Goal: Task Accomplishment & Management: Complete application form

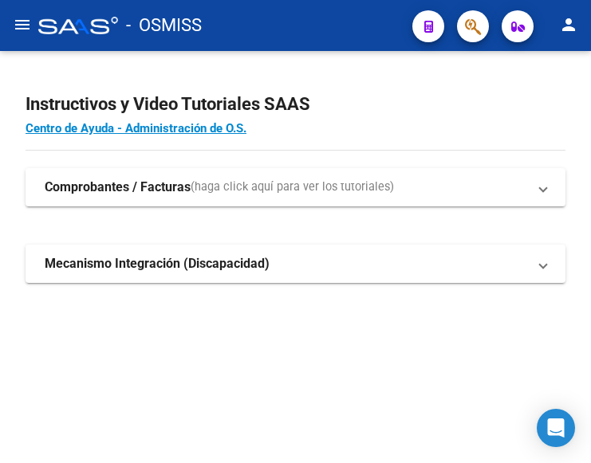
click at [20, 22] on mat-icon "menu" at bounding box center [22, 24] width 19 height 19
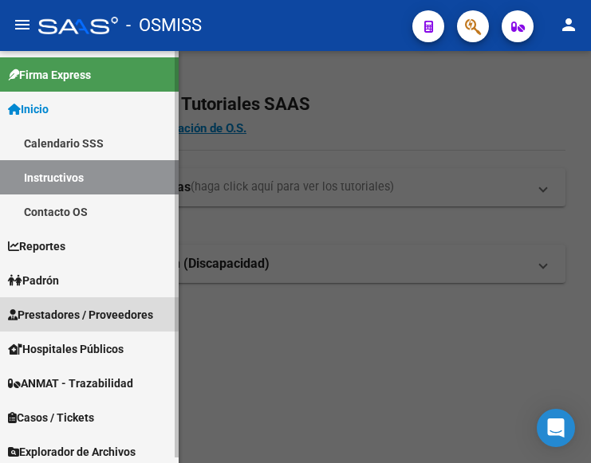
drag, startPoint x: 84, startPoint y: 309, endPoint x: 90, endPoint y: 317, distance: 9.6
click at [84, 310] on span "Prestadores / Proveedores" at bounding box center [80, 315] width 145 height 18
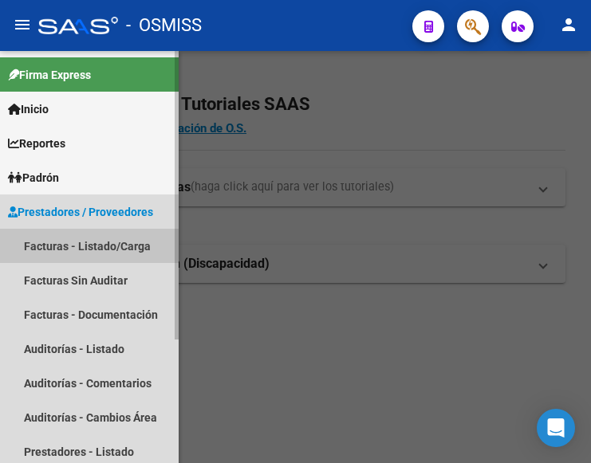
click at [81, 242] on link "Facturas - Listado/Carga" at bounding box center [89, 246] width 179 height 34
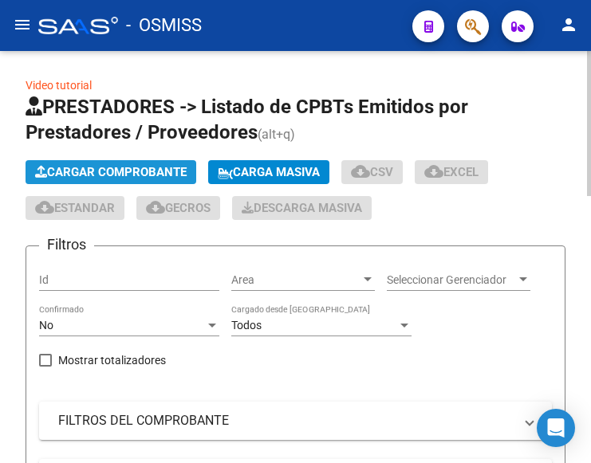
click at [151, 163] on button "Cargar Comprobante" at bounding box center [111, 172] width 171 height 24
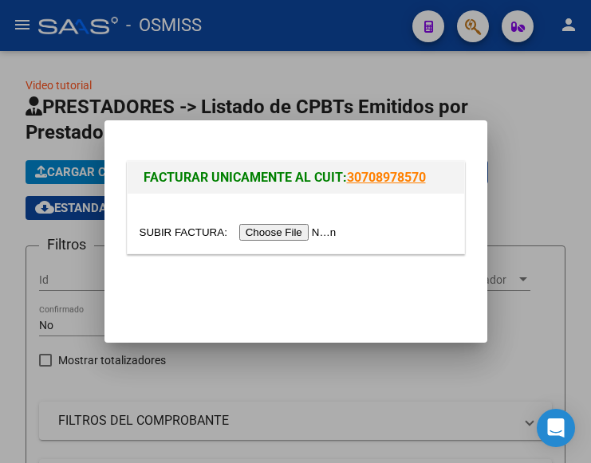
click at [308, 233] on input "file" at bounding box center [241, 232] width 202 height 17
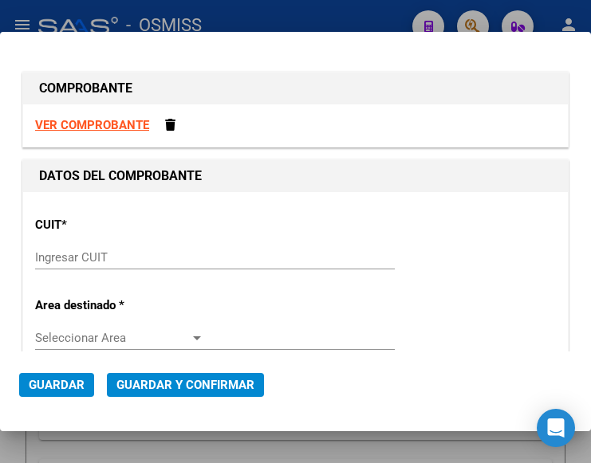
click at [53, 252] on input "Ingresar CUIT" at bounding box center [119, 257] width 169 height 14
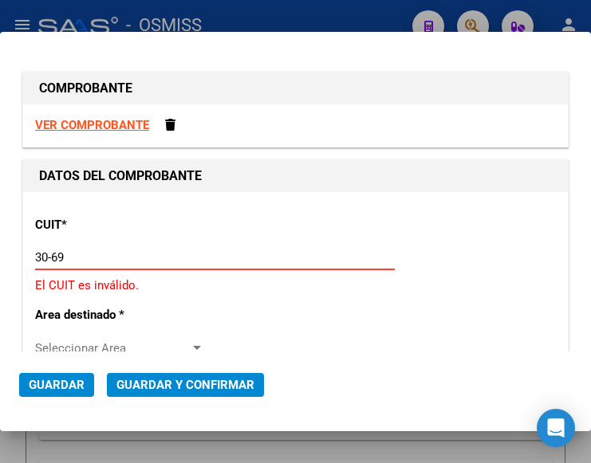
click at [79, 260] on input "30-69" at bounding box center [119, 257] width 169 height 14
type input "30-69182284-9"
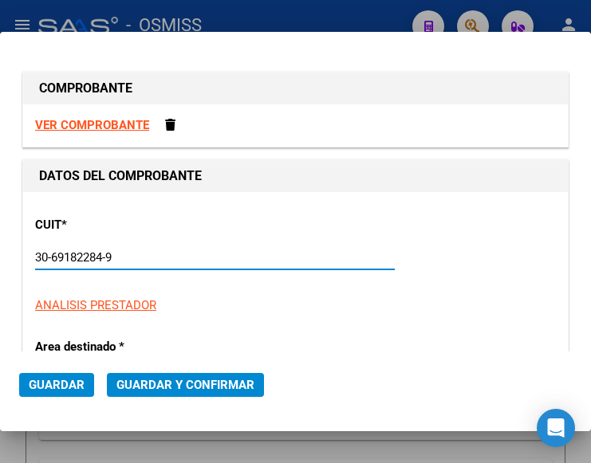
type input "1534"
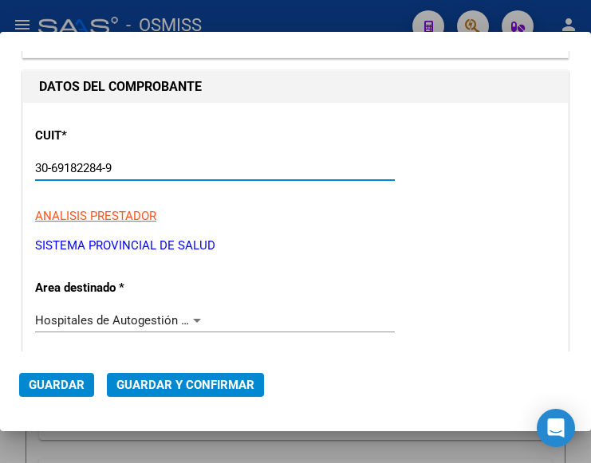
scroll to position [159, 0]
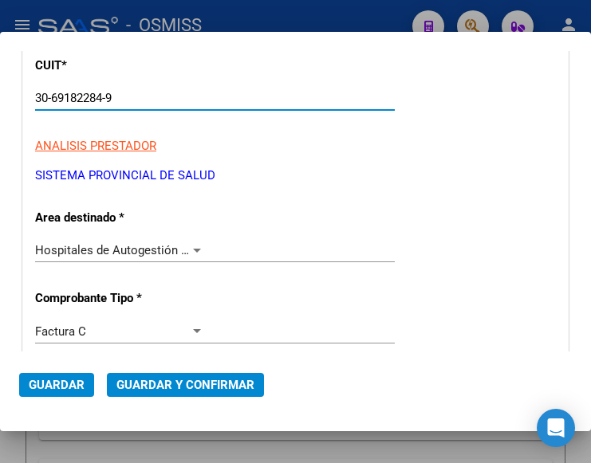
type input "30-69182284-9"
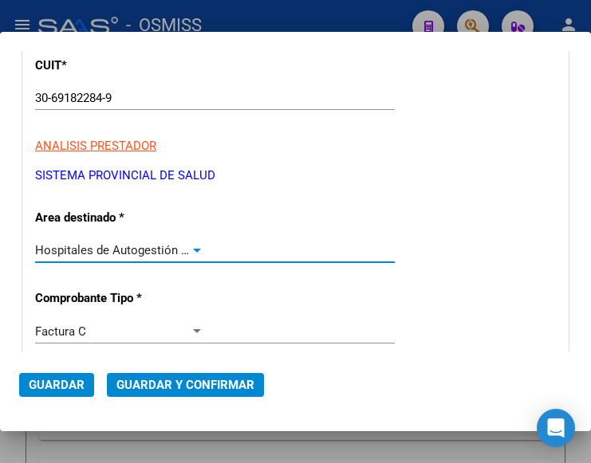
click at [193, 249] on div at bounding box center [197, 251] width 8 height 4
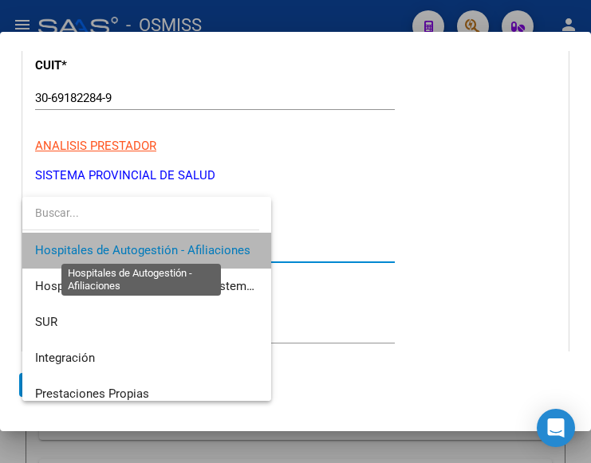
click at [191, 249] on span "Hospitales de Autogestión - Afiliaciones" at bounding box center [142, 250] width 215 height 14
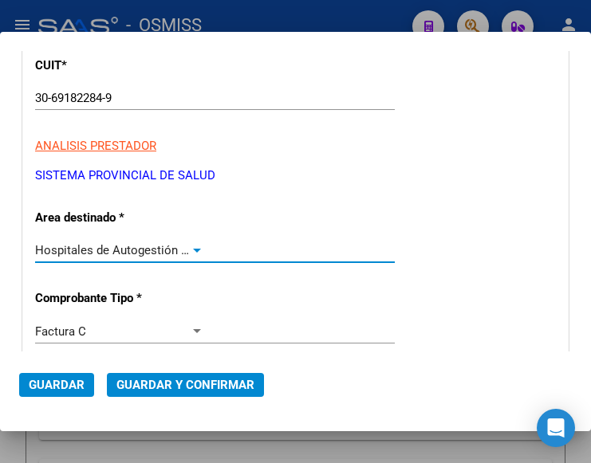
click at [190, 246] on div at bounding box center [197, 250] width 14 height 13
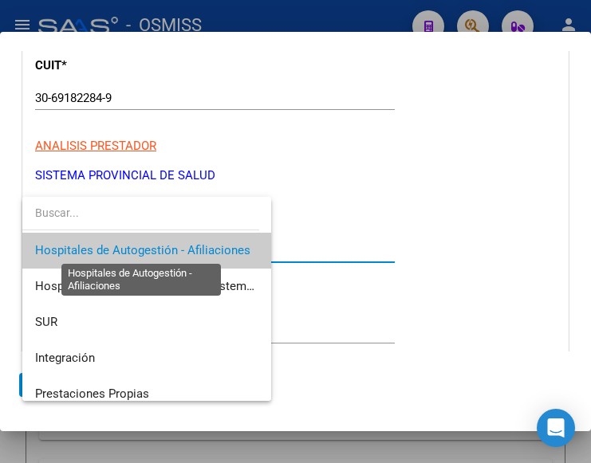
click at [190, 246] on span "Hospitales de Autogestión - Afiliaciones" at bounding box center [142, 250] width 215 height 14
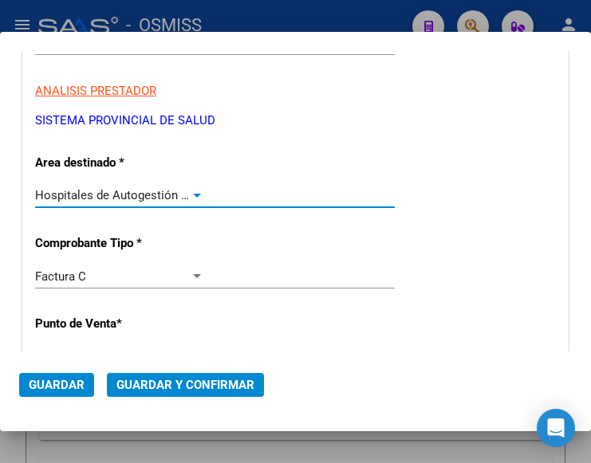
scroll to position [319, 0]
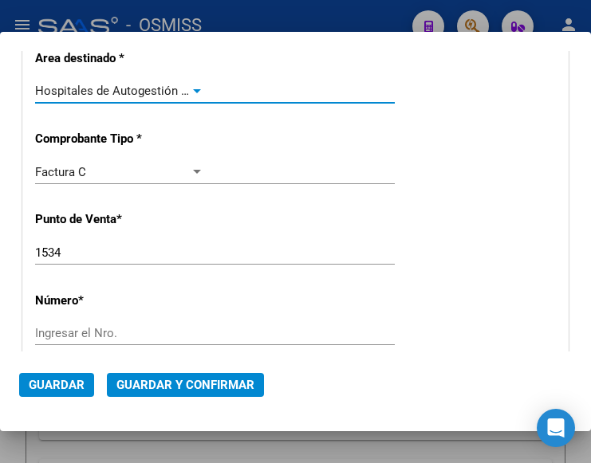
click at [68, 255] on input "1534" at bounding box center [119, 253] width 169 height 14
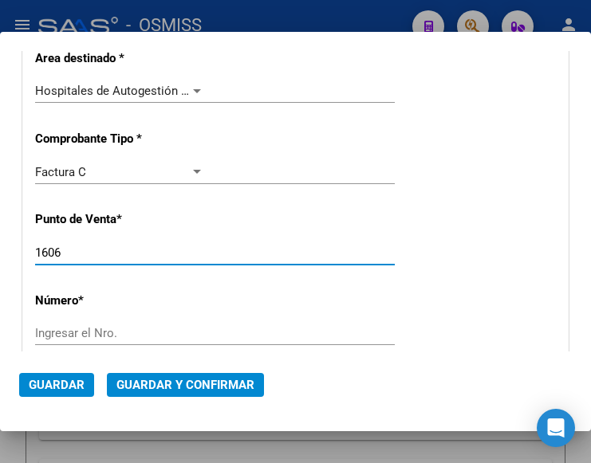
type input "1606"
click at [78, 335] on input "Ingresar el Nro." at bounding box center [119, 333] width 169 height 14
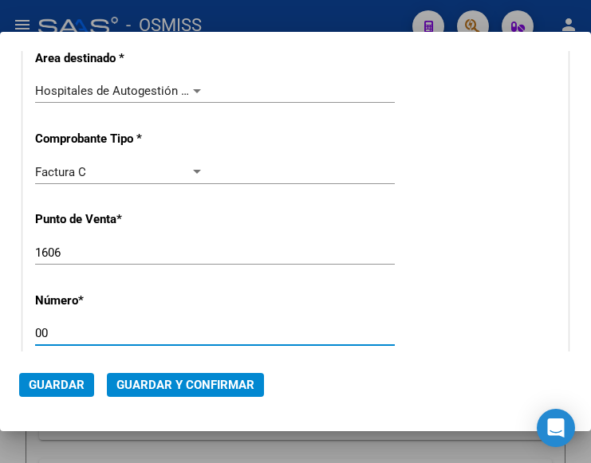
type input "0"
type input "7320"
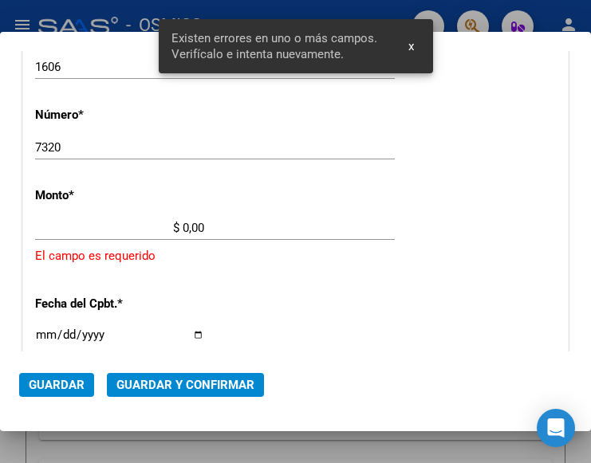
scroll to position [525, 0]
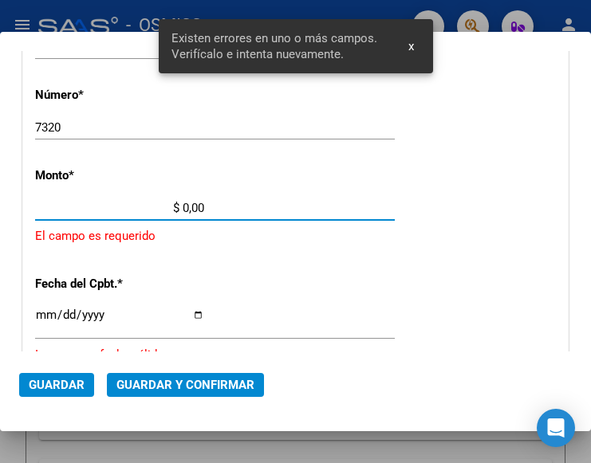
click at [183, 205] on input "$ 0,00" at bounding box center [119, 208] width 169 height 14
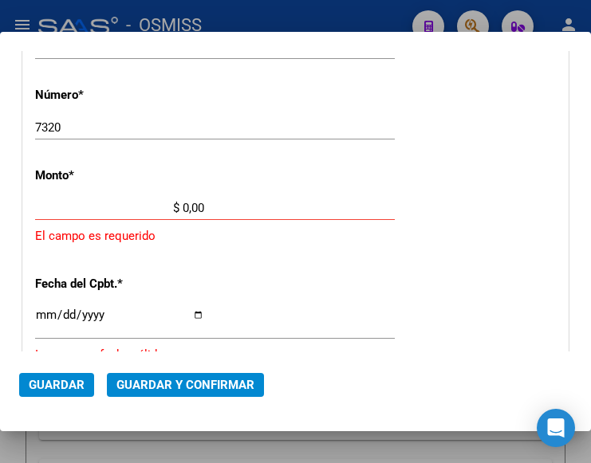
click at [183, 206] on input "$ 0,00" at bounding box center [119, 208] width 169 height 14
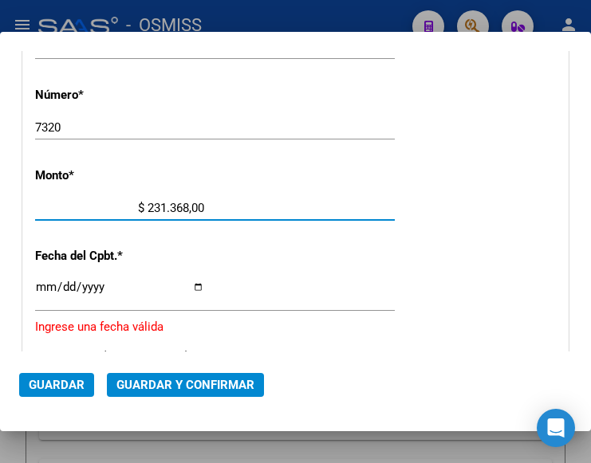
click at [198, 203] on input "$ 231.368,00" at bounding box center [119, 208] width 169 height 14
type input "$ 231.368,71"
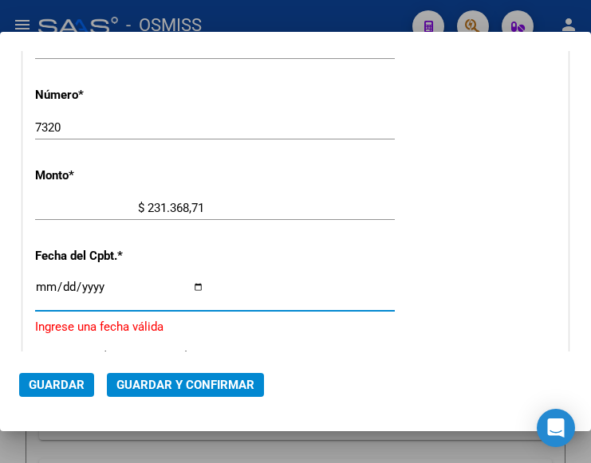
click at [43, 284] on input "Ingresar la fecha" at bounding box center [119, 294] width 169 height 26
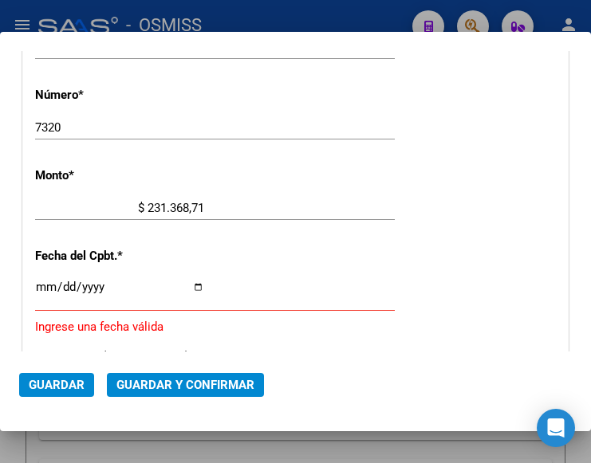
click at [40, 285] on input "Ingresar la fecha" at bounding box center [119, 294] width 169 height 26
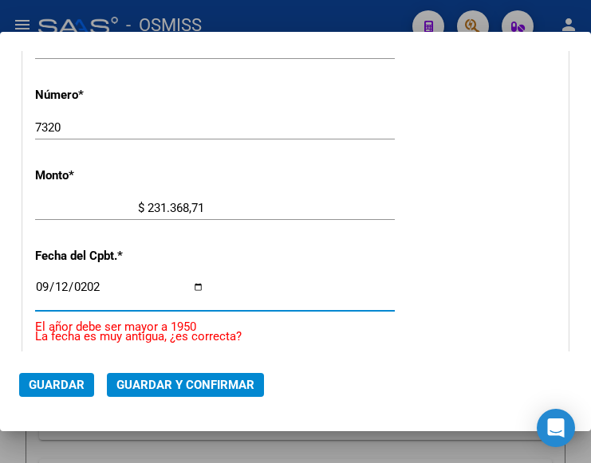
type input "2025-09-12"
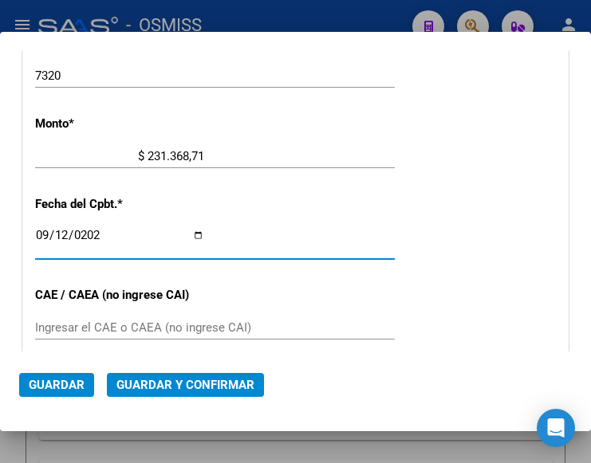
scroll to position [604, 0]
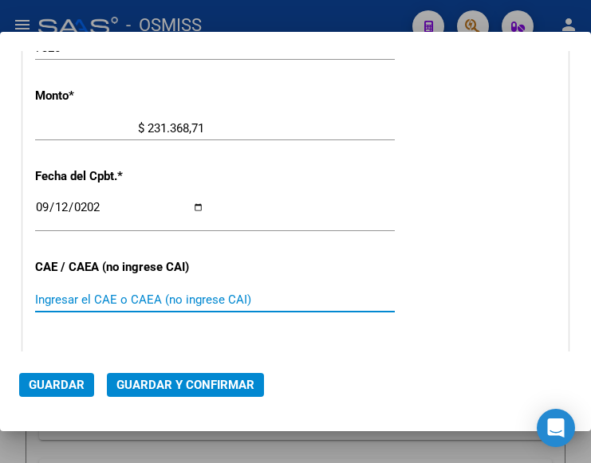
click at [61, 307] on input "Ingresar el CAE o CAEA (no ingrese CAI)" at bounding box center [119, 300] width 169 height 14
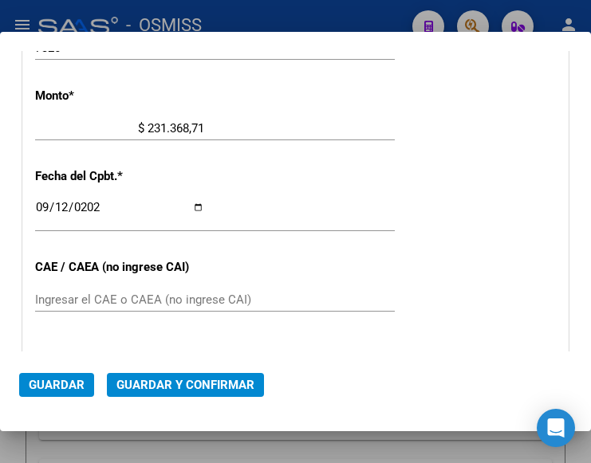
click at [353, 130] on div "$ 231.368,71 Ingresar el monto" at bounding box center [215, 128] width 360 height 24
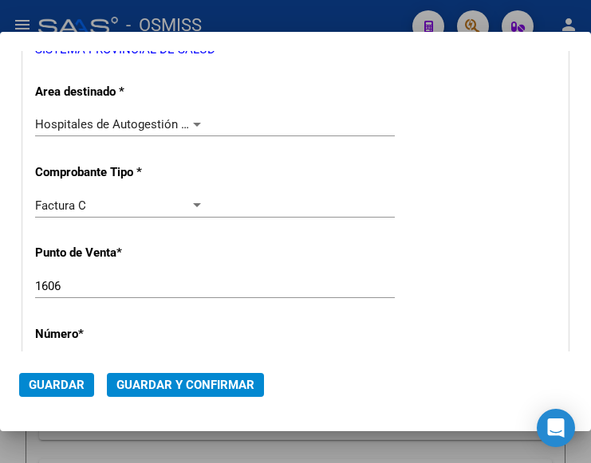
scroll to position [206, 0]
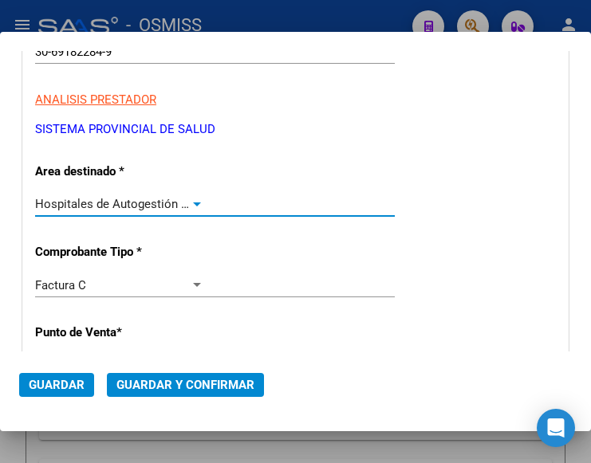
click at [193, 203] on div at bounding box center [197, 205] width 8 height 4
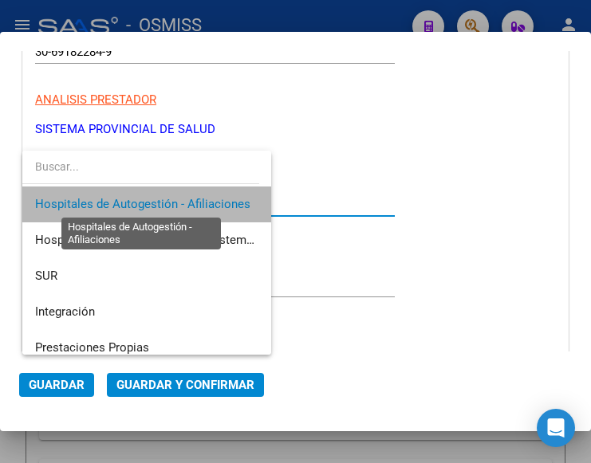
click at [191, 202] on span "Hospitales de Autogestión - Afiliaciones" at bounding box center [142, 204] width 215 height 14
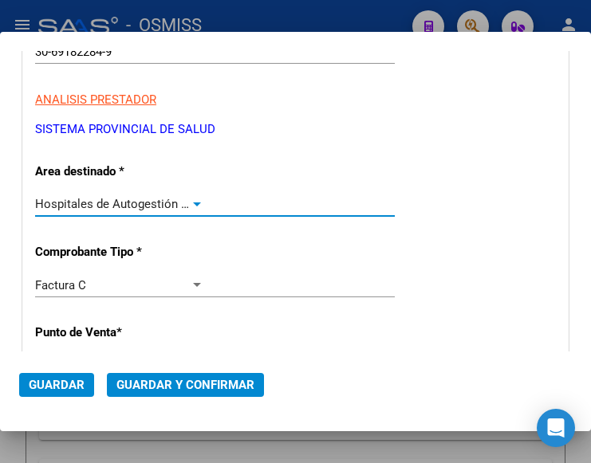
click at [176, 385] on span "Guardar y Confirmar" at bounding box center [185, 385] width 138 height 14
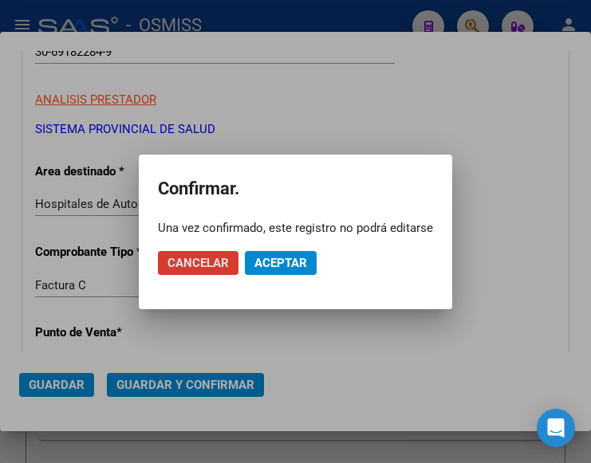
click at [279, 260] on span "Aceptar" at bounding box center [280, 263] width 53 height 14
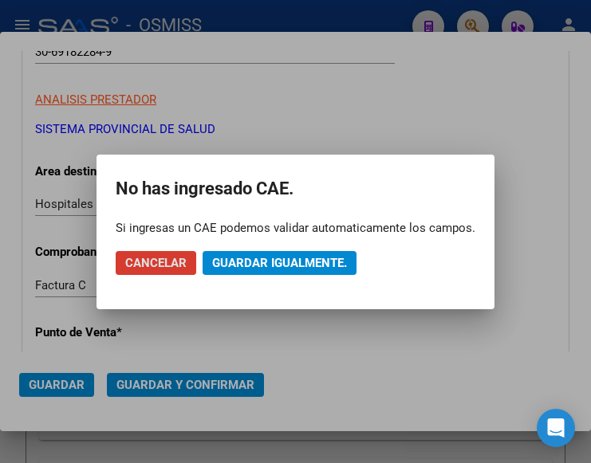
click at [285, 256] on span "Guardar igualmente." at bounding box center [279, 263] width 135 height 14
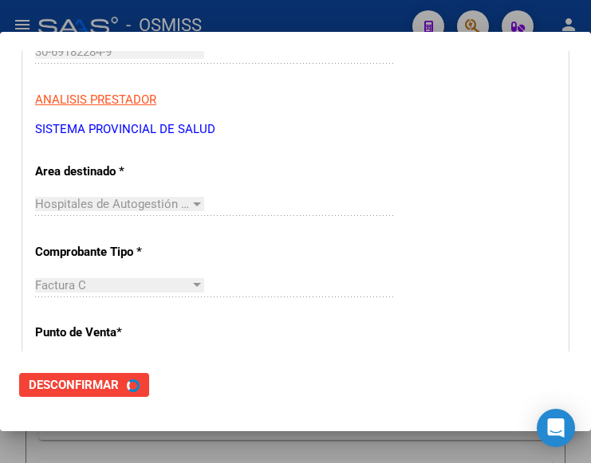
scroll to position [0, 0]
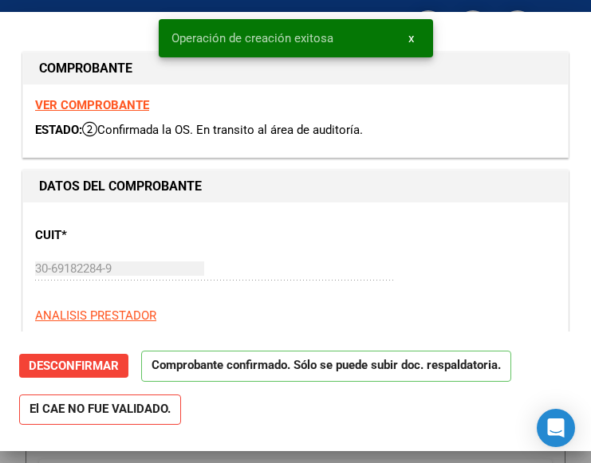
type input "2025-11-11"
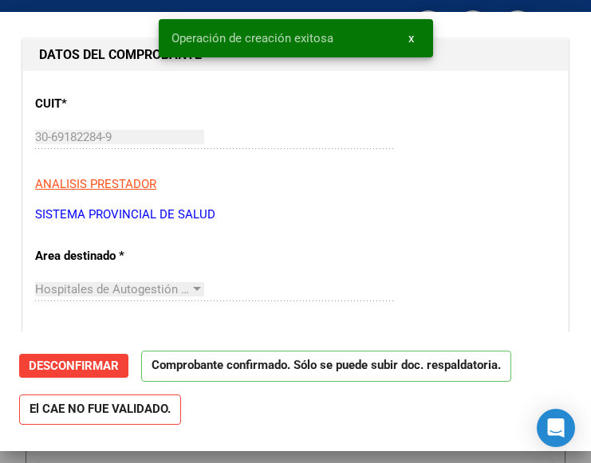
scroll to position [159, 0]
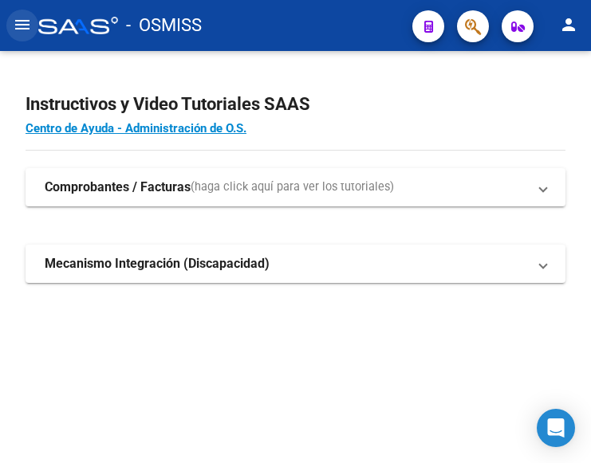
click at [24, 25] on mat-icon "menu" at bounding box center [22, 24] width 19 height 19
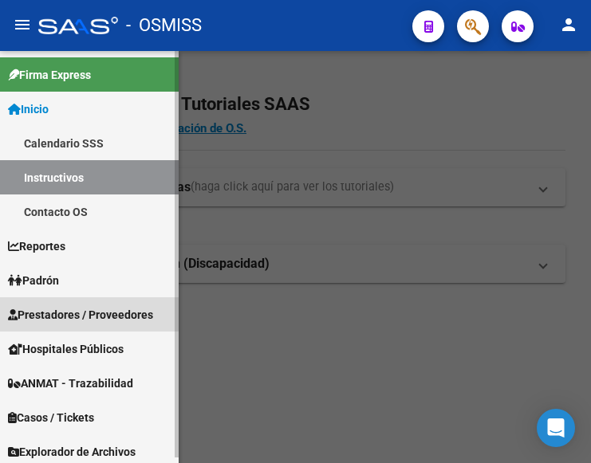
click at [61, 304] on link "Prestadores / Proveedores" at bounding box center [89, 314] width 179 height 34
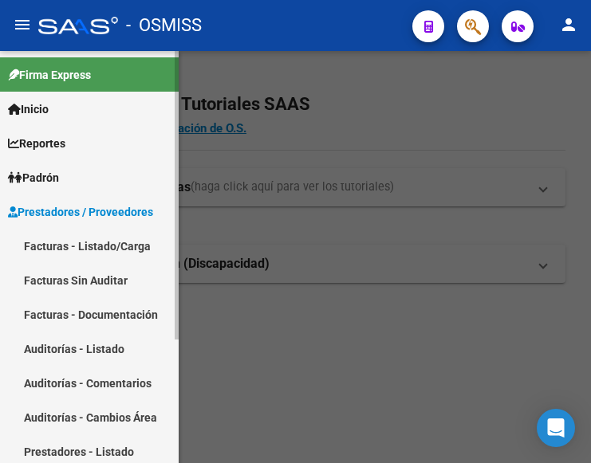
click at [99, 240] on link "Facturas - Listado/Carga" at bounding box center [89, 246] width 179 height 34
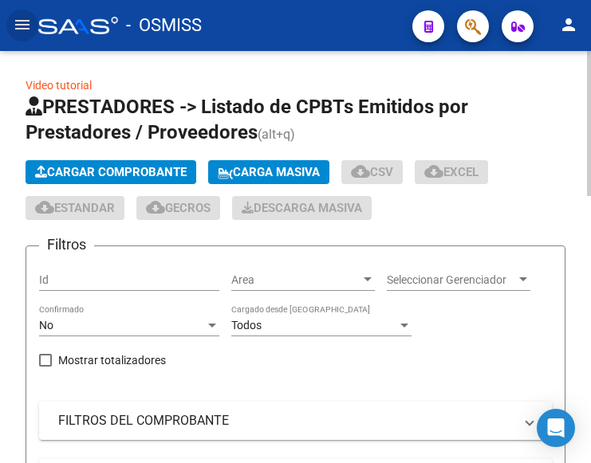
click at [151, 168] on span "Cargar Comprobante" at bounding box center [110, 172] width 151 height 14
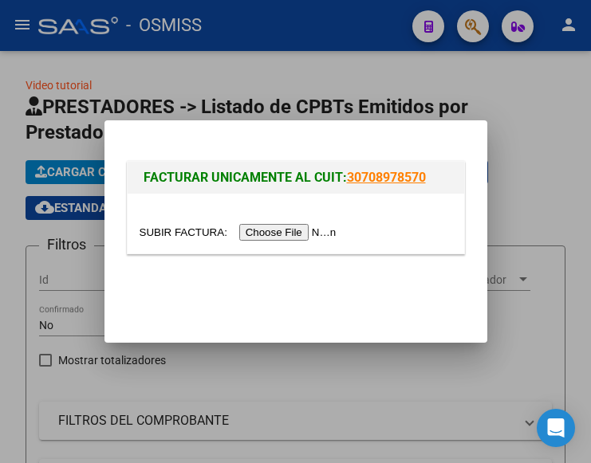
click at [317, 232] on input "file" at bounding box center [241, 232] width 202 height 17
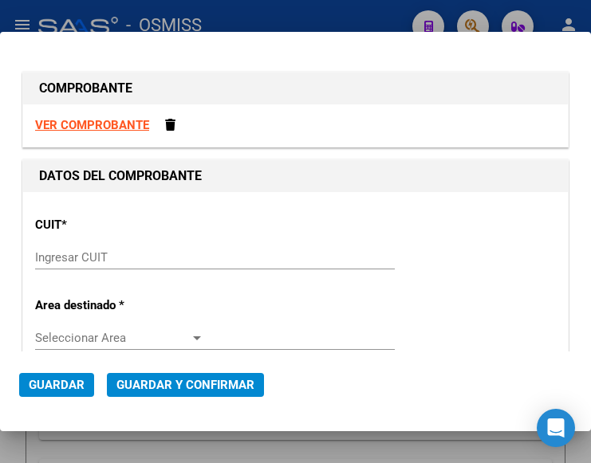
click at [96, 254] on input "Ingresar CUIT" at bounding box center [119, 257] width 169 height 14
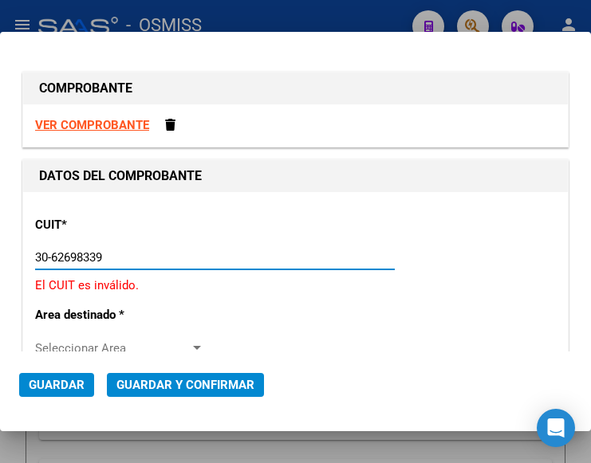
type input "30-62698339-8"
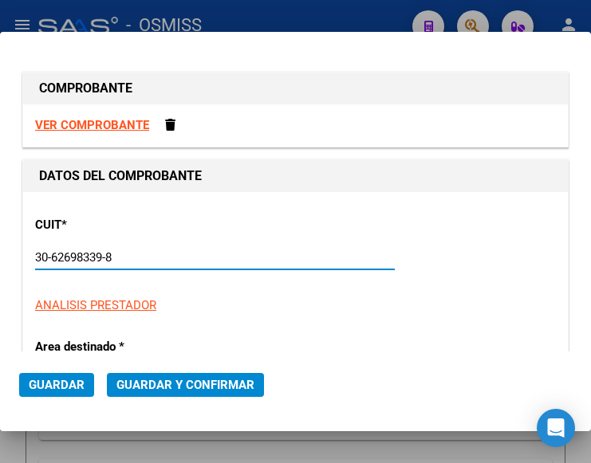
type input "149"
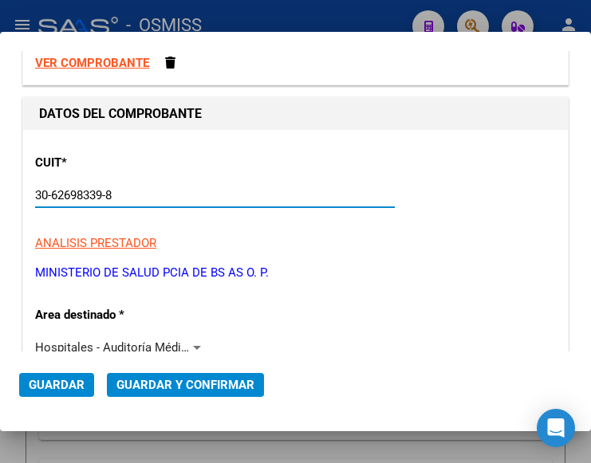
scroll to position [159, 0]
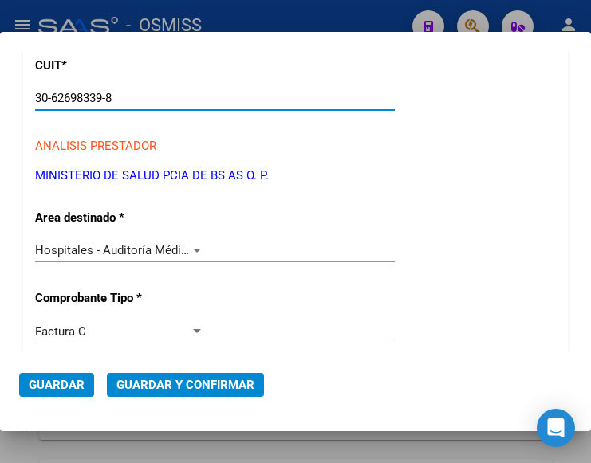
type input "30-62698339-8"
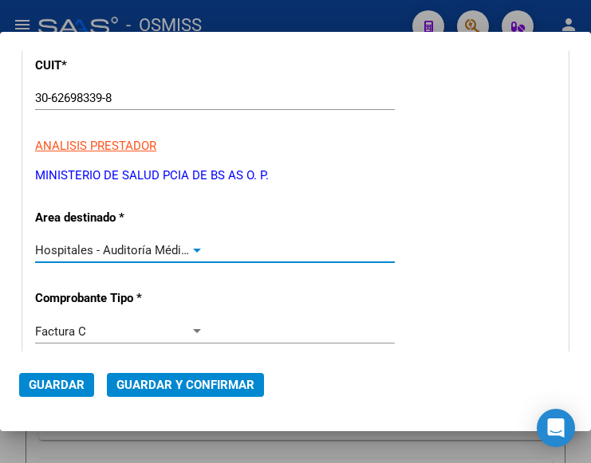
click at [193, 249] on div at bounding box center [197, 251] width 8 height 4
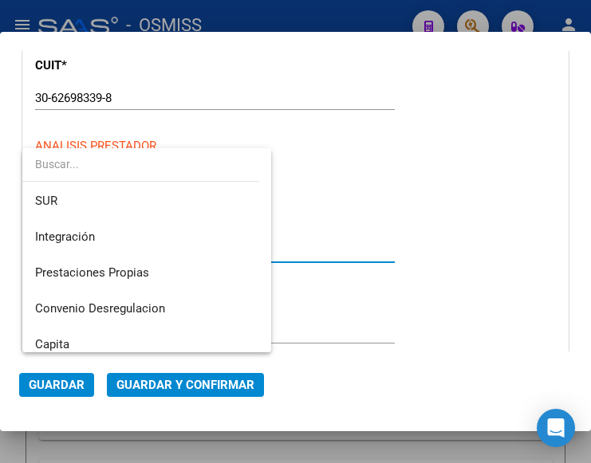
scroll to position [0, 0]
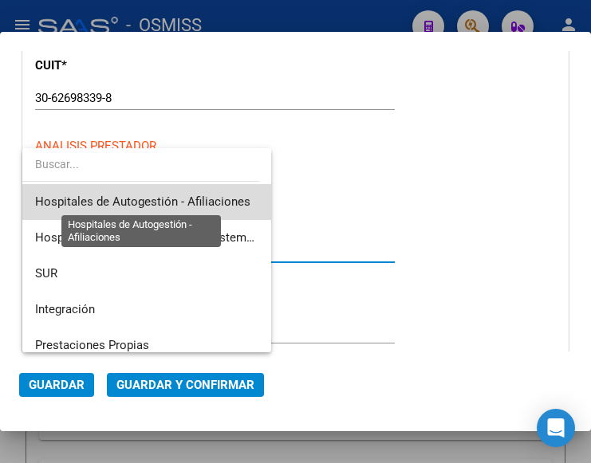
click at [187, 199] on span "Hospitales de Autogestión - Afiliaciones" at bounding box center [142, 202] width 215 height 14
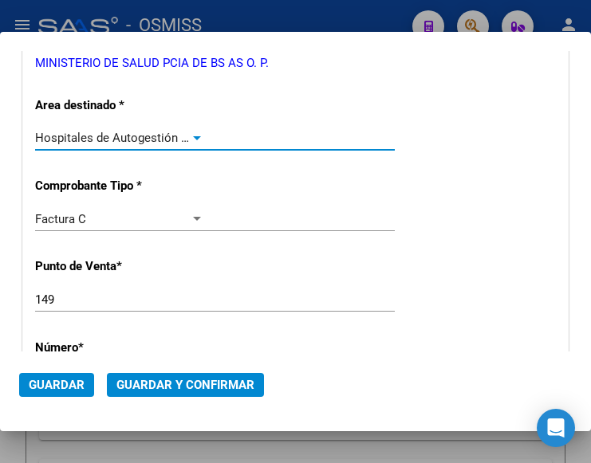
scroll to position [319, 0]
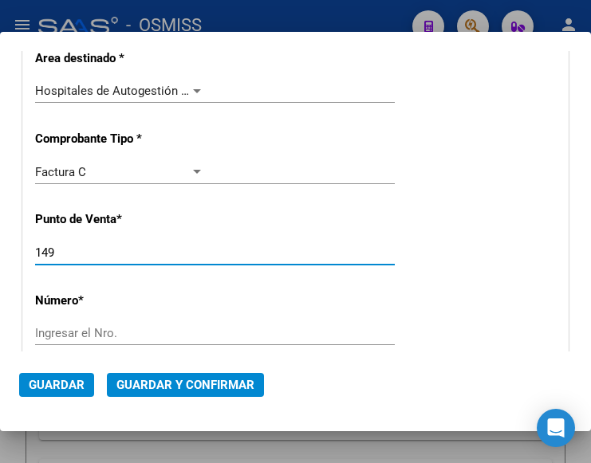
click at [62, 249] on input "149" at bounding box center [119, 253] width 169 height 14
type input "123"
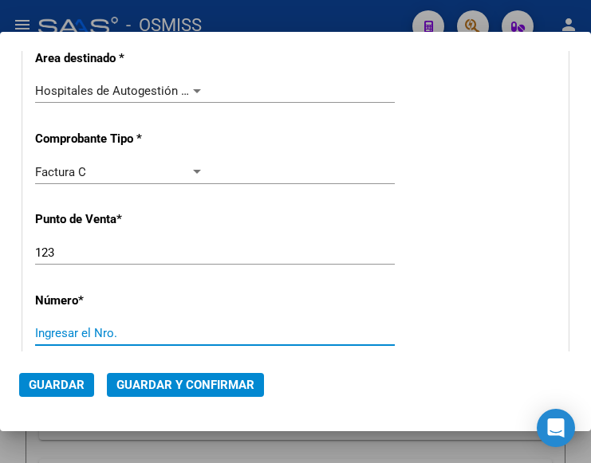
click at [60, 334] on input "Ingresar el Nro." at bounding box center [119, 333] width 169 height 14
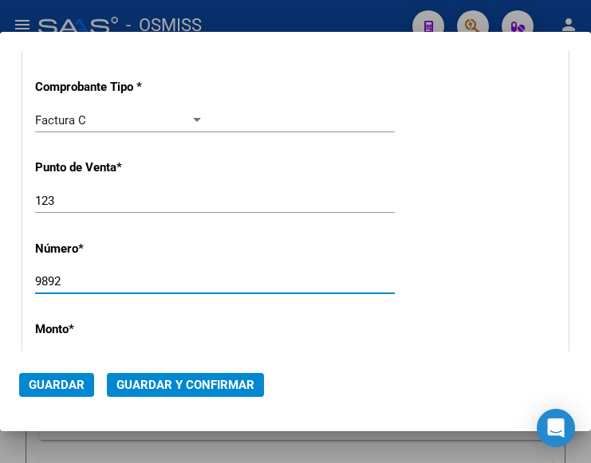
scroll to position [399, 0]
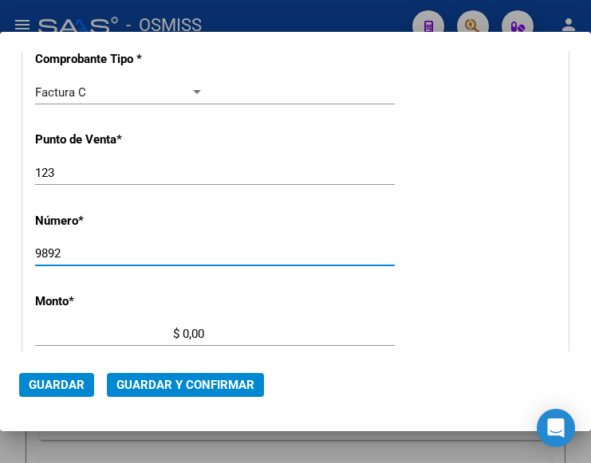
type input "9892"
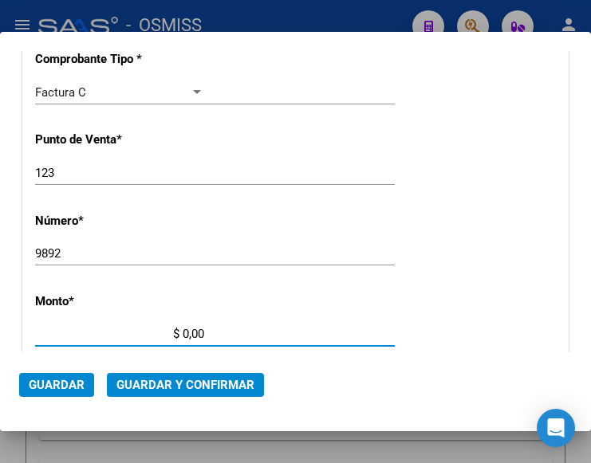
click at [183, 332] on input "$ 0,00" at bounding box center [119, 334] width 169 height 14
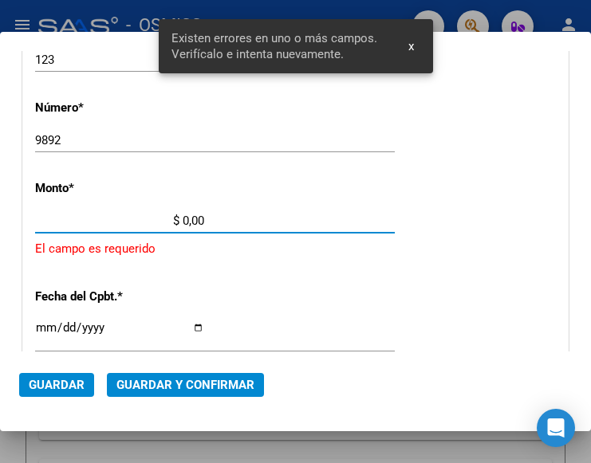
scroll to position [525, 0]
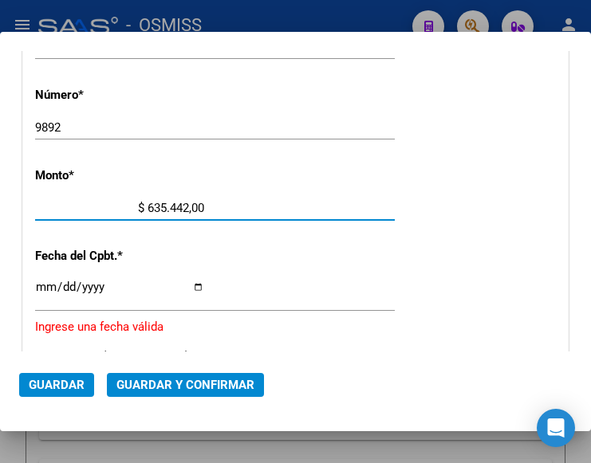
type input "$ 6.354.424,00"
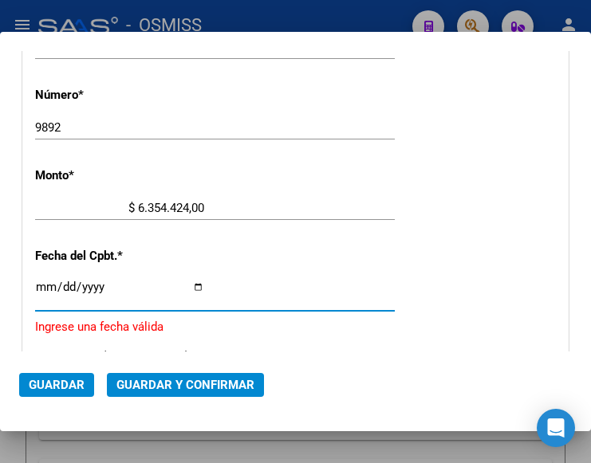
click at [46, 285] on input "Ingresar la fecha" at bounding box center [119, 294] width 169 height 26
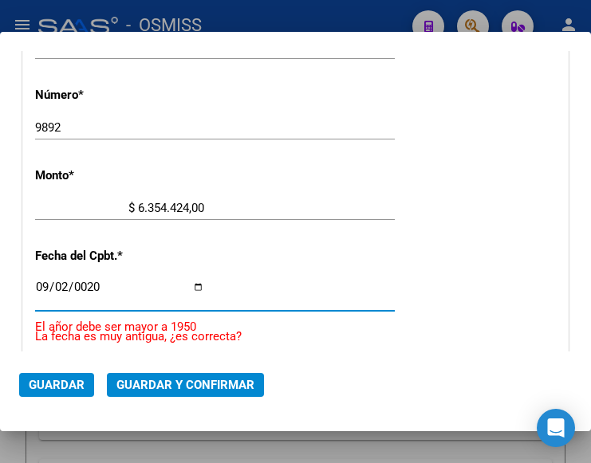
click at [83, 284] on input "0020-09-02" at bounding box center [119, 294] width 169 height 26
type input "2025-09-02"
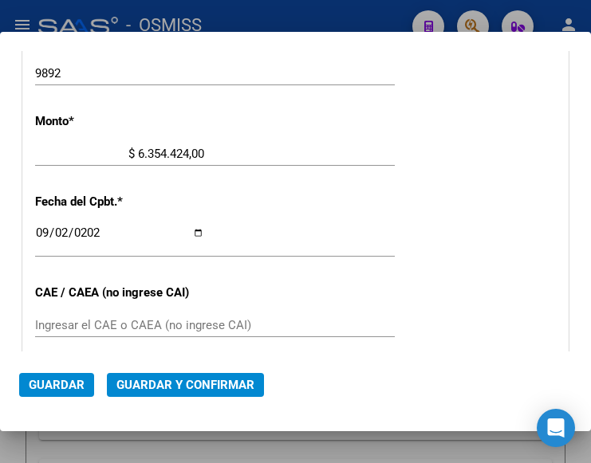
scroll to position [604, 0]
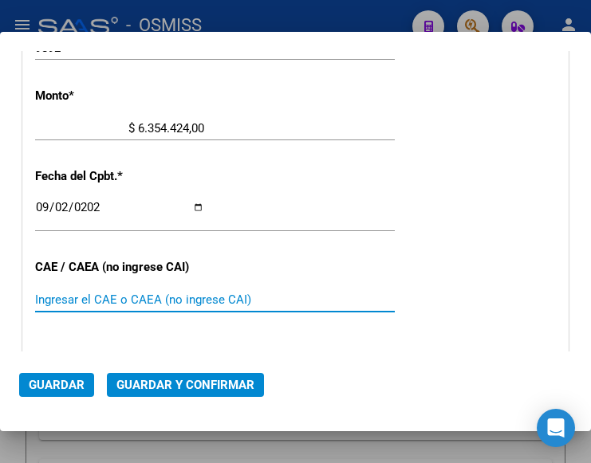
click at [63, 307] on input "Ingresar el CAE o CAEA (no ingrese CAI)" at bounding box center [119, 300] width 169 height 14
type input "75358568510530"
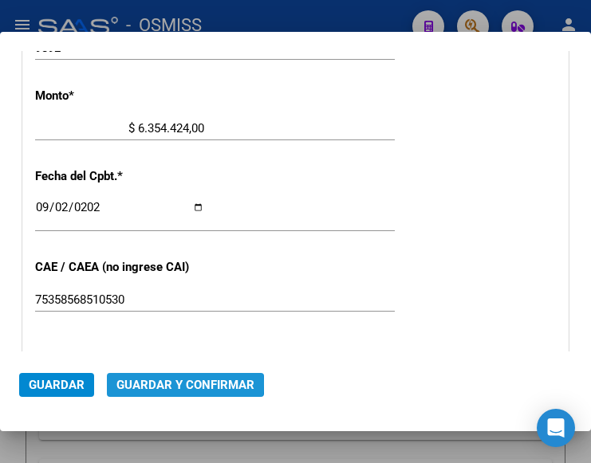
click at [173, 383] on span "Guardar y Confirmar" at bounding box center [185, 385] width 138 height 14
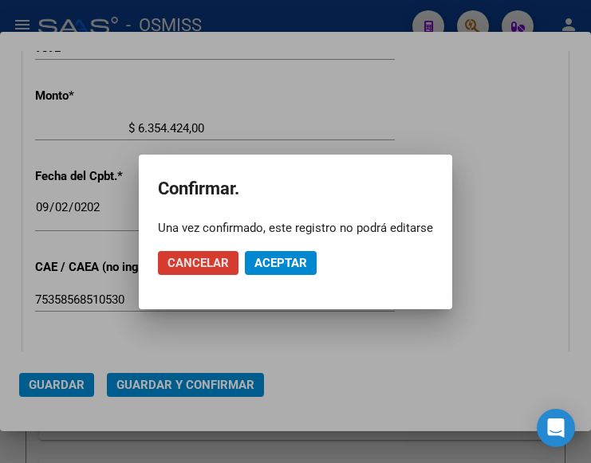
click at [277, 259] on span "Aceptar" at bounding box center [280, 263] width 53 height 14
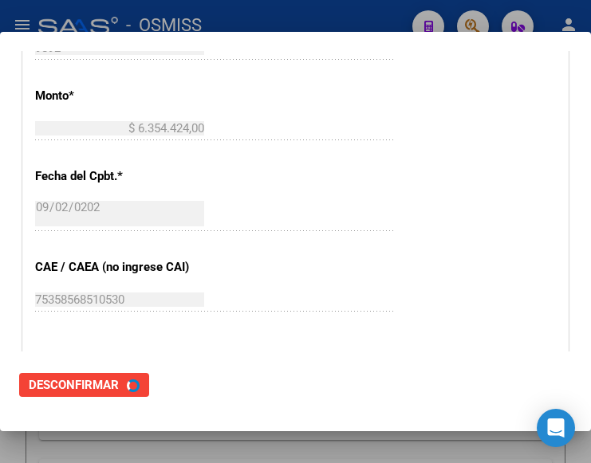
scroll to position [0, 0]
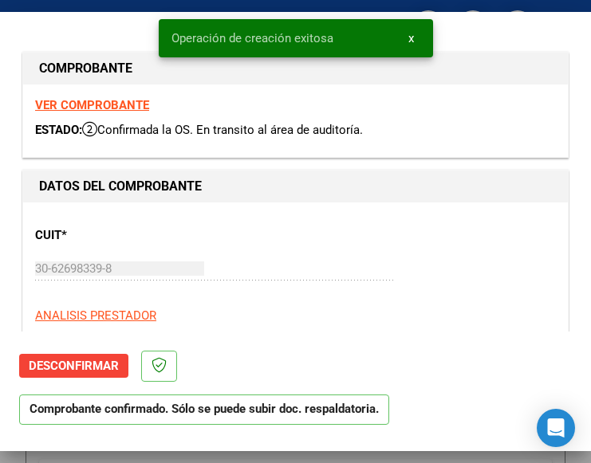
type input "2025-11-01"
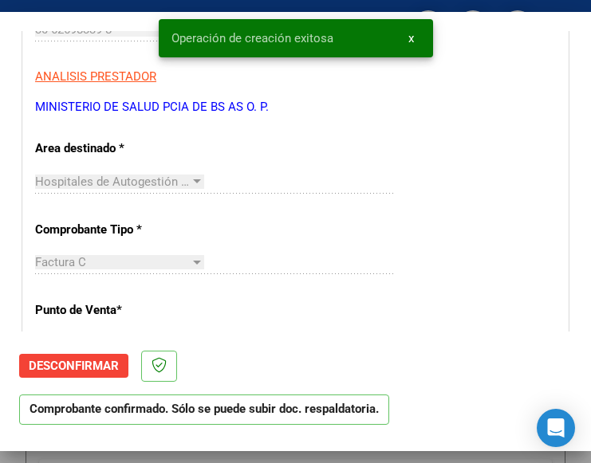
scroll to position [319, 0]
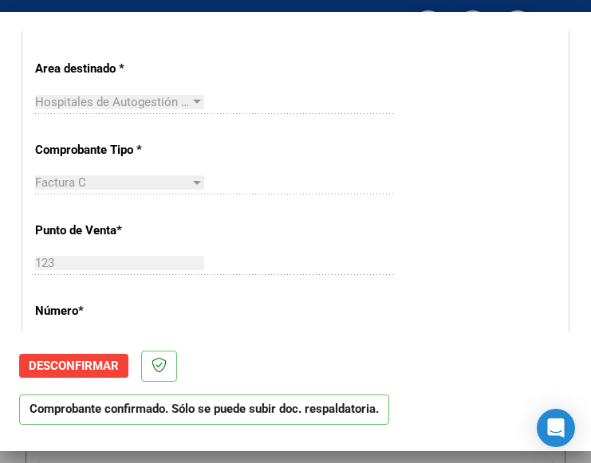
click at [333, 175] on div "Factura C Seleccionar Tipo" at bounding box center [215, 183] width 360 height 24
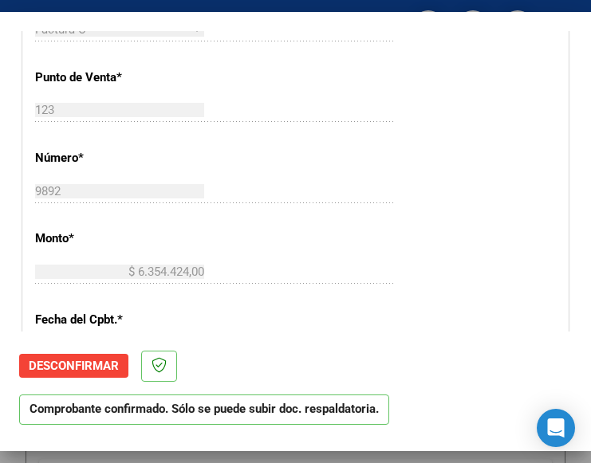
scroll to position [478, 0]
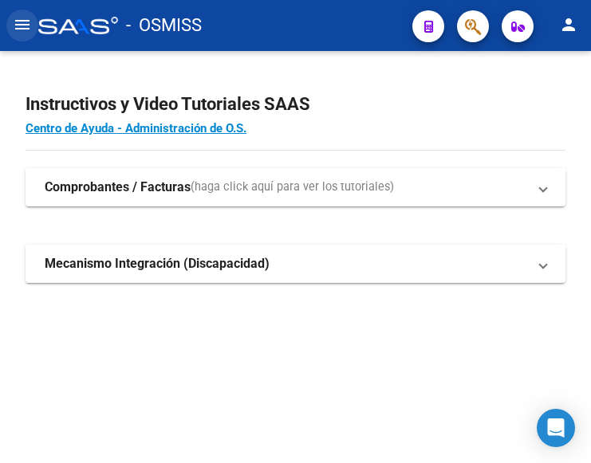
click at [23, 23] on mat-icon "menu" at bounding box center [22, 24] width 19 height 19
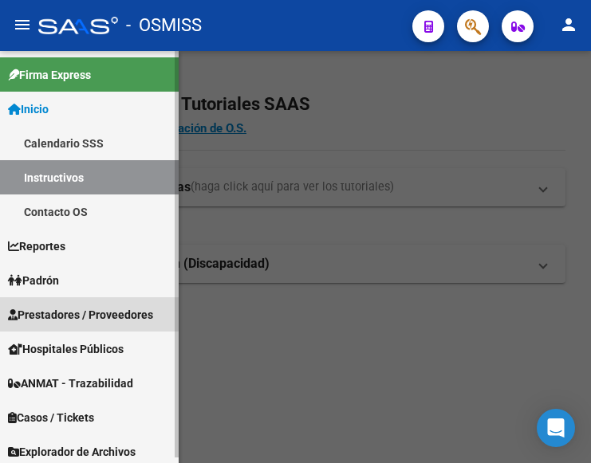
click at [93, 309] on span "Prestadores / Proveedores" at bounding box center [80, 315] width 145 height 18
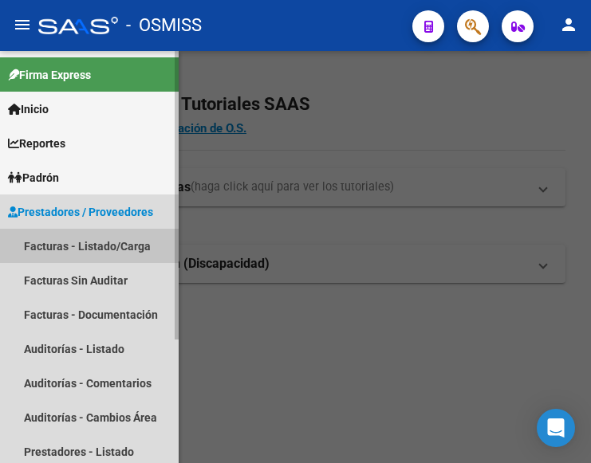
click at [73, 242] on link "Facturas - Listado/Carga" at bounding box center [89, 246] width 179 height 34
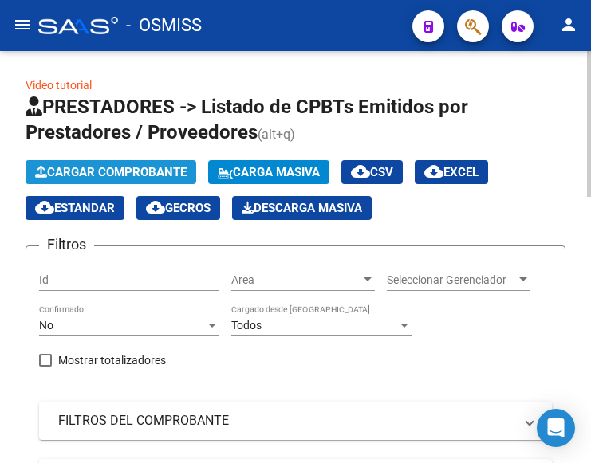
click at [129, 173] on span "Cargar Comprobante" at bounding box center [110, 172] width 151 height 14
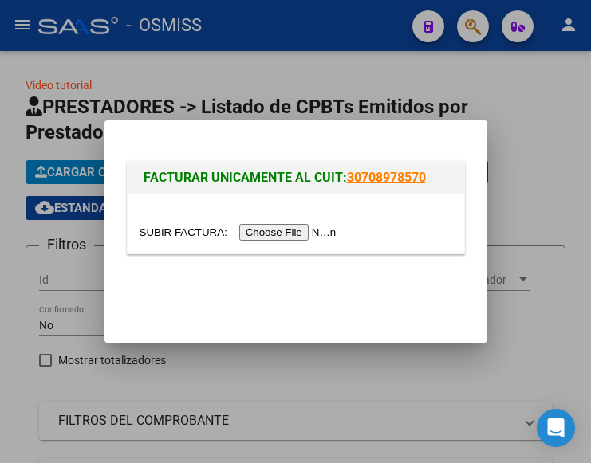
click at [300, 235] on input "file" at bounding box center [241, 232] width 202 height 17
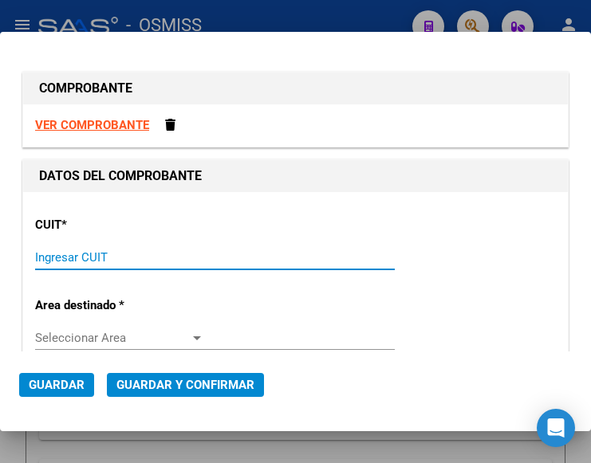
click at [59, 258] on input "Ingresar CUIT" at bounding box center [119, 257] width 169 height 14
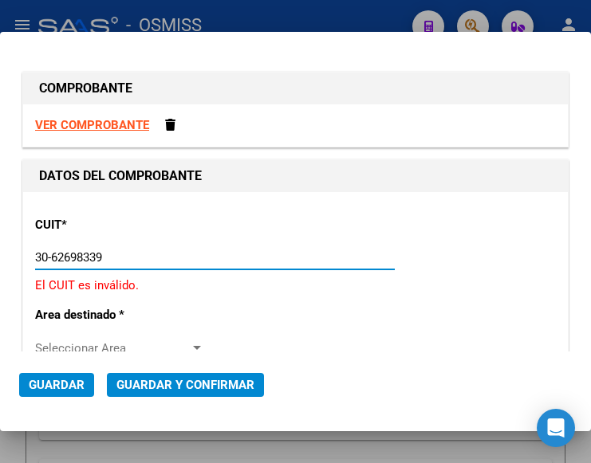
type input "30-62698339-8"
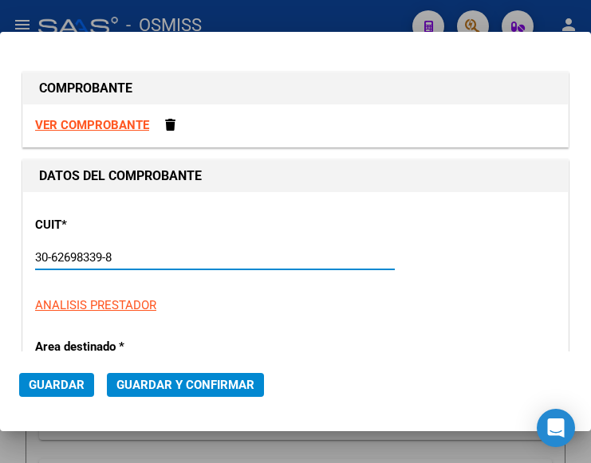
type input "123"
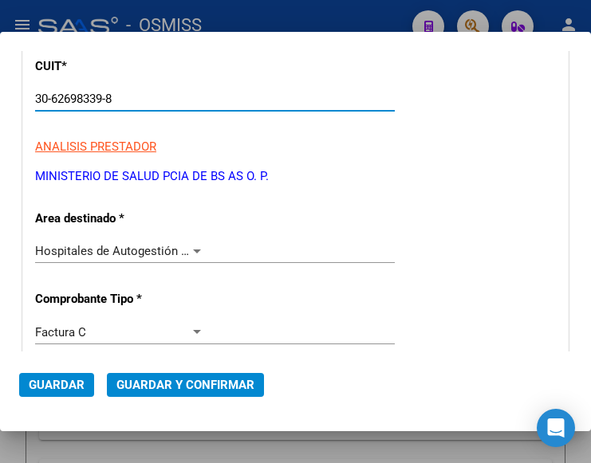
scroll to position [159, 0]
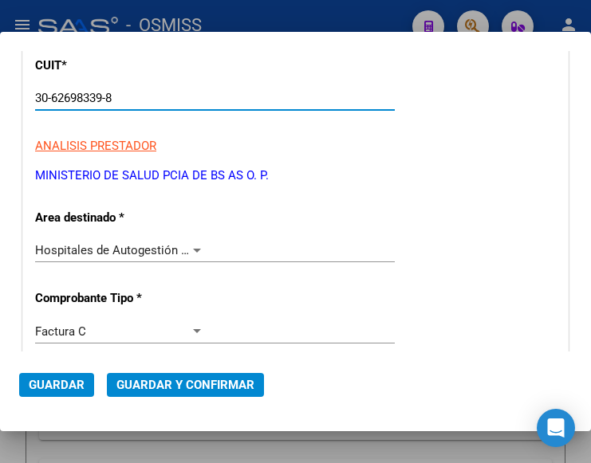
type input "30-62698339-8"
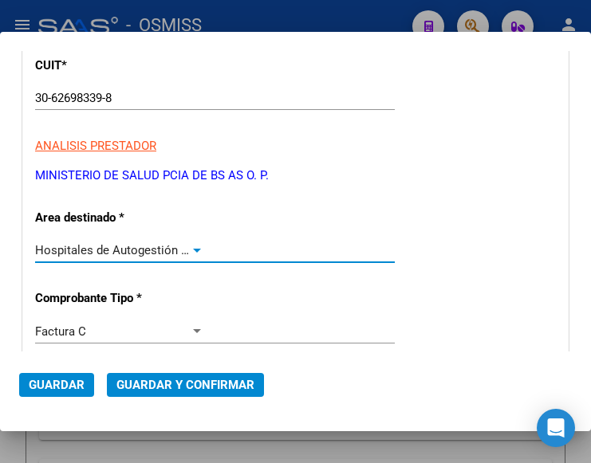
click at [194, 246] on div at bounding box center [197, 250] width 14 height 13
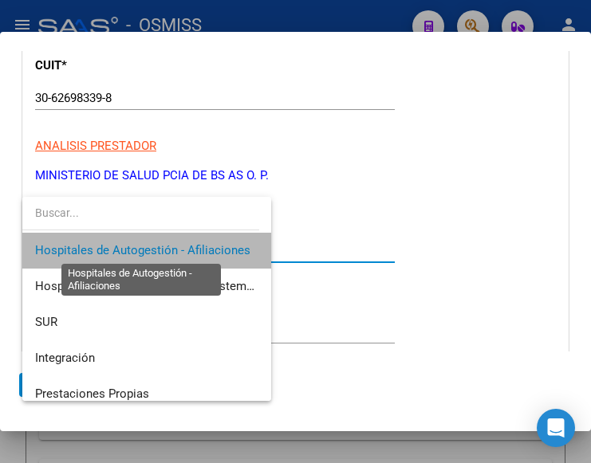
click at [194, 246] on span "Hospitales de Autogestión - Afiliaciones" at bounding box center [142, 250] width 215 height 14
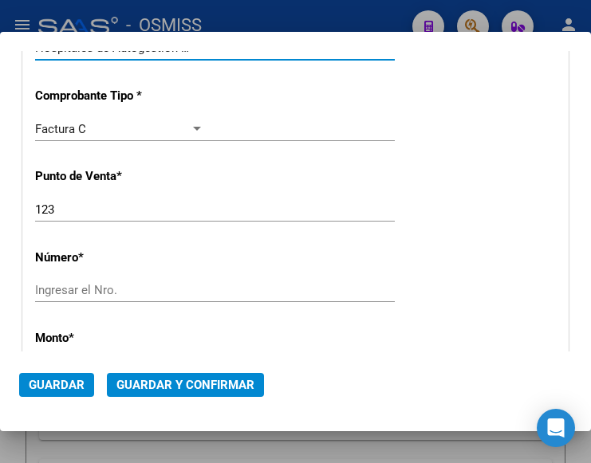
scroll to position [399, 0]
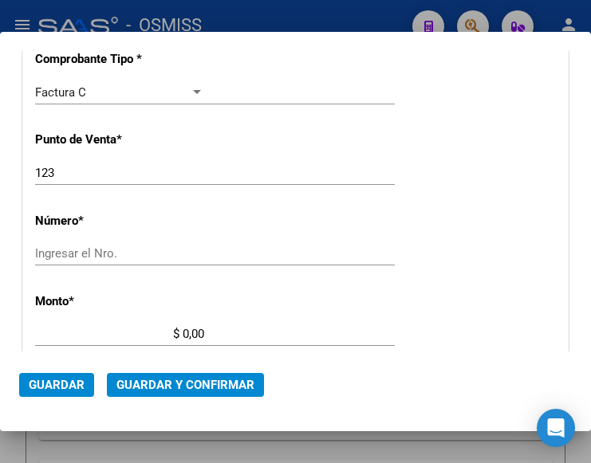
click at [78, 249] on input "Ingresar el Nro." at bounding box center [119, 253] width 169 height 14
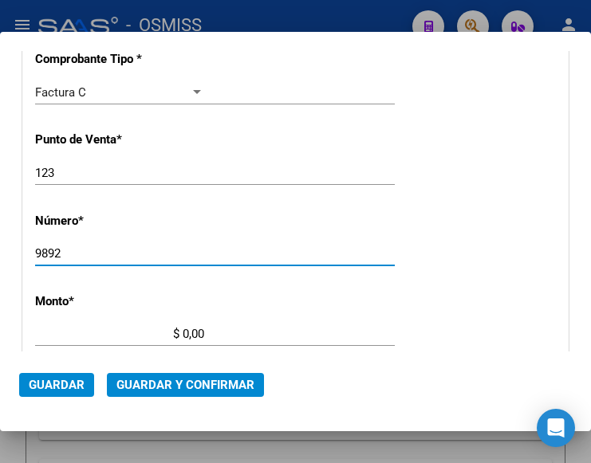
type input "9892"
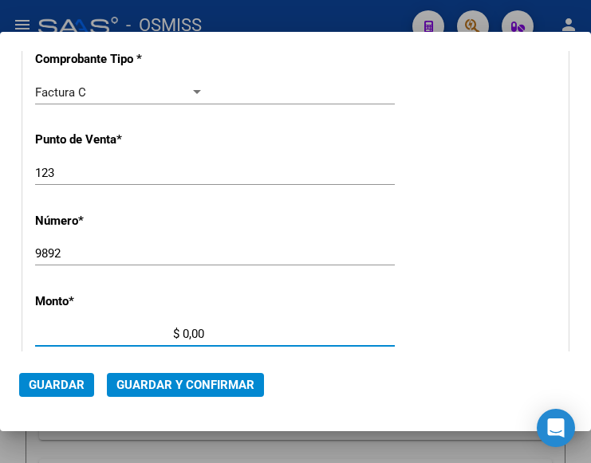
click at [183, 333] on input "$ 0,00" at bounding box center [119, 334] width 169 height 14
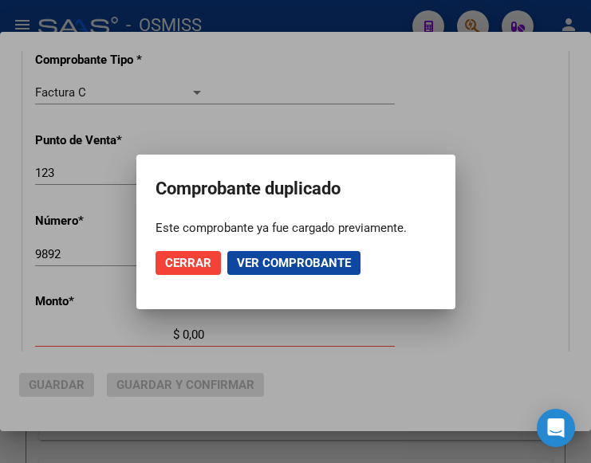
click at [431, 78] on div at bounding box center [295, 231] width 591 height 463
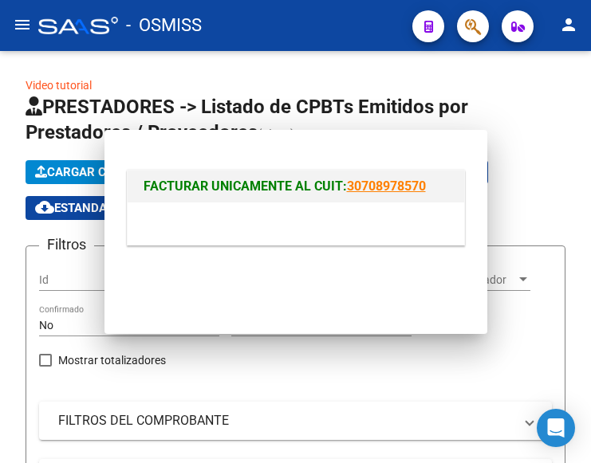
scroll to position [0, 0]
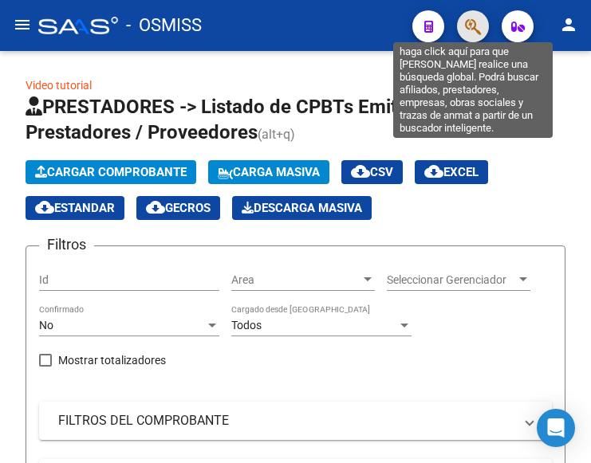
click at [470, 29] on icon "button" at bounding box center [473, 27] width 16 height 18
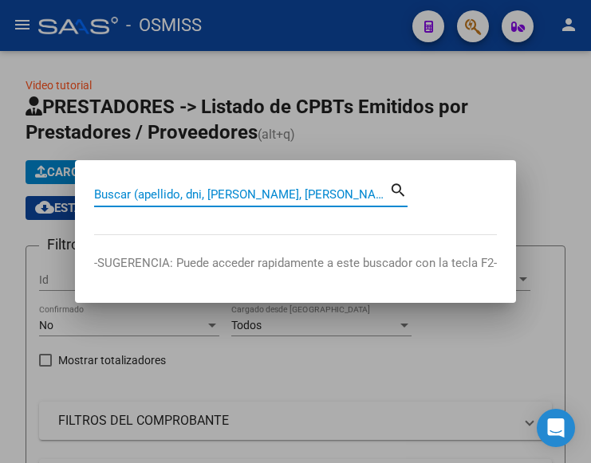
click at [205, 190] on input "Buscar (apellido, dni, cuil, nro traspaso, cuit, obra social)" at bounding box center [241, 194] width 295 height 14
click at [205, 192] on input "Buscar (apellido, dni, cuil, nro traspaso, cuit, obra social)" at bounding box center [241, 194] width 295 height 14
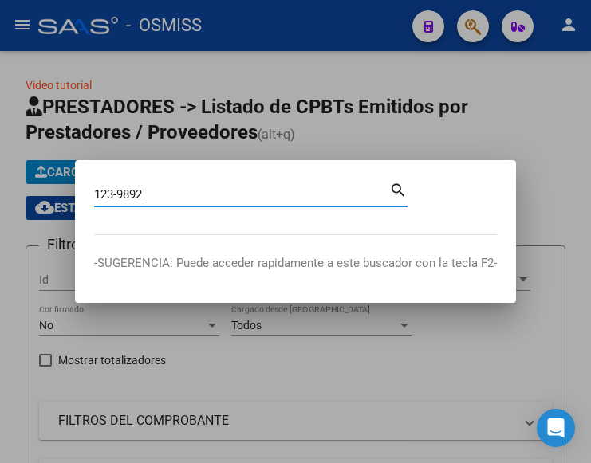
type input "123-9892"
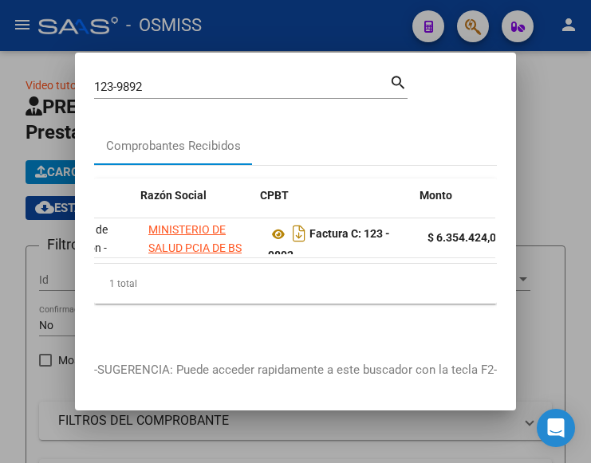
scroll to position [0, 341]
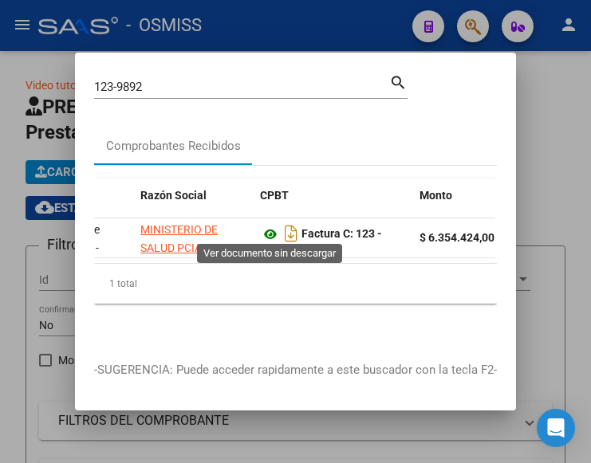
click at [269, 228] on icon at bounding box center [270, 234] width 21 height 19
click at [270, 230] on icon at bounding box center [270, 234] width 21 height 19
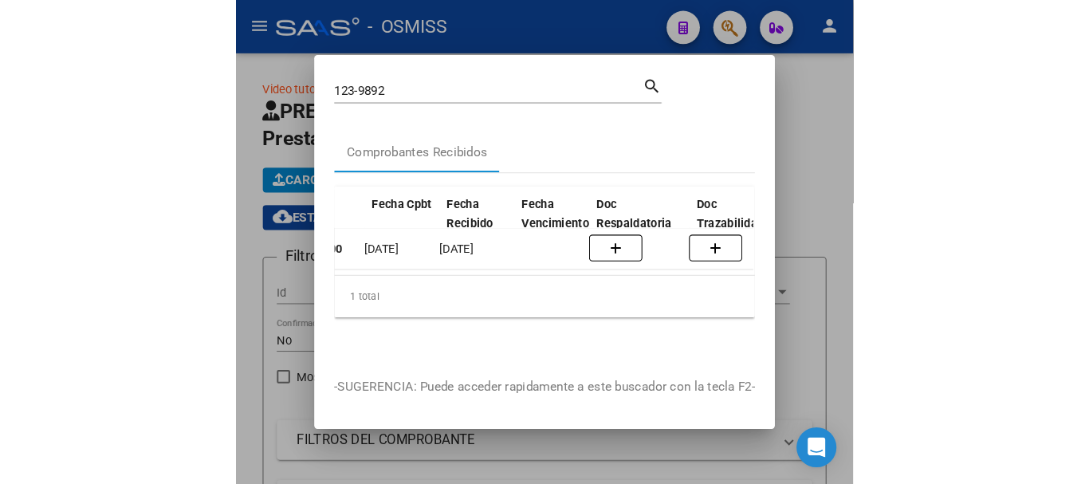
scroll to position [0, 615]
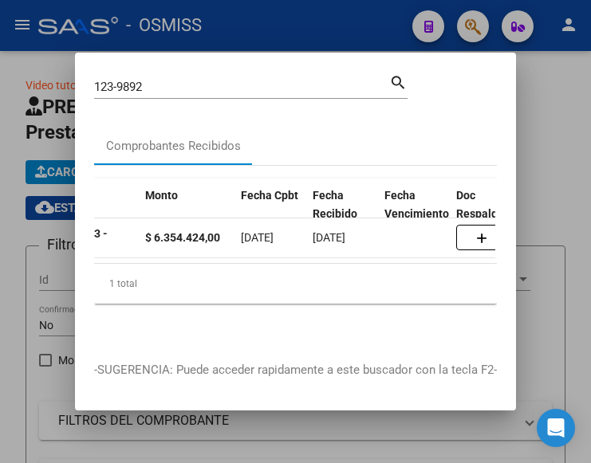
click at [335, 15] on div at bounding box center [295, 231] width 591 height 463
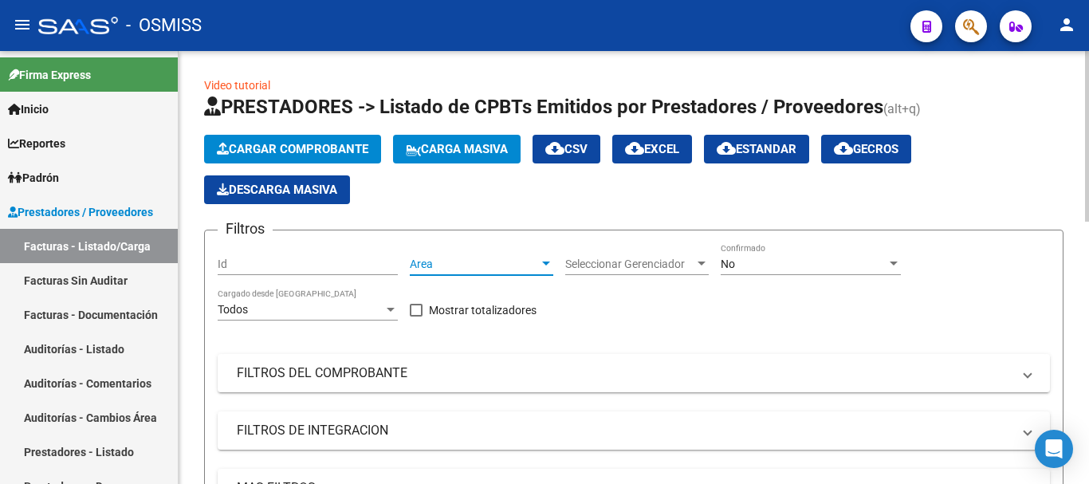
click at [548, 258] on div at bounding box center [546, 264] width 14 height 13
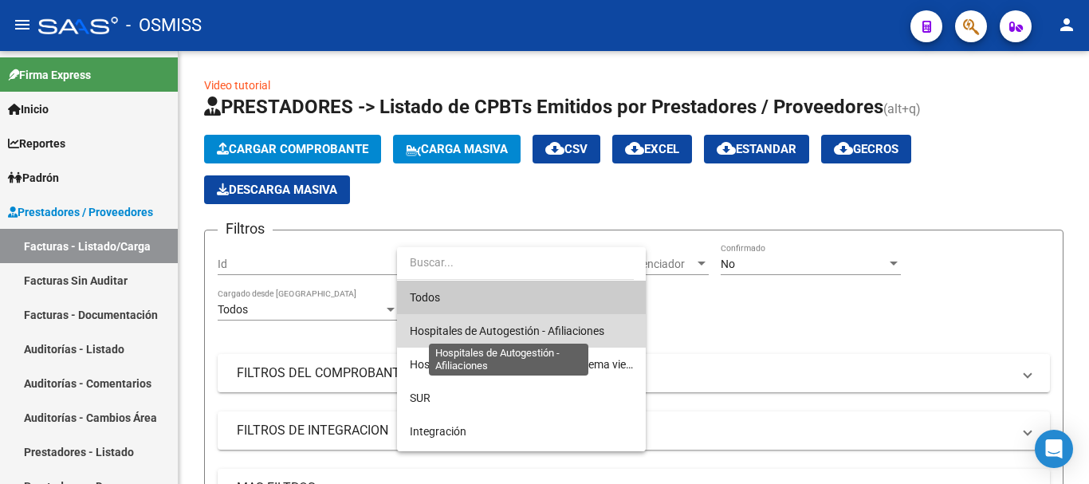
click at [548, 330] on span "Hospitales de Autogestión - Afiliaciones" at bounding box center [507, 330] width 195 height 13
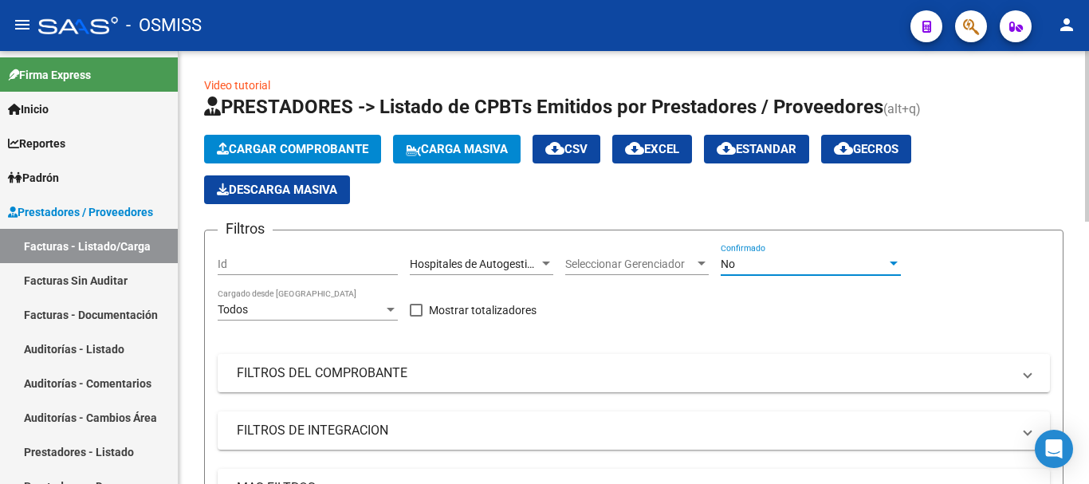
click at [590, 261] on div at bounding box center [894, 264] width 14 height 13
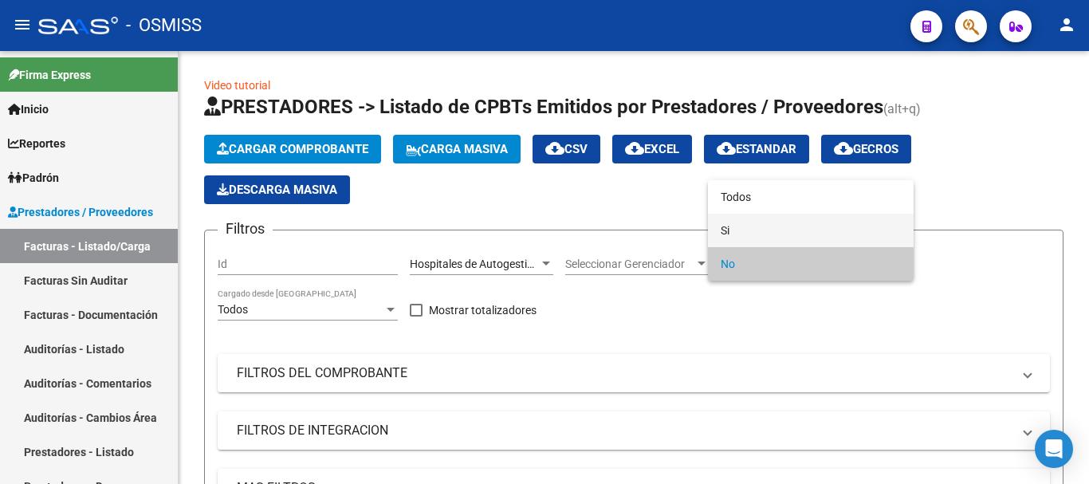
click at [590, 227] on span "Si" at bounding box center [811, 230] width 180 height 33
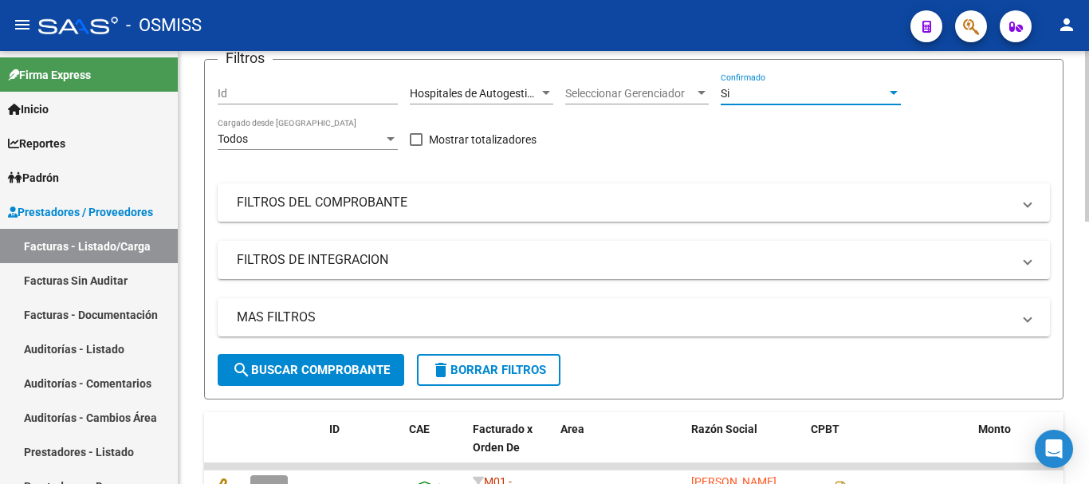
scroll to position [239, 0]
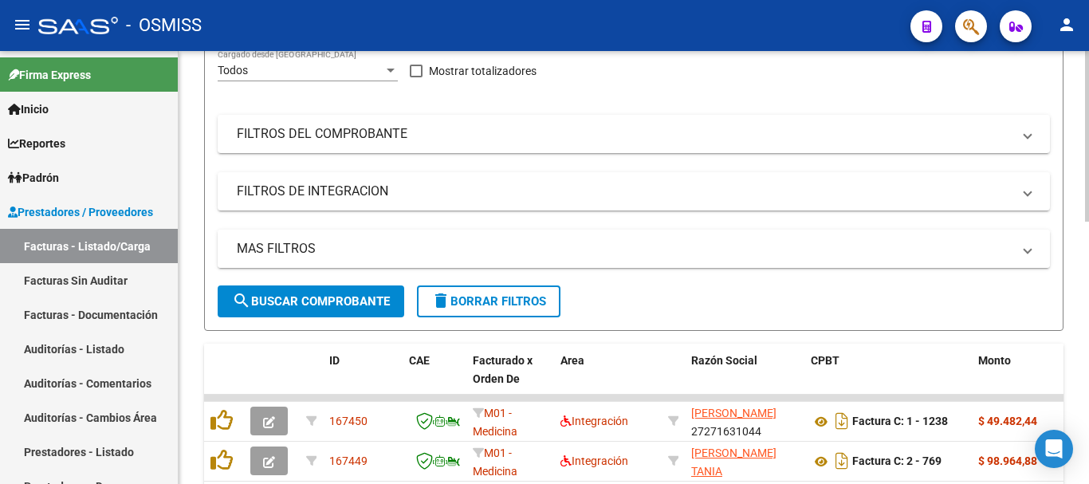
click at [590, 247] on span at bounding box center [1027, 249] width 6 height 18
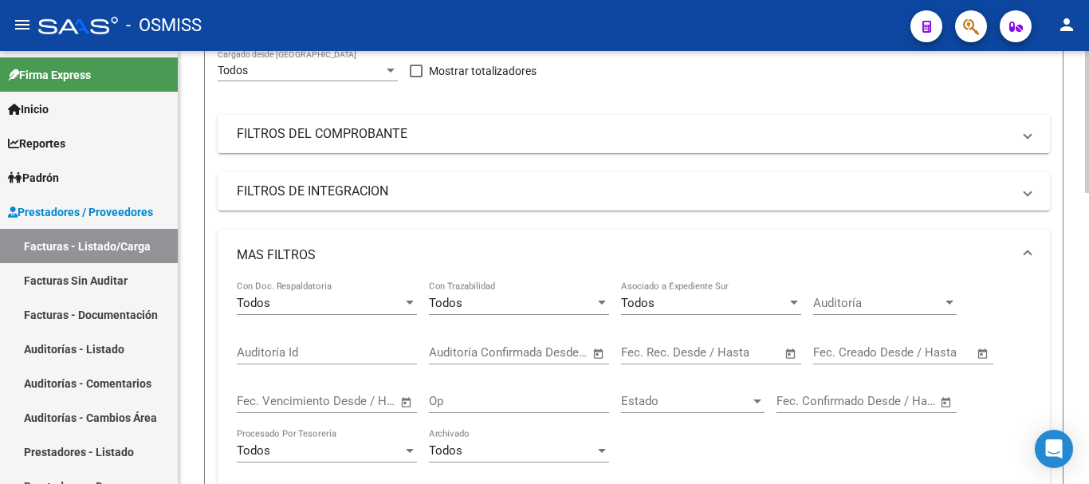
click at [590, 353] on span "Open calendar" at bounding box center [791, 353] width 38 height 38
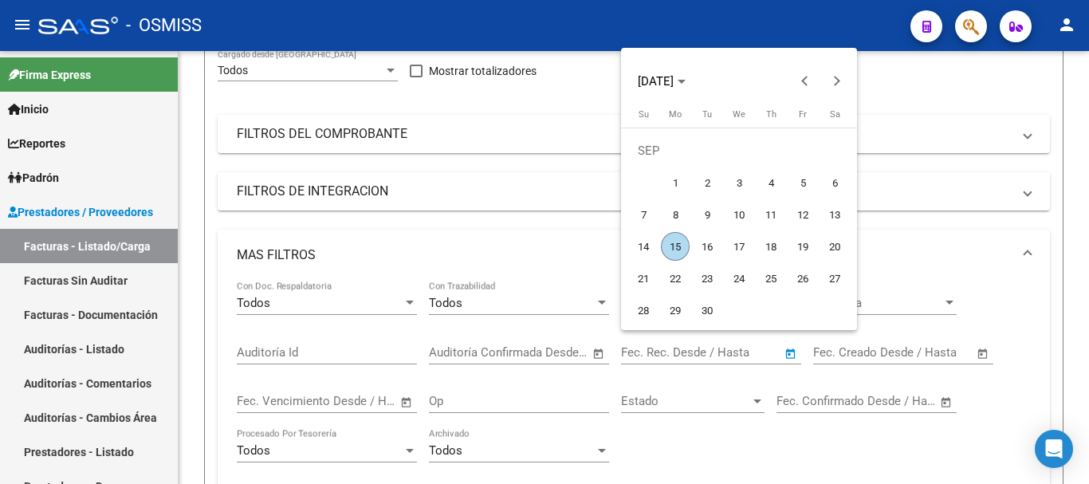
click at [590, 243] on span "15" at bounding box center [675, 246] width 29 height 29
type input "[DATE]"
click at [590, 243] on span "15" at bounding box center [675, 246] width 29 height 29
type input "[DATE]"
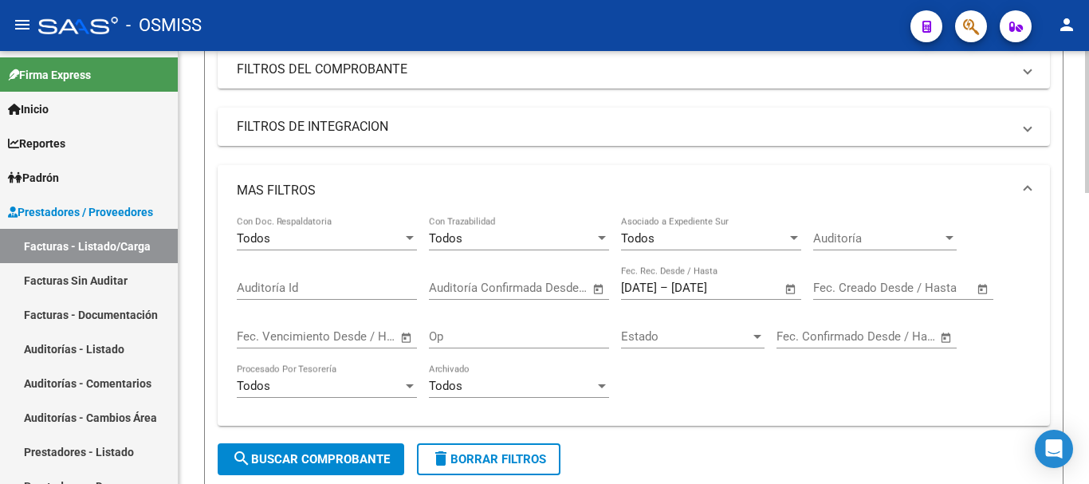
scroll to position [399, 0]
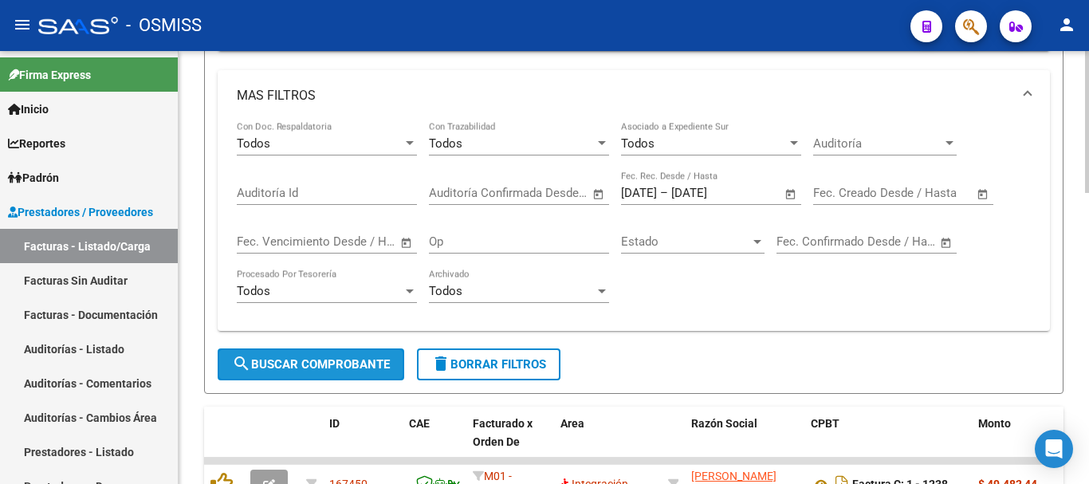
click at [320, 358] on span "search Buscar Comprobante" at bounding box center [311, 364] width 158 height 14
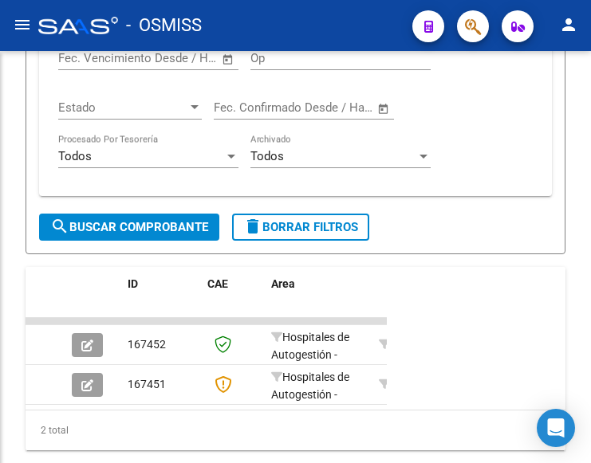
scroll to position [715, 0]
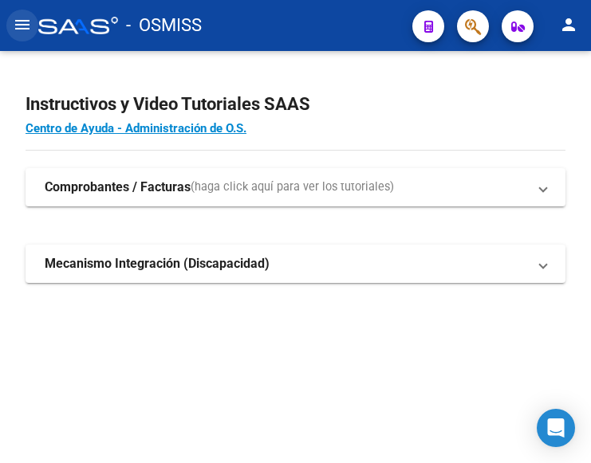
click at [19, 26] on mat-icon "menu" at bounding box center [22, 24] width 19 height 19
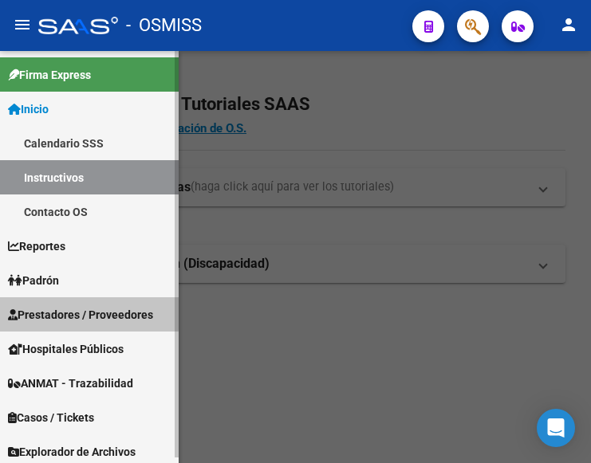
click at [79, 313] on span "Prestadores / Proveedores" at bounding box center [80, 315] width 145 height 18
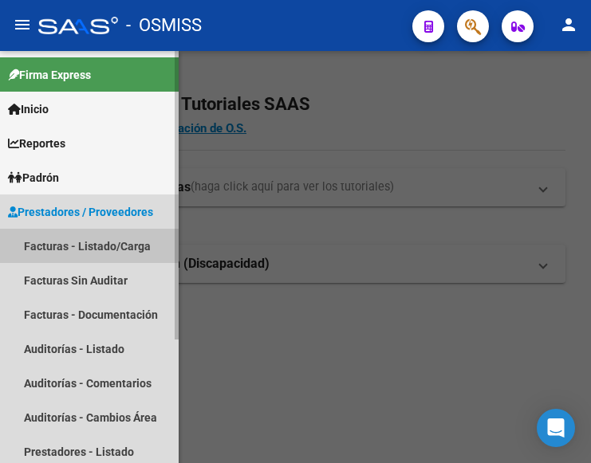
click at [87, 241] on link "Facturas - Listado/Carga" at bounding box center [89, 246] width 179 height 34
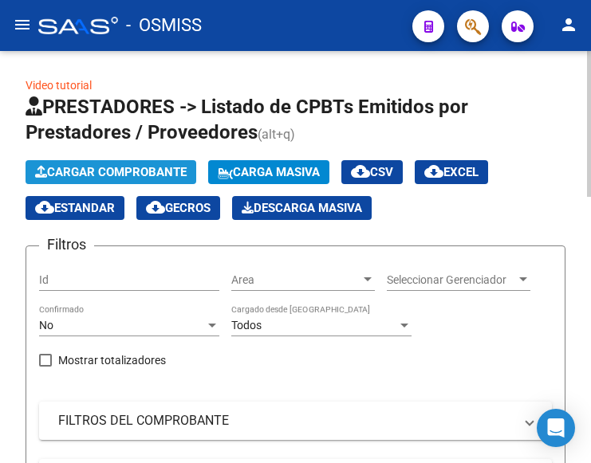
click at [157, 174] on span "Cargar Comprobante" at bounding box center [110, 172] width 151 height 14
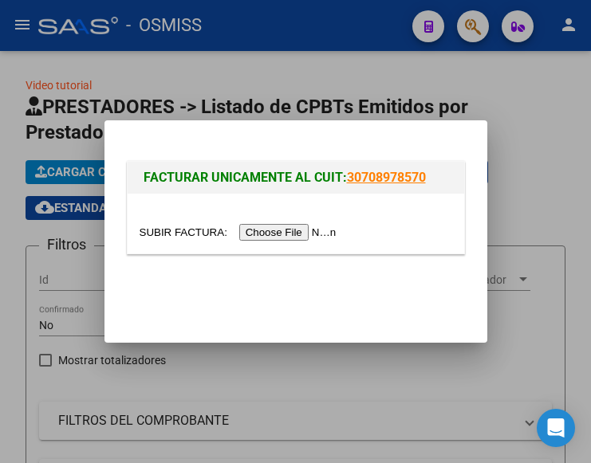
click at [296, 233] on input "file" at bounding box center [241, 232] width 202 height 17
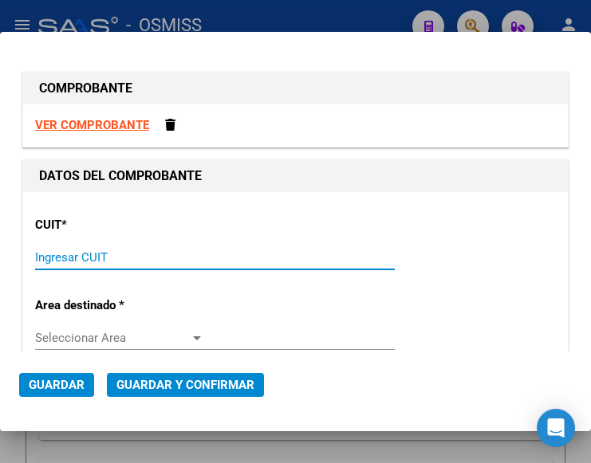
click at [50, 253] on input "Ingresar CUIT" at bounding box center [119, 257] width 169 height 14
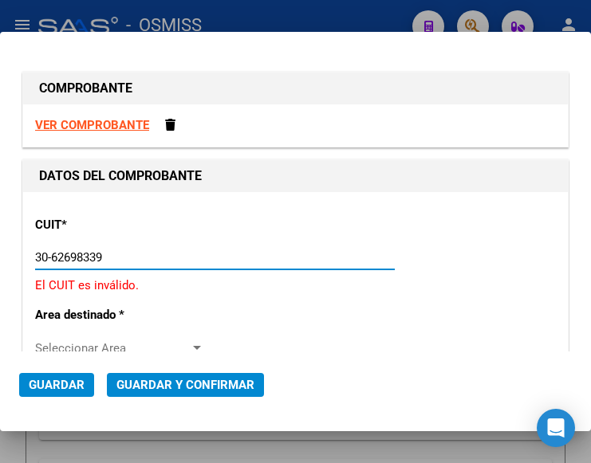
type input "30-62698339-8"
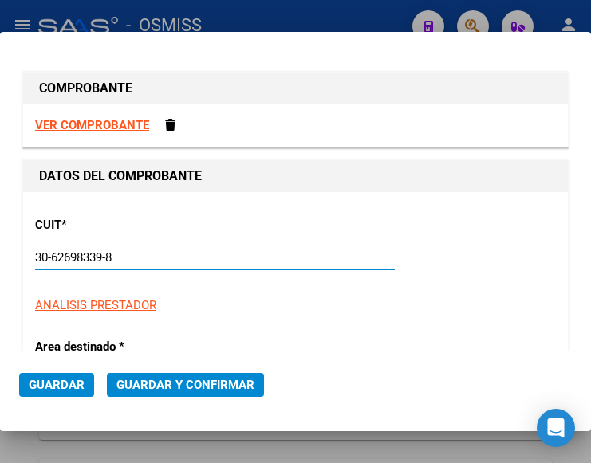
type input "123"
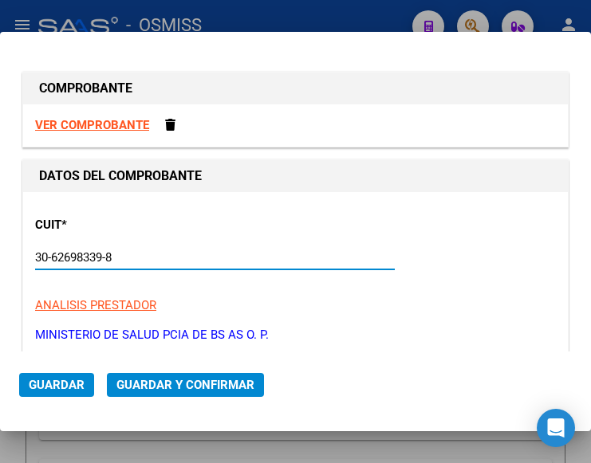
scroll to position [80, 0]
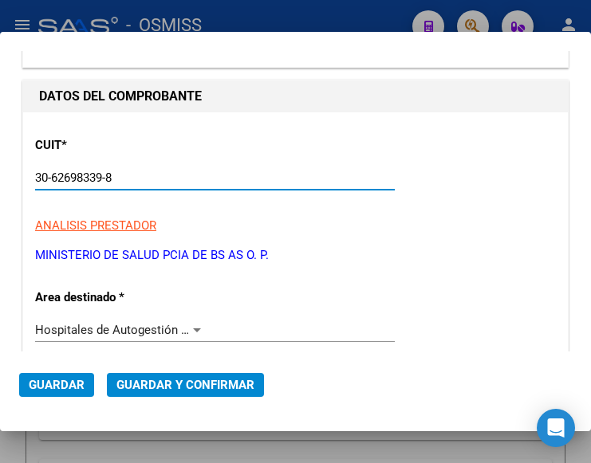
type input "30-62698339-8"
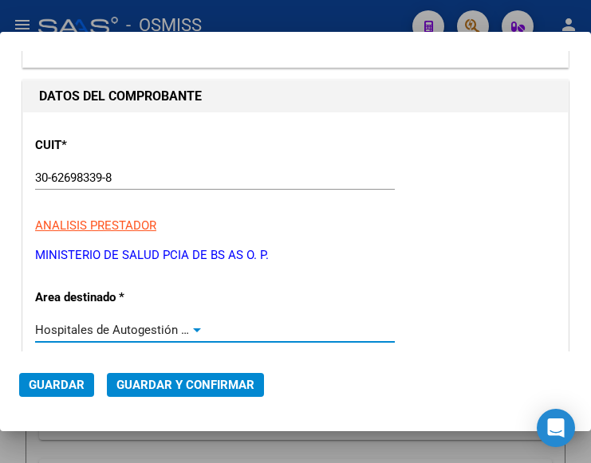
click at [196, 328] on div at bounding box center [197, 330] width 8 height 4
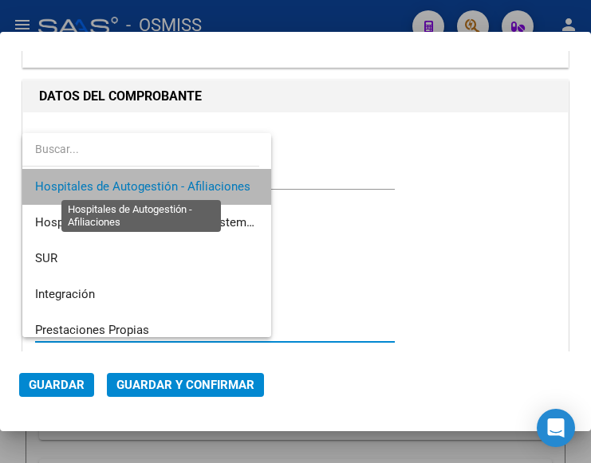
click at [171, 183] on span "Hospitales de Autogestión - Afiliaciones" at bounding box center [142, 186] width 215 height 14
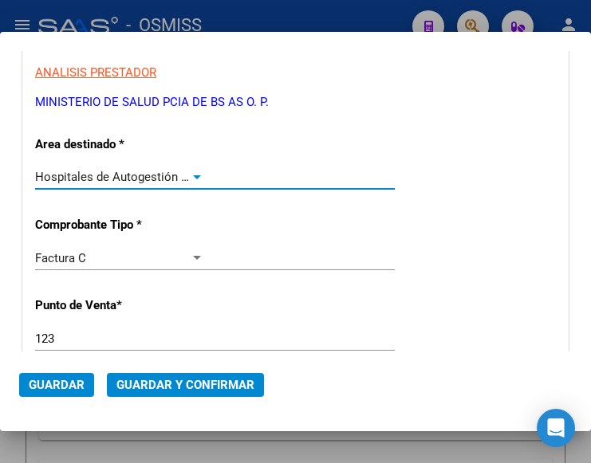
scroll to position [319, 0]
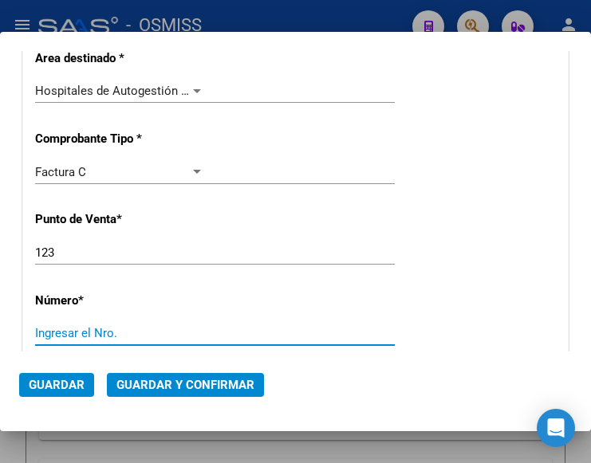
click at [71, 336] on input "Ingresar el Nro." at bounding box center [119, 333] width 169 height 14
type input "9894"
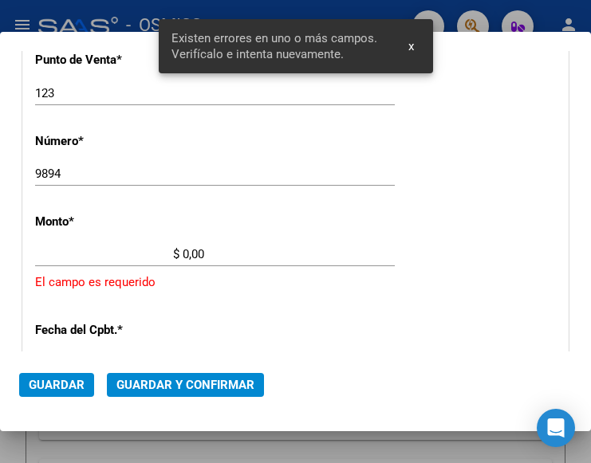
scroll to position [525, 0]
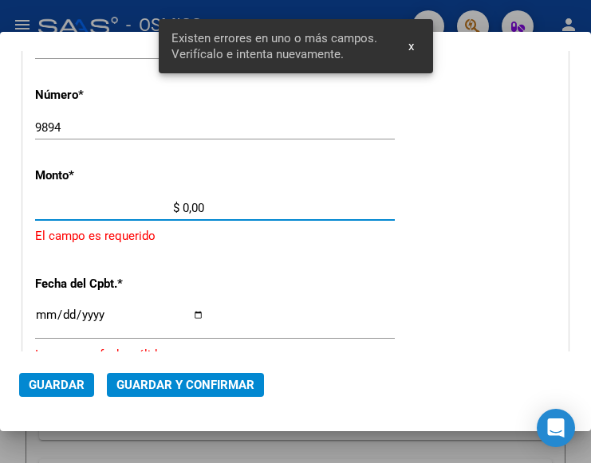
click at [182, 205] on input "$ 0,00" at bounding box center [119, 208] width 169 height 14
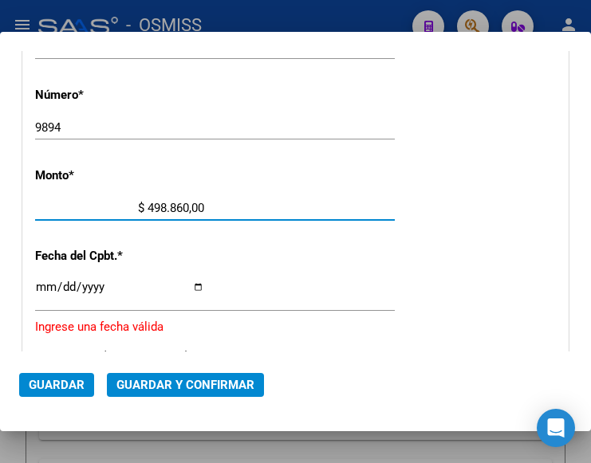
type input "$ 4.988.600,00"
click at [47, 285] on input "Ingresar la fecha" at bounding box center [119, 294] width 169 height 26
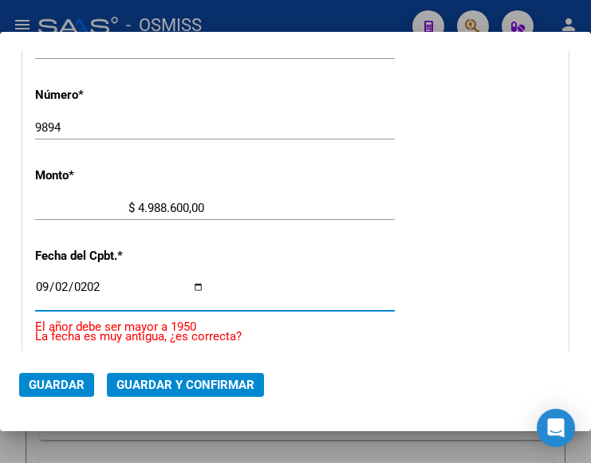
type input "2025-09-02"
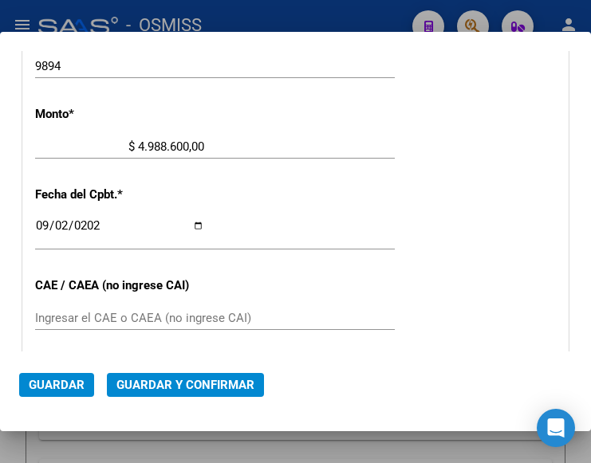
scroll to position [604, 0]
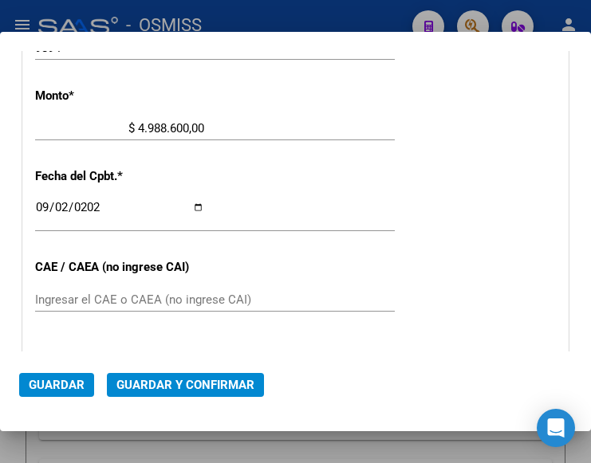
click at [73, 307] on input "Ingresar el CAE o CAEA (no ingrese CAI)" at bounding box center [119, 300] width 169 height 14
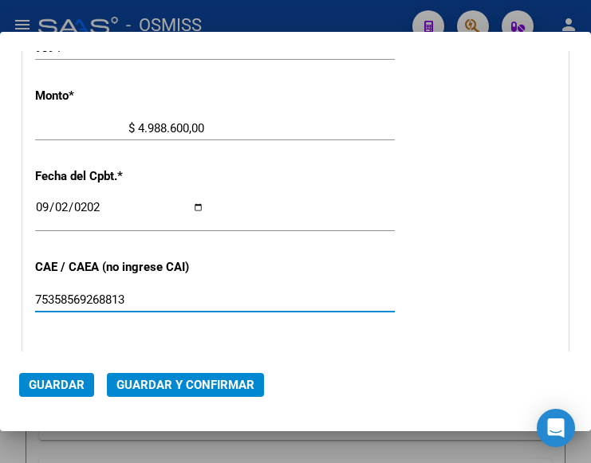
type input "75358569268813"
click at [178, 383] on span "Guardar y Confirmar" at bounding box center [185, 385] width 138 height 14
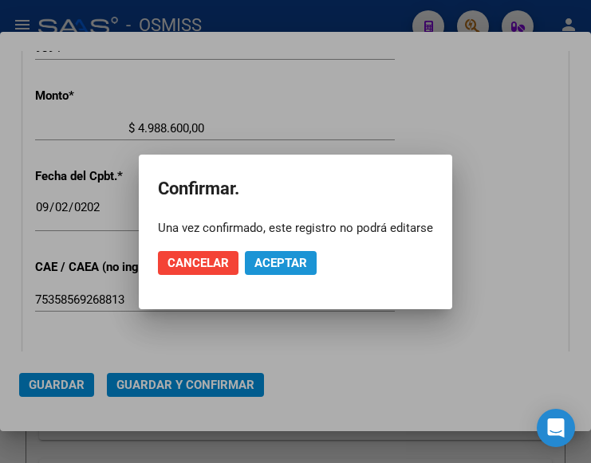
click at [280, 262] on span "Aceptar" at bounding box center [280, 263] width 53 height 14
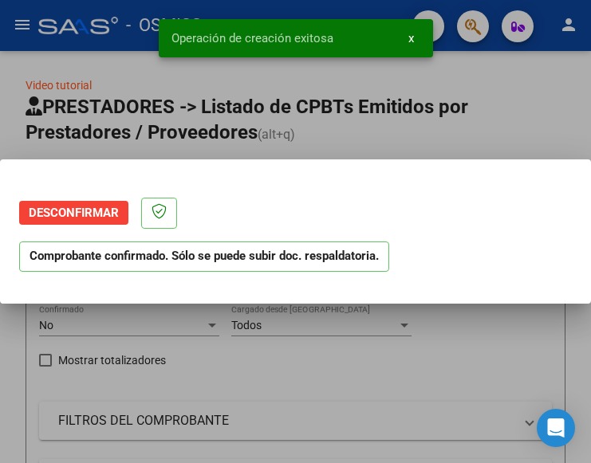
scroll to position [0, 0]
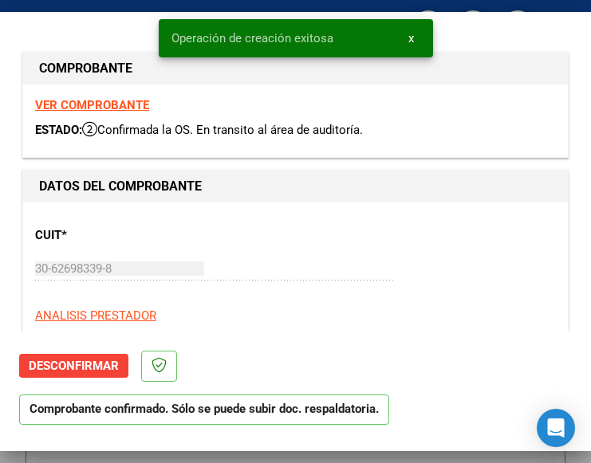
type input "2025-11-01"
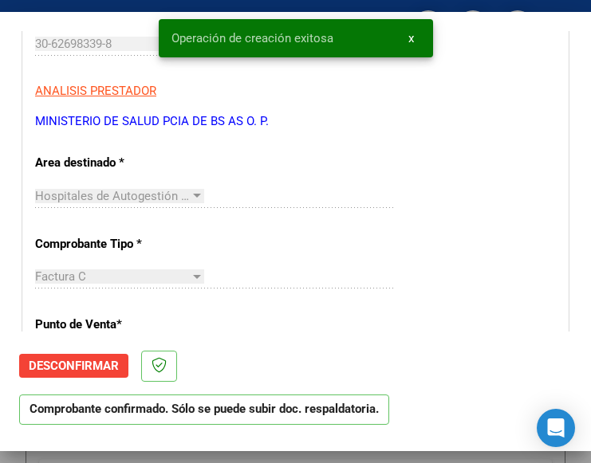
scroll to position [239, 0]
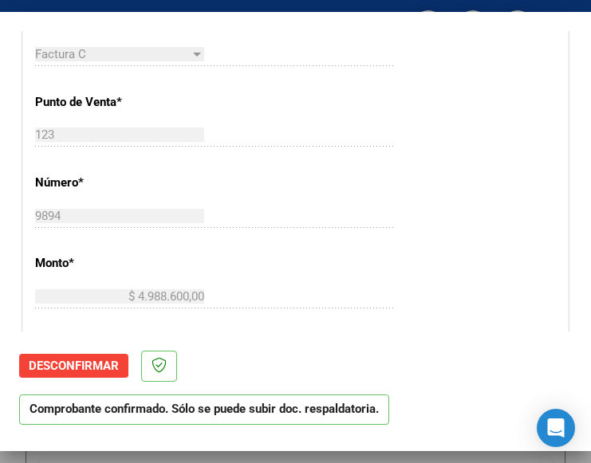
scroll to position [478, 0]
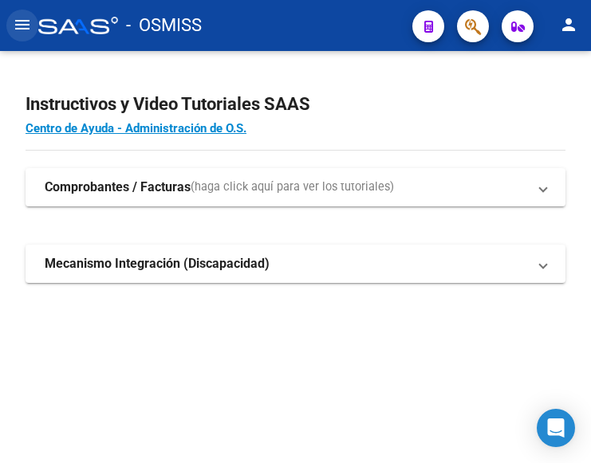
click at [16, 20] on mat-icon "menu" at bounding box center [22, 24] width 19 height 19
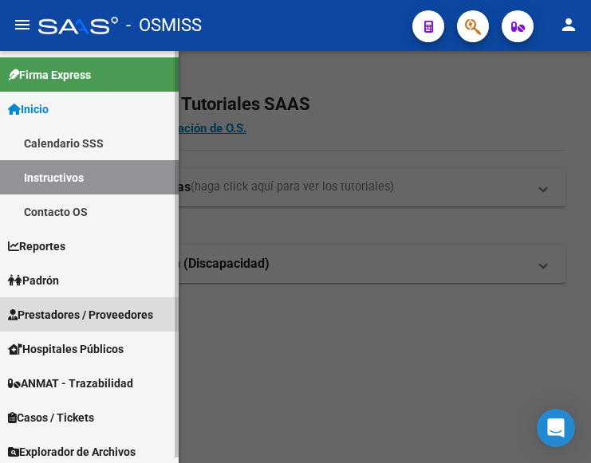
click at [57, 309] on span "Prestadores / Proveedores" at bounding box center [80, 315] width 145 height 18
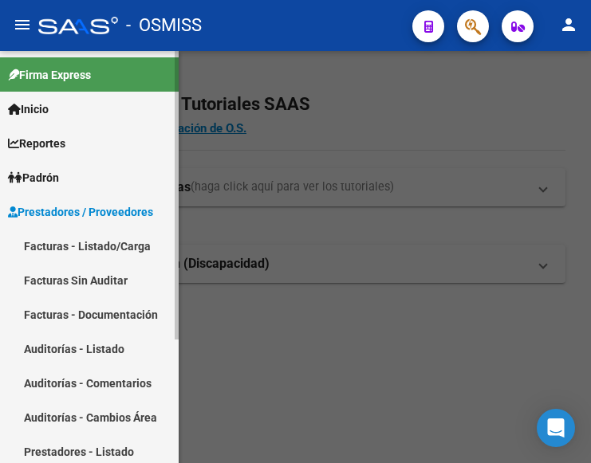
click at [90, 245] on link "Facturas - Listado/Carga" at bounding box center [89, 246] width 179 height 34
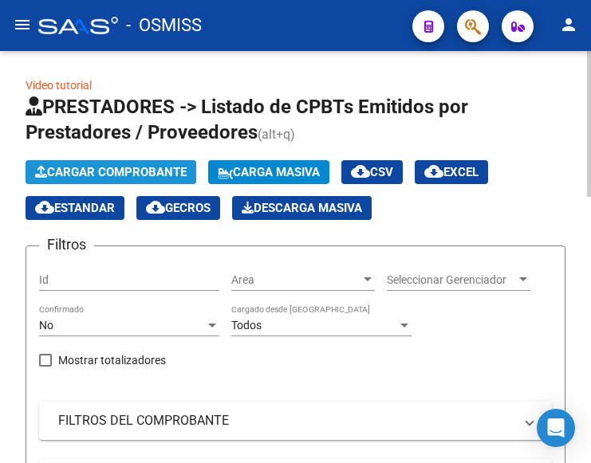
click at [138, 169] on span "Cargar Comprobante" at bounding box center [110, 172] width 151 height 14
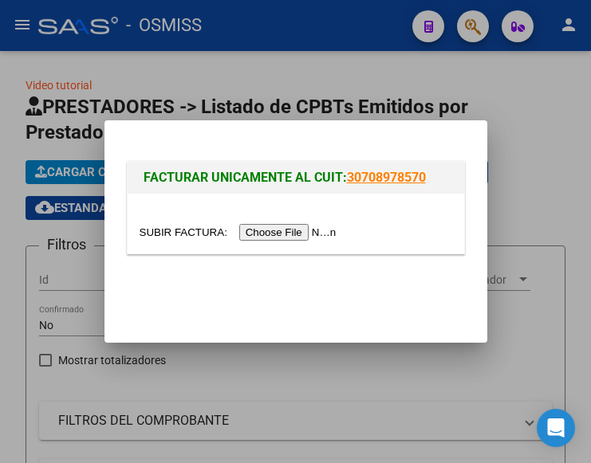
click at [318, 231] on input "file" at bounding box center [241, 232] width 202 height 17
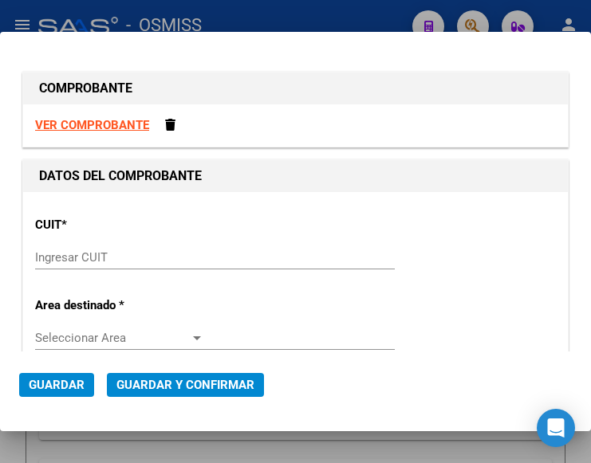
click at [56, 250] on input "Ingresar CUIT" at bounding box center [119, 257] width 169 height 14
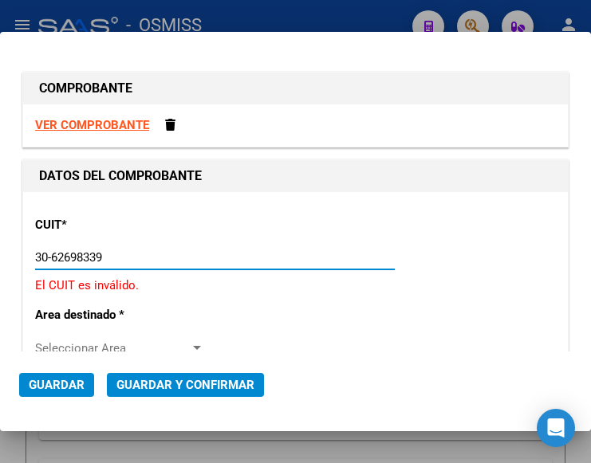
type input "30-62698339-8"
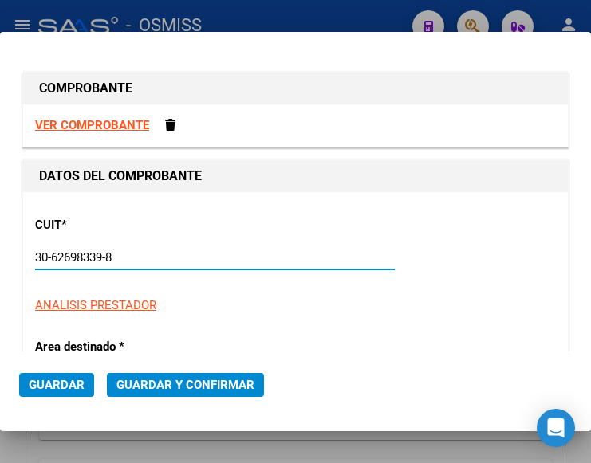
type input "123"
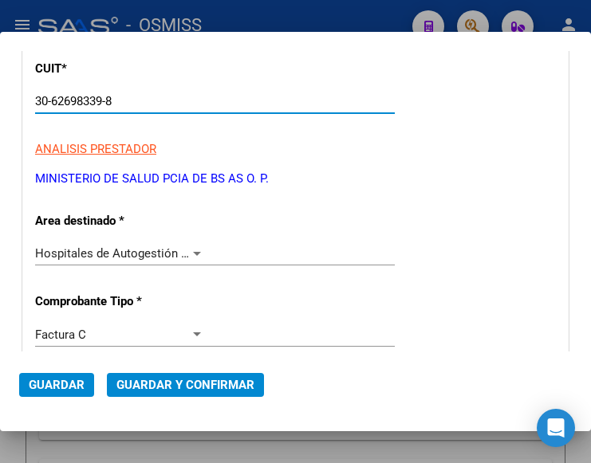
scroll to position [159, 0]
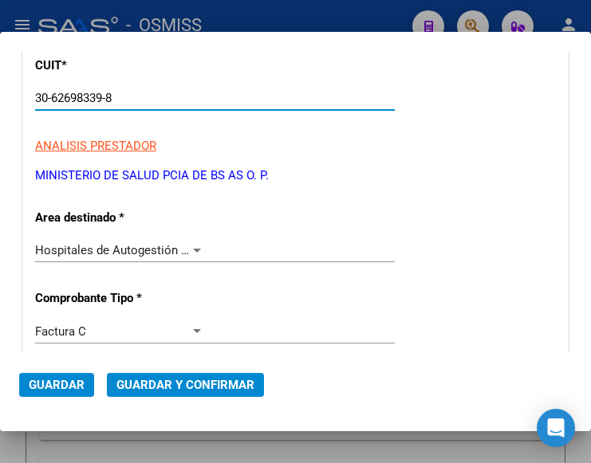
type input "30-62698339-8"
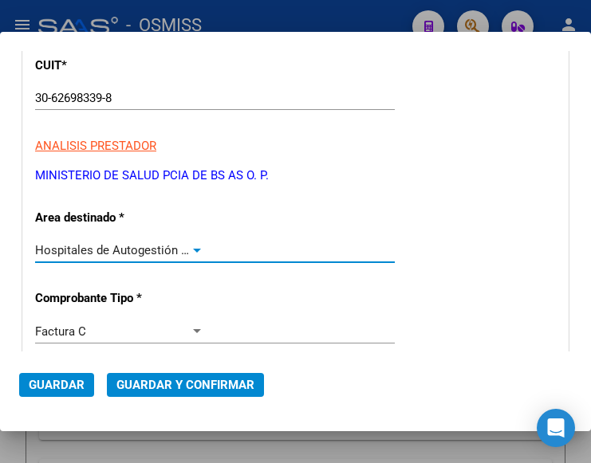
click at [190, 244] on div at bounding box center [197, 250] width 14 height 13
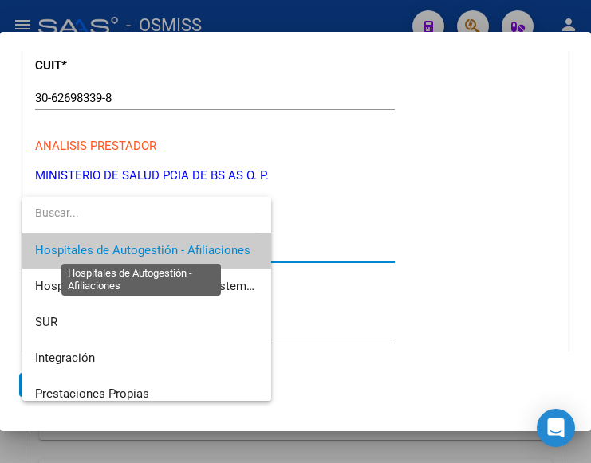
click at [190, 244] on span "Hospitales de Autogestión - Afiliaciones" at bounding box center [142, 250] width 215 height 14
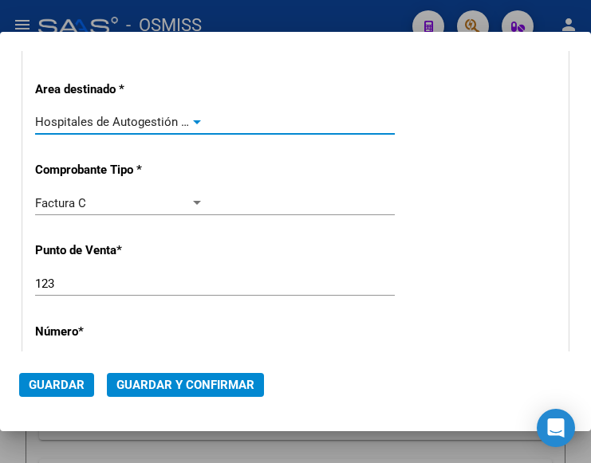
scroll to position [319, 0]
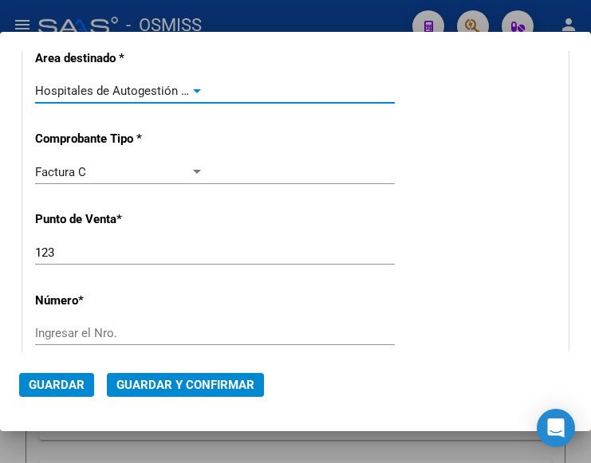
click at [56, 251] on input "123" at bounding box center [119, 253] width 169 height 14
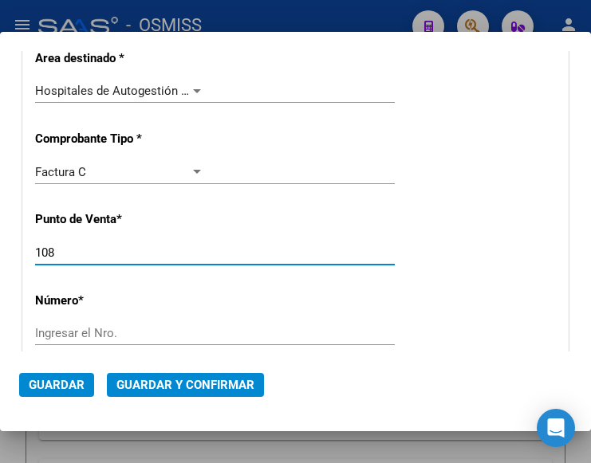
type input "108"
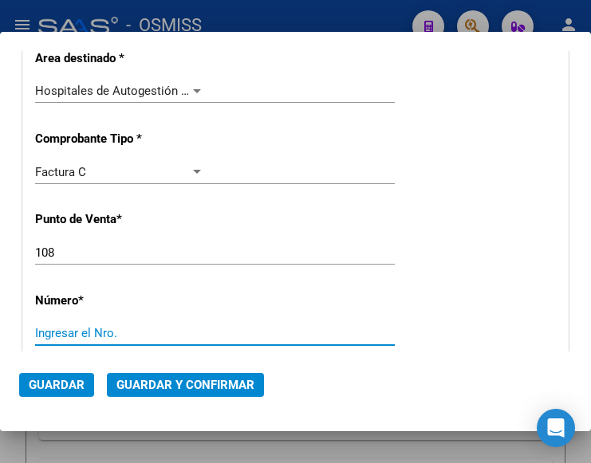
click at [88, 338] on input "Ingresar el Nro." at bounding box center [119, 333] width 169 height 14
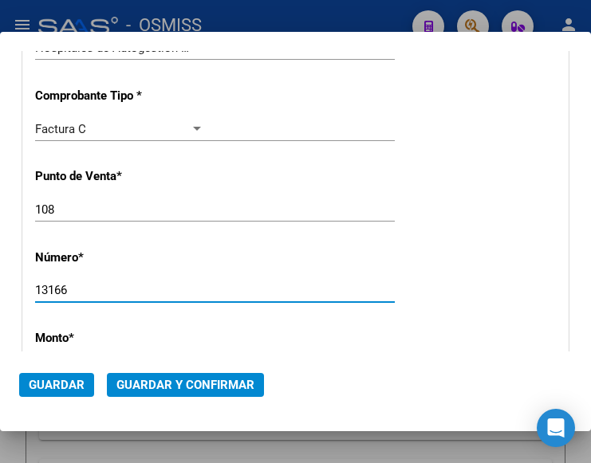
scroll to position [399, 0]
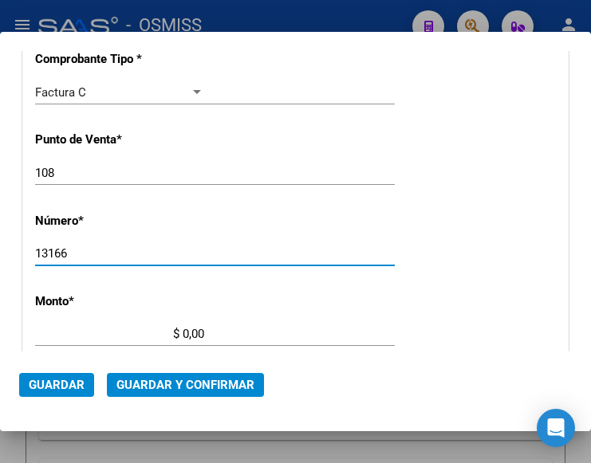
type input "13166"
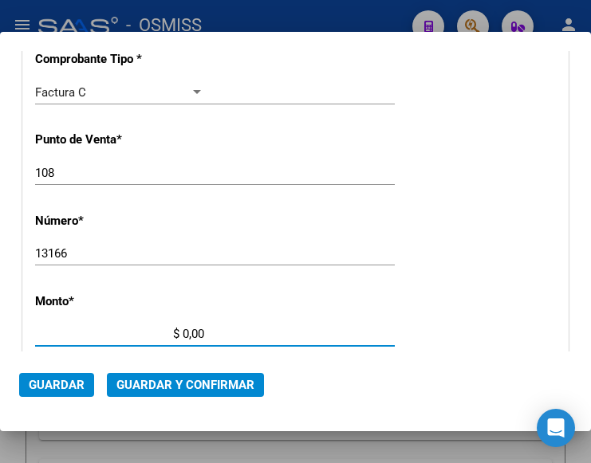
click at [182, 332] on input "$ 0,00" at bounding box center [119, 334] width 169 height 14
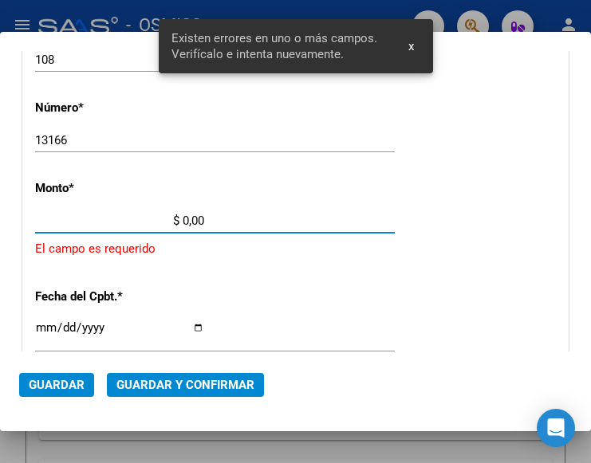
scroll to position [525, 0]
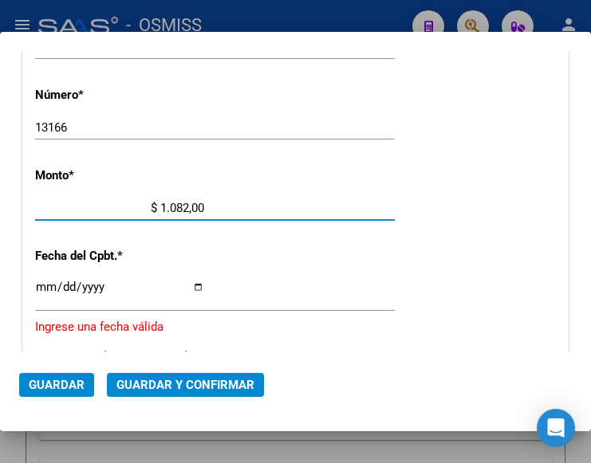
type input "$ 10.829,00"
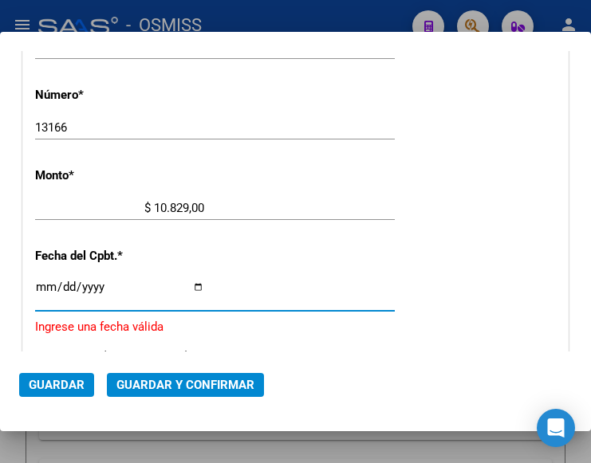
click at [44, 286] on input "Ingresar la fecha" at bounding box center [119, 294] width 169 height 26
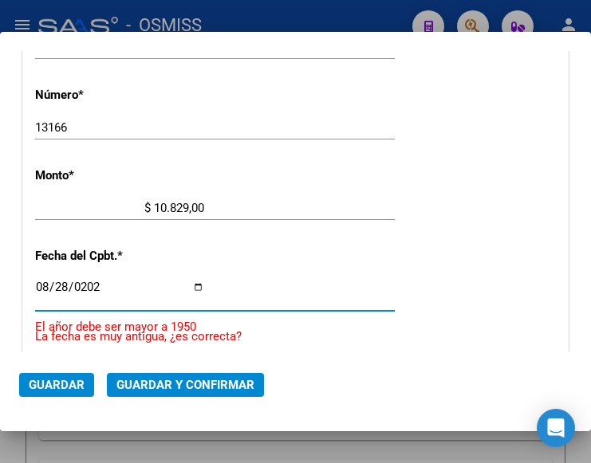
type input "2025-08-28"
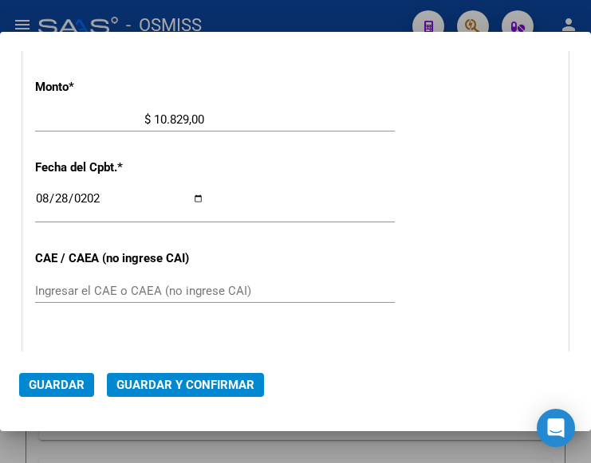
scroll to position [684, 0]
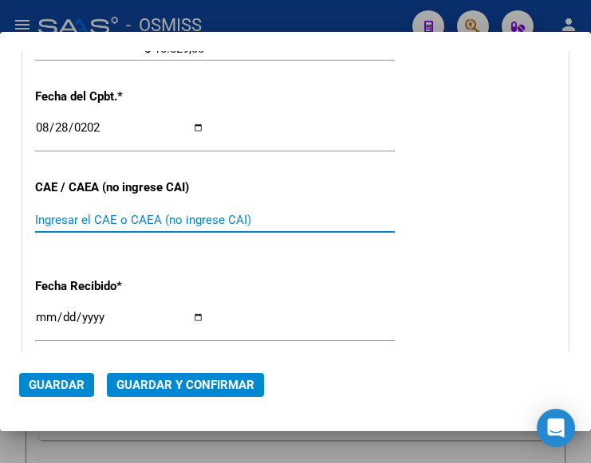
click at [105, 227] on input "Ingresar el CAE o CAEA (no ingrese CAI)" at bounding box center [119, 220] width 169 height 14
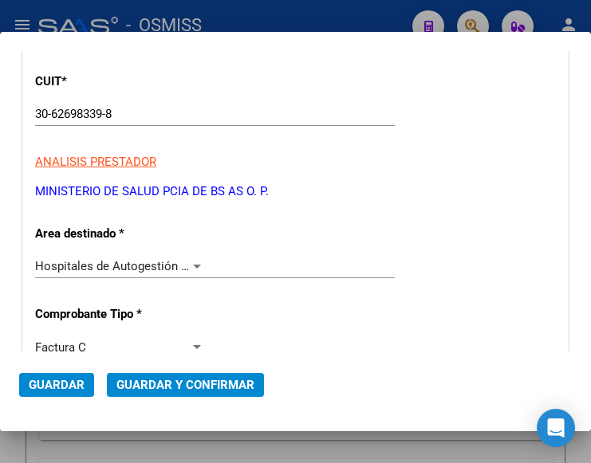
scroll to position [126, 0]
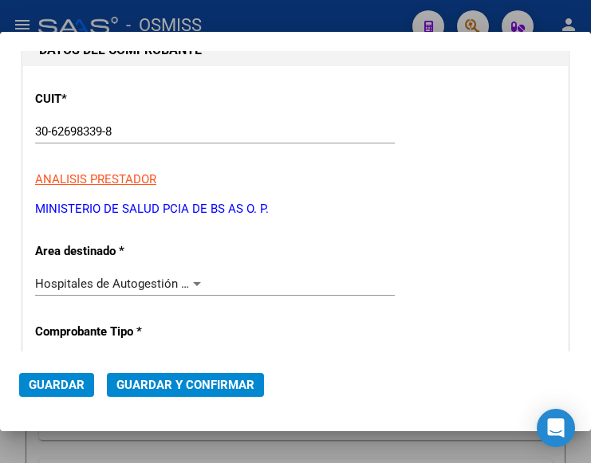
type input "75358895472867"
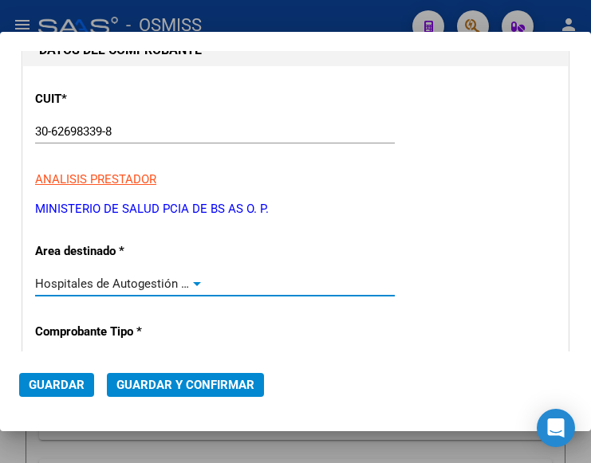
click at [193, 284] on div at bounding box center [197, 284] width 8 height 4
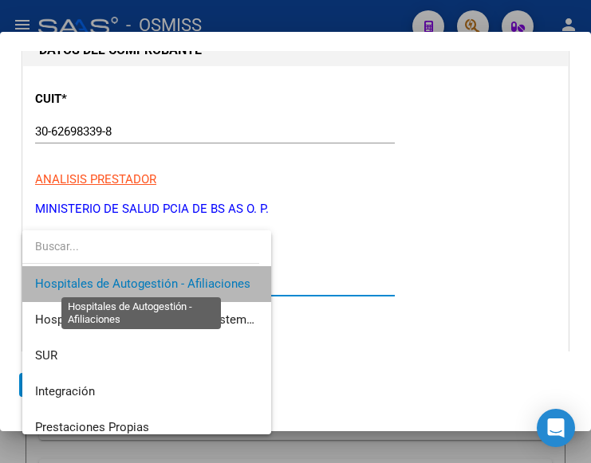
click at [190, 284] on span "Hospitales de Autogestión - Afiliaciones" at bounding box center [142, 284] width 215 height 14
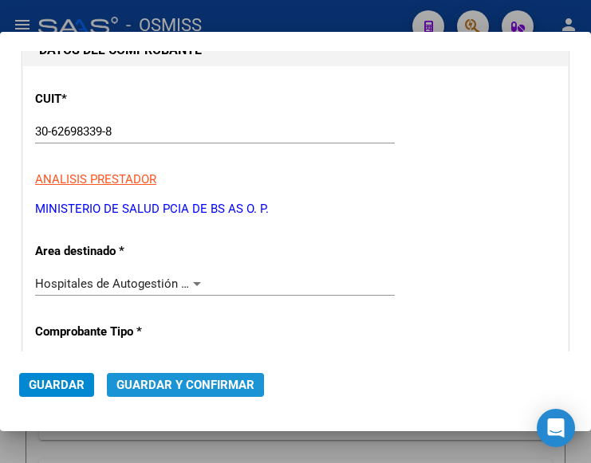
click at [170, 383] on span "Guardar y Confirmar" at bounding box center [185, 385] width 138 height 14
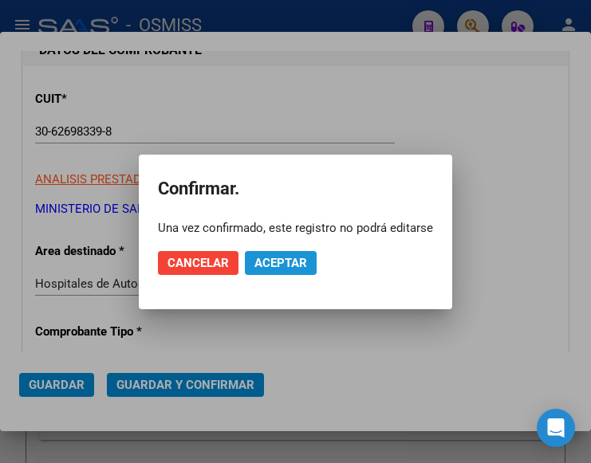
click at [270, 265] on span "Aceptar" at bounding box center [280, 263] width 53 height 14
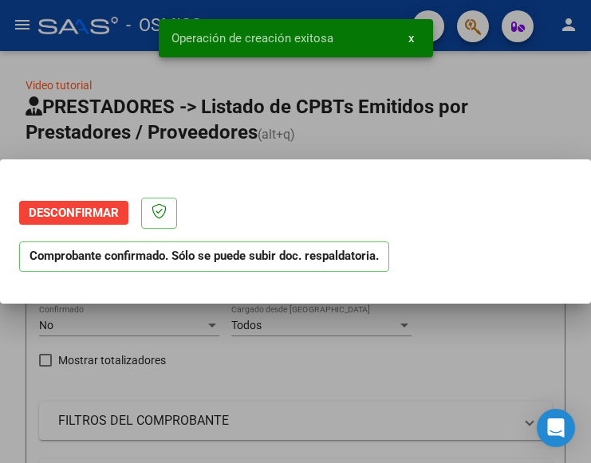
scroll to position [0, 0]
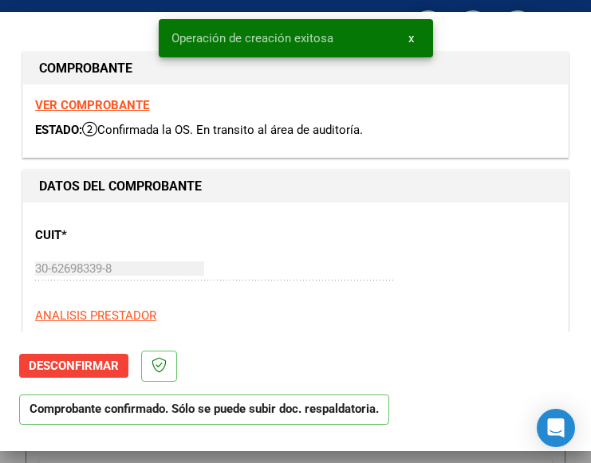
type input "2025-10-27"
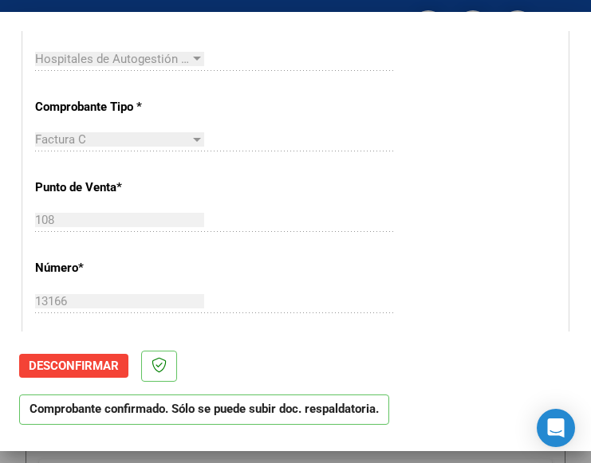
scroll to position [399, 0]
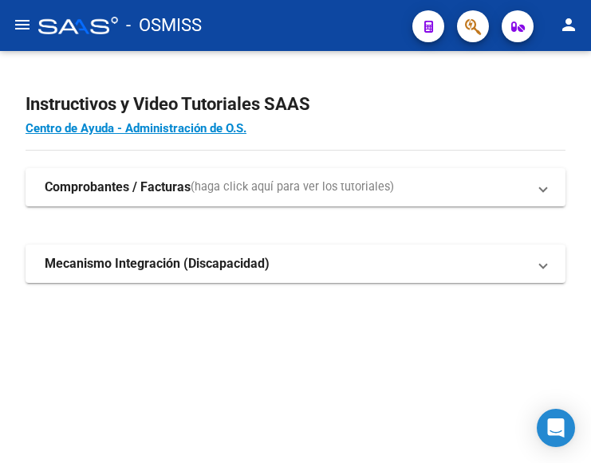
click at [16, 20] on mat-icon "menu" at bounding box center [22, 24] width 19 height 19
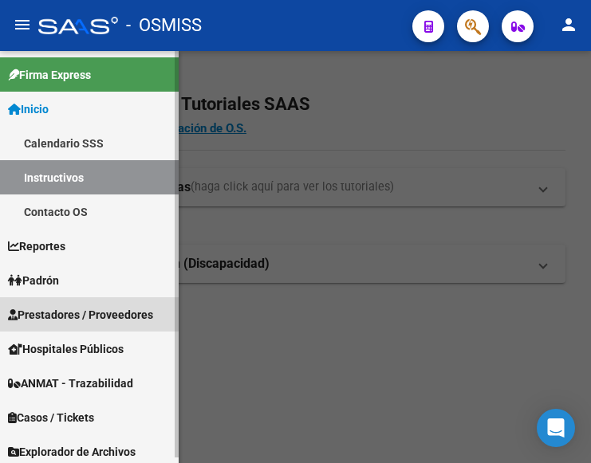
click at [81, 307] on span "Prestadores / Proveedores" at bounding box center [80, 315] width 145 height 18
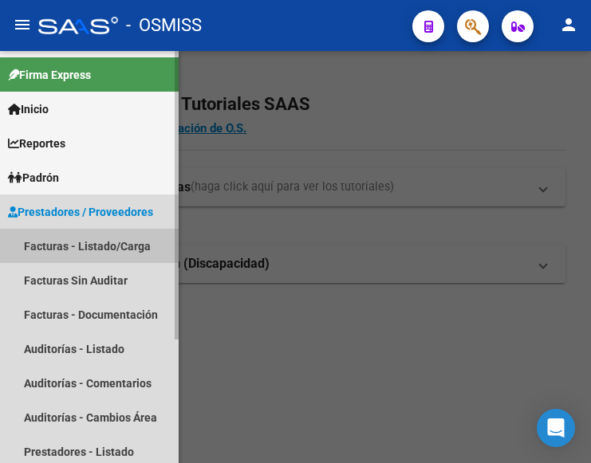
click at [77, 242] on link "Facturas - Listado/Carga" at bounding box center [89, 246] width 179 height 34
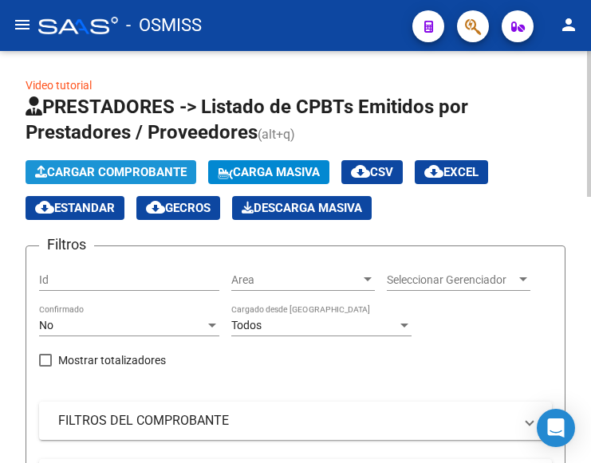
click at [152, 172] on span "Cargar Comprobante" at bounding box center [110, 172] width 151 height 14
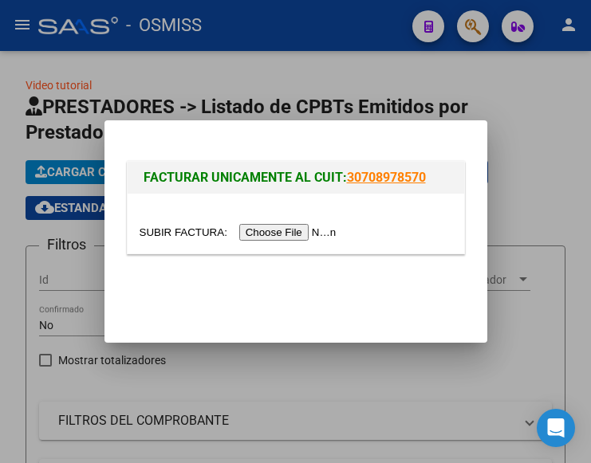
click at [273, 229] on input "file" at bounding box center [241, 232] width 202 height 17
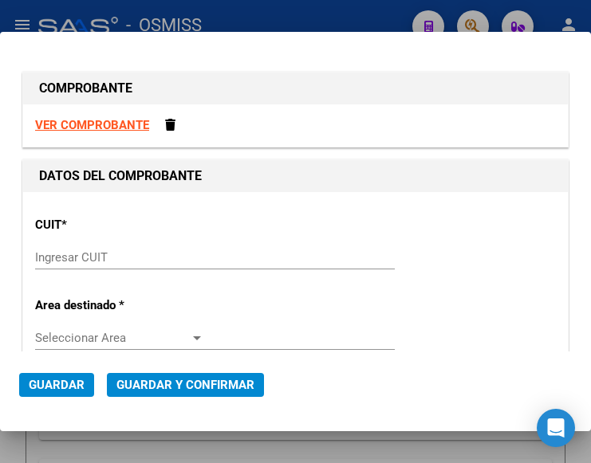
click at [104, 257] on input "Ingresar CUIT" at bounding box center [119, 257] width 169 height 14
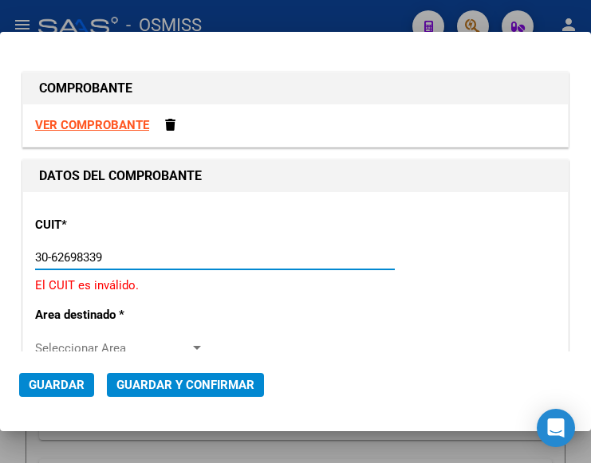
type input "30-62698339-8"
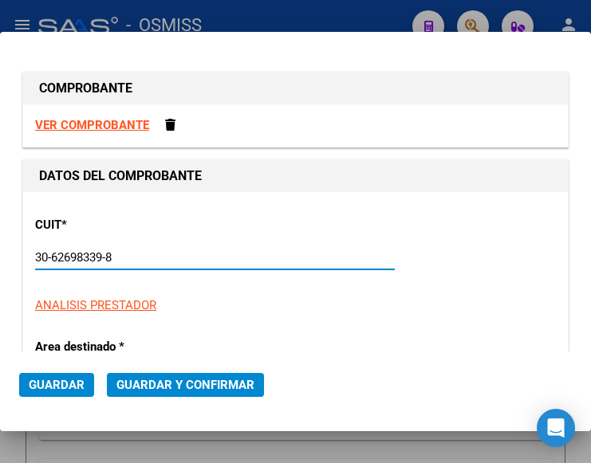
type input "108"
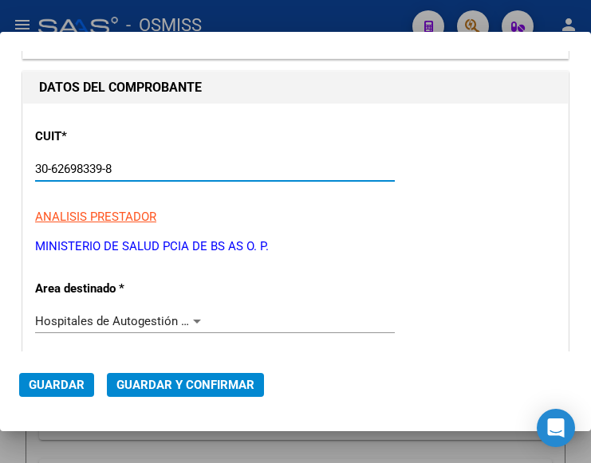
scroll to position [159, 0]
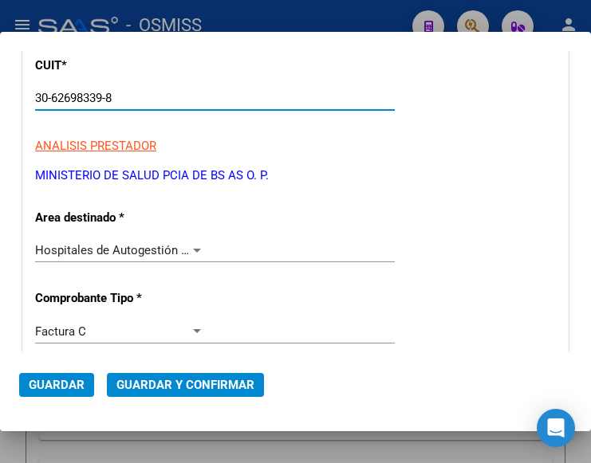
type input "30-62698339-8"
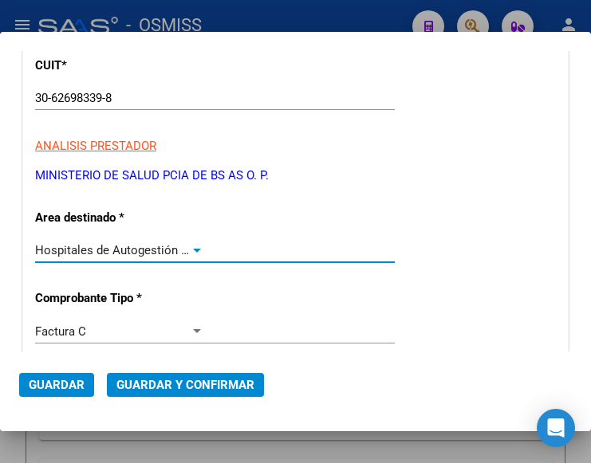
click at [191, 245] on div at bounding box center [197, 250] width 14 height 13
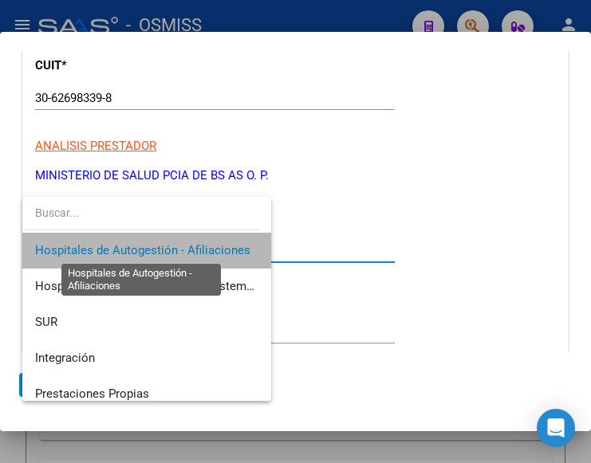
click at [191, 245] on span "Hospitales de Autogestión - Afiliaciones" at bounding box center [142, 250] width 215 height 14
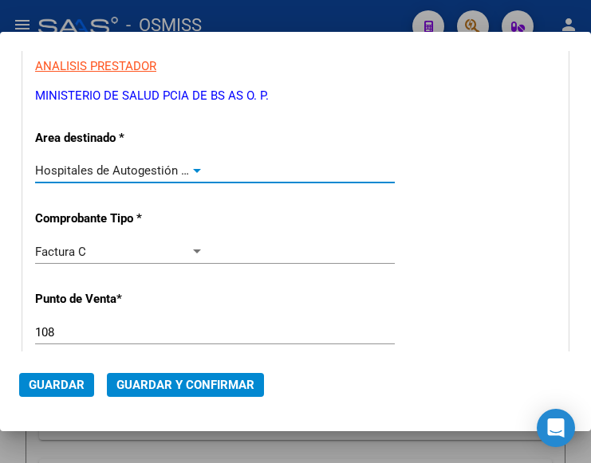
scroll to position [399, 0]
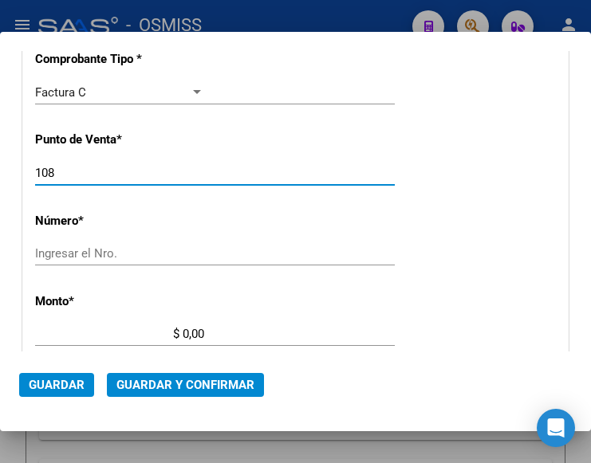
click at [53, 170] on input "108" at bounding box center [119, 173] width 169 height 14
type input "130"
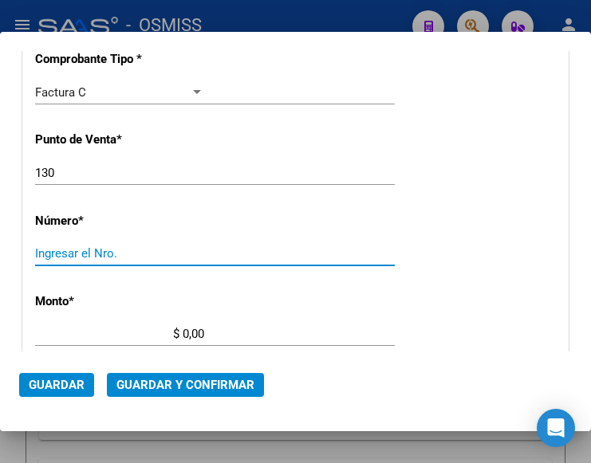
click at [73, 256] on input "Ingresar el Nro." at bounding box center [119, 253] width 169 height 14
type input "16777"
click at [181, 333] on input "$ 0,00" at bounding box center [119, 334] width 169 height 14
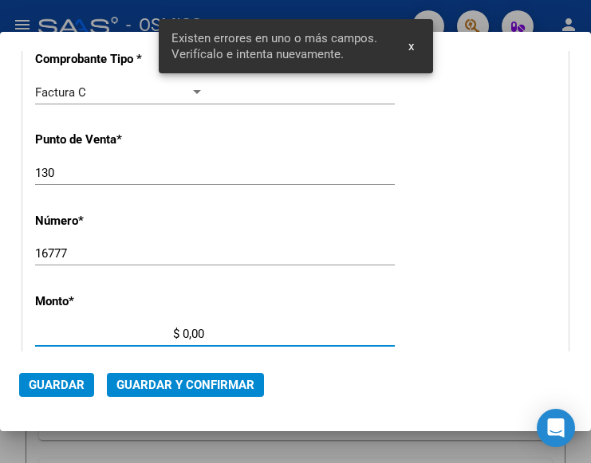
scroll to position [525, 0]
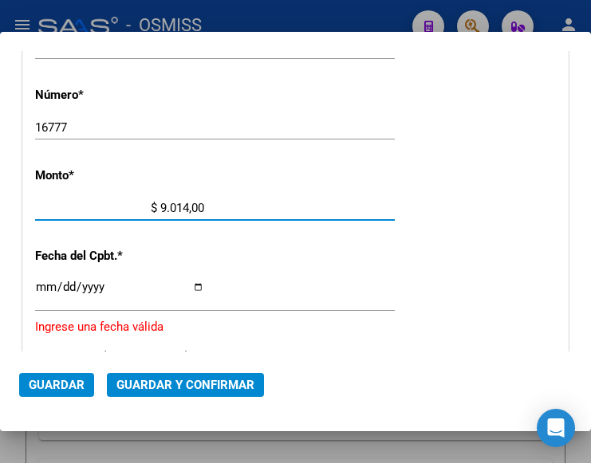
type input "$ 90.147,00"
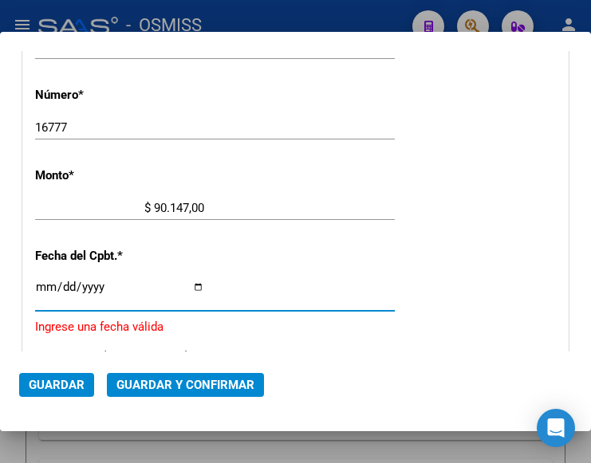
click at [41, 284] on input "Ingresar la fecha" at bounding box center [119, 294] width 169 height 26
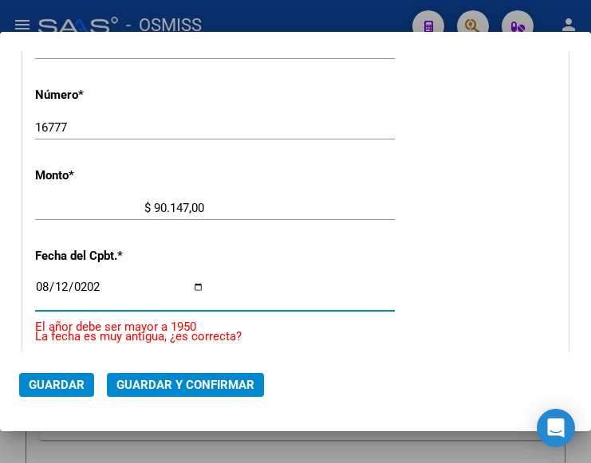
type input "2025-08-12"
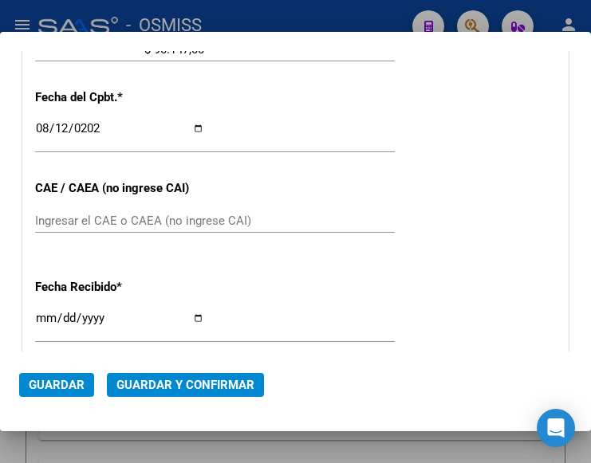
scroll to position [684, 0]
click at [86, 226] on div "Ingresar el CAE o CAEA (no ingrese CAI)" at bounding box center [215, 220] width 360 height 24
click at [75, 227] on input "Ingresar el CAE o CAEA (no ingrese CAI)" at bounding box center [119, 220] width 169 height 14
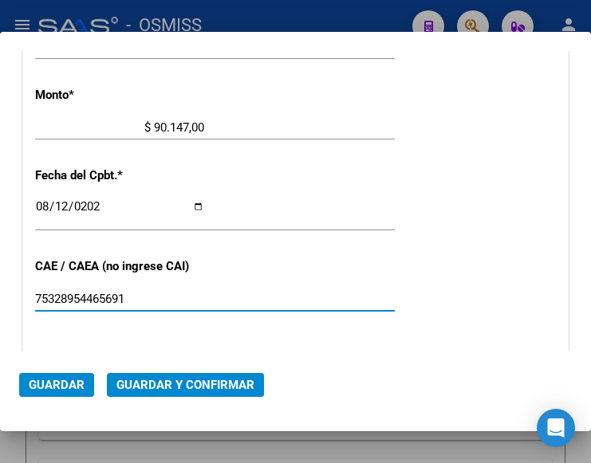
scroll to position [445, 0]
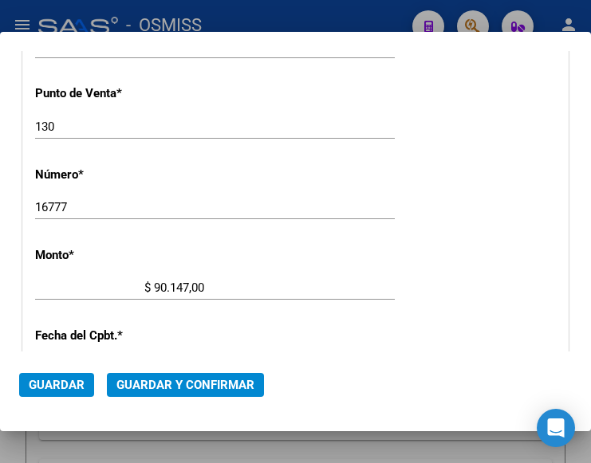
type input "75328954465691"
click at [173, 378] on span "Guardar y Confirmar" at bounding box center [185, 385] width 138 height 14
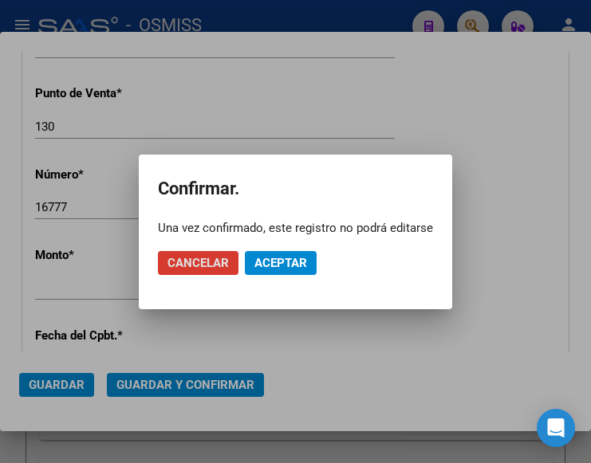
click at [273, 258] on span "Aceptar" at bounding box center [280, 263] width 53 height 14
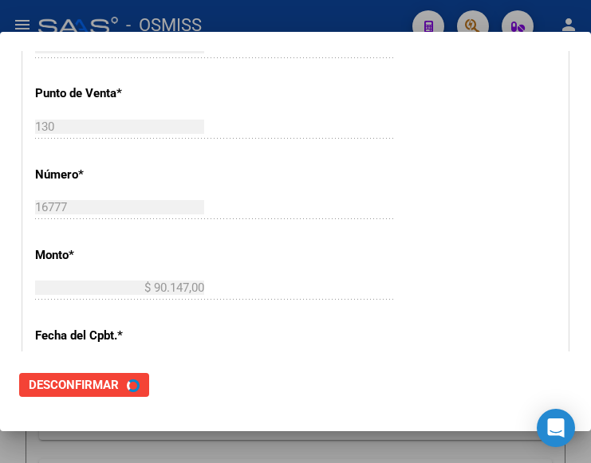
scroll to position [0, 0]
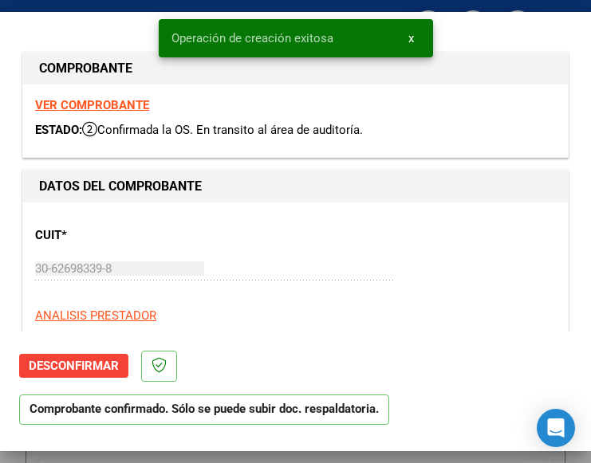
type input "2025-10-11"
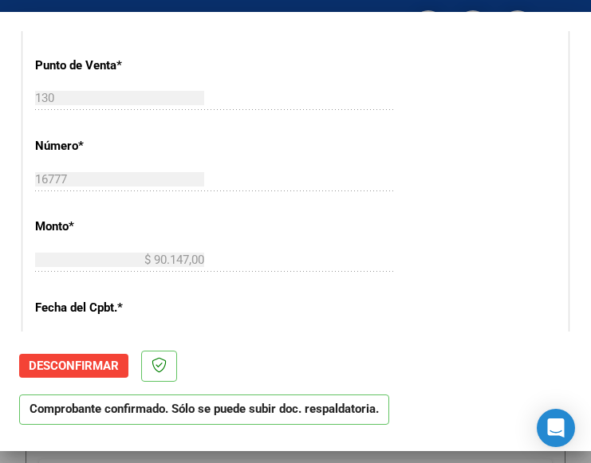
scroll to position [478, 0]
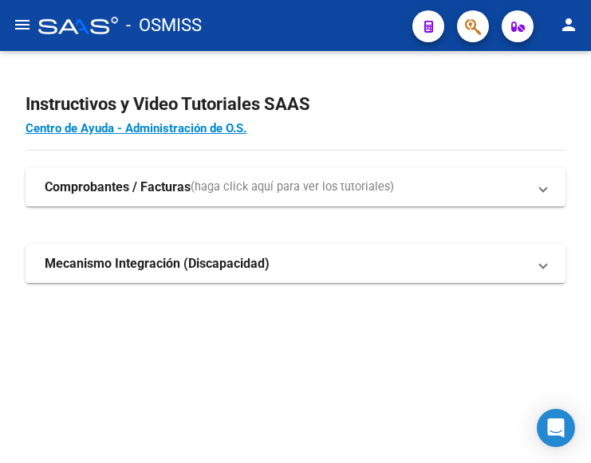
click at [33, 25] on button "menu" at bounding box center [22, 26] width 32 height 32
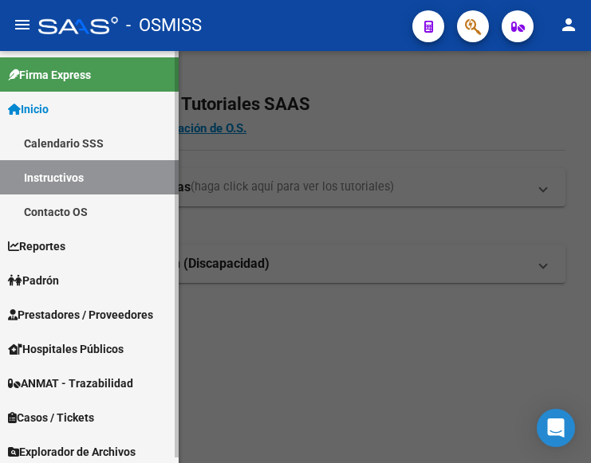
click at [65, 306] on span "Prestadores / Proveedores" at bounding box center [80, 315] width 145 height 18
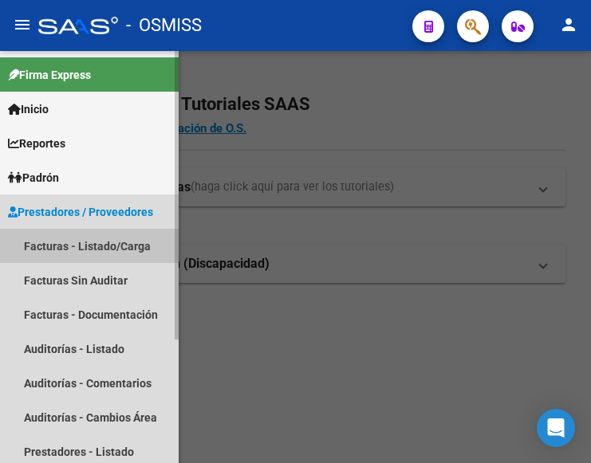
click at [85, 243] on link "Facturas - Listado/Carga" at bounding box center [89, 246] width 179 height 34
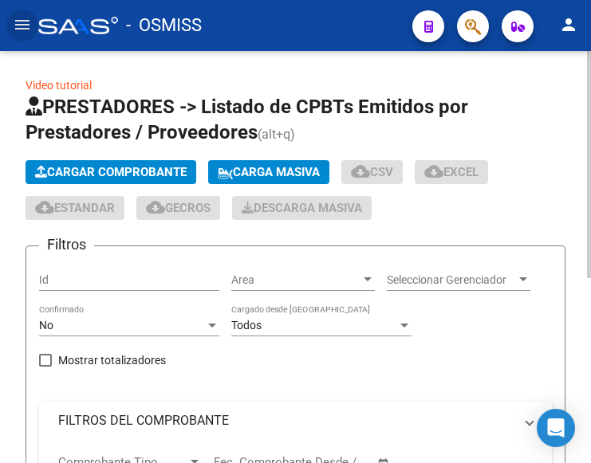
click at [132, 160] on button "Cargar Comprobante" at bounding box center [111, 172] width 171 height 24
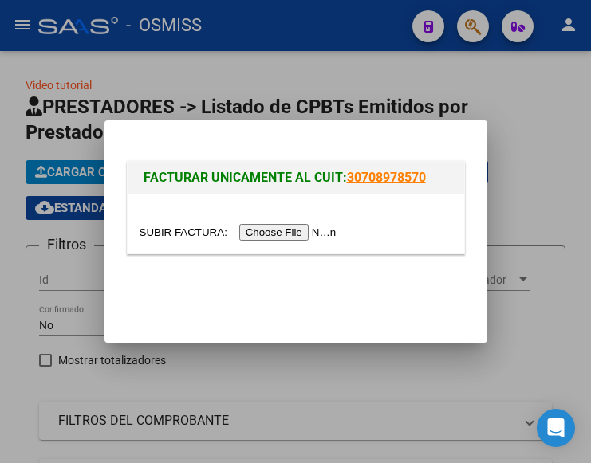
click at [289, 240] on input "file" at bounding box center [241, 232] width 202 height 17
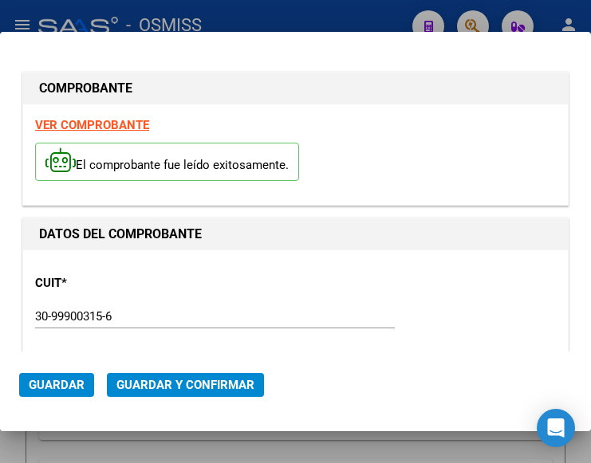
type input "[DATE]"
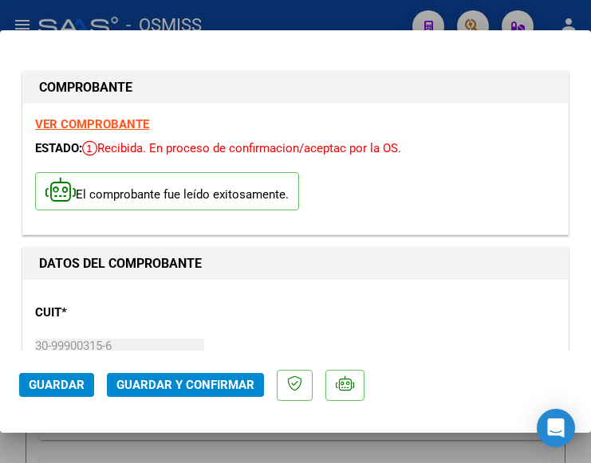
click at [179, 306] on p "CUIT *" at bounding box center [113, 313] width 156 height 18
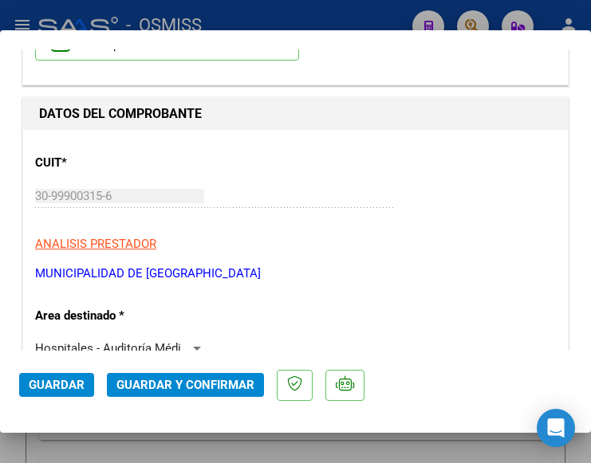
scroll to position [159, 0]
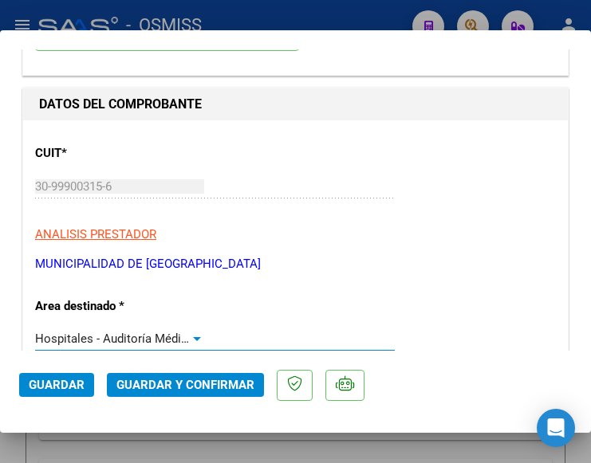
click at [193, 338] on div at bounding box center [197, 339] width 8 height 4
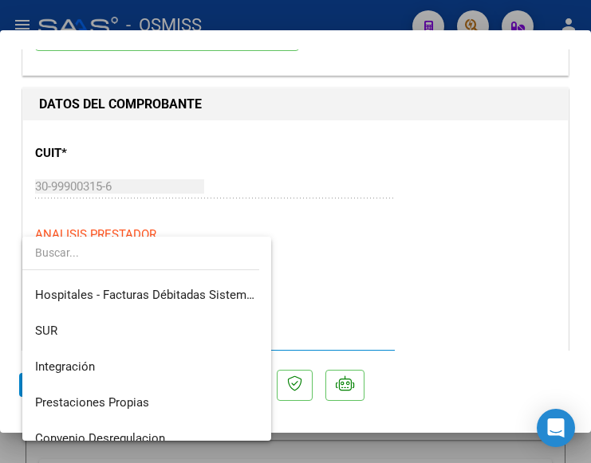
scroll to position [0, 0]
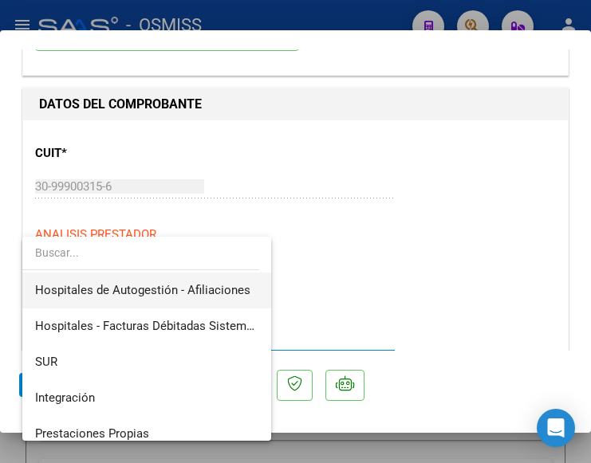
click at [198, 281] on span "Hospitales de Autogestión - Afiliaciones" at bounding box center [146, 291] width 223 height 36
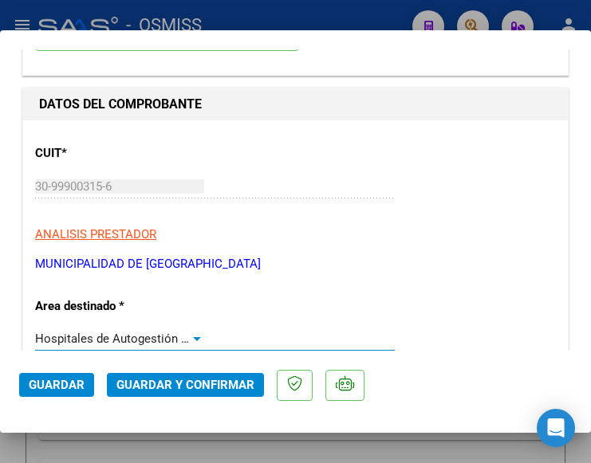
click at [190, 334] on div at bounding box center [197, 338] width 14 height 13
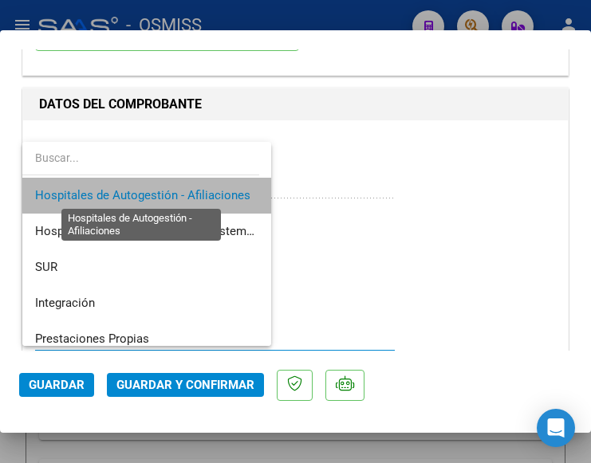
click at [210, 195] on span "Hospitales de Autogestión - Afiliaciones" at bounding box center [142, 195] width 215 height 14
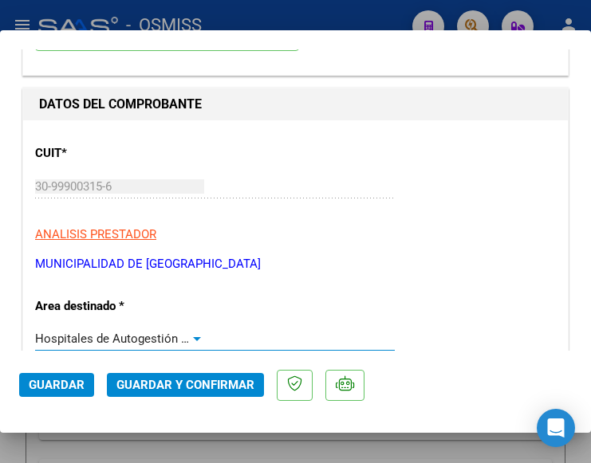
click at [191, 335] on div at bounding box center [197, 338] width 14 height 13
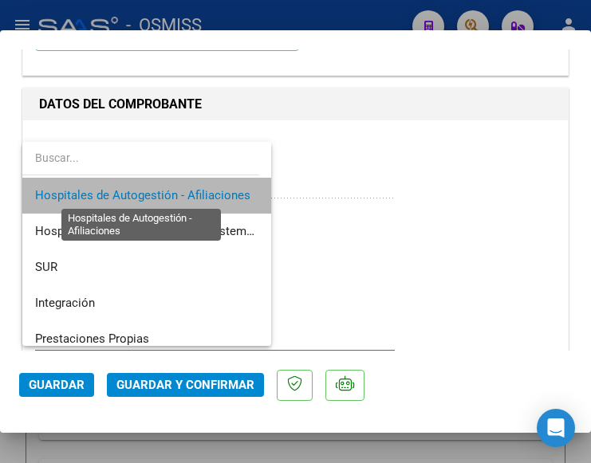
click at [206, 191] on span "Hospitales de Autogestión - Afiliaciones" at bounding box center [142, 195] width 215 height 14
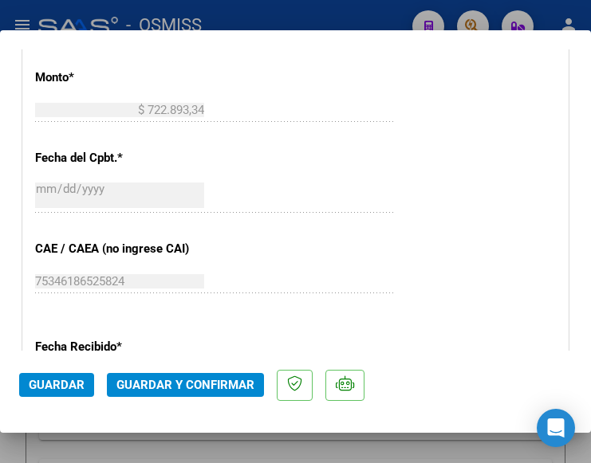
scroll to position [718, 0]
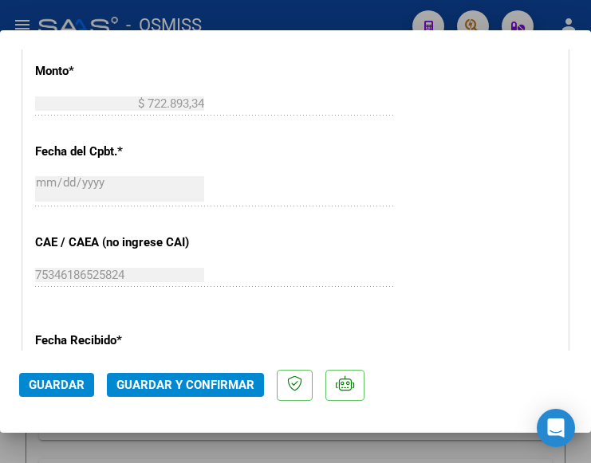
click at [174, 385] on span "Guardar y Confirmar" at bounding box center [185, 385] width 138 height 14
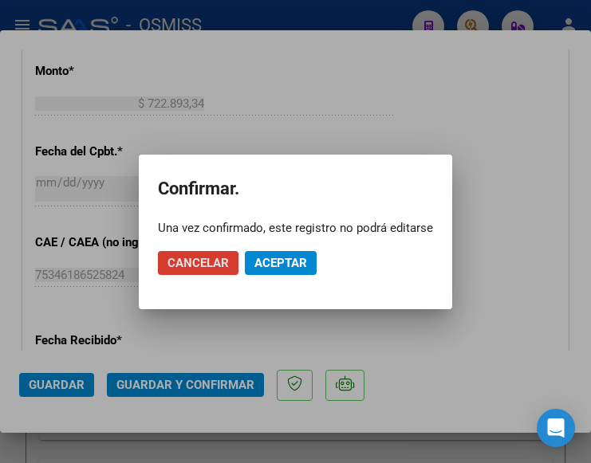
click at [285, 261] on span "Aceptar" at bounding box center [280, 263] width 53 height 14
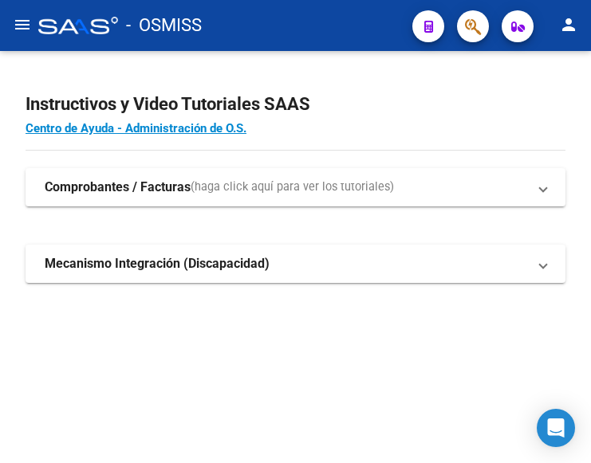
click at [9, 22] on button "menu" at bounding box center [22, 26] width 32 height 32
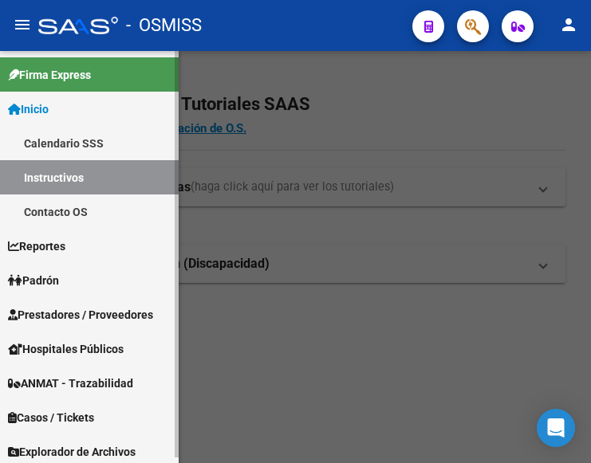
click at [65, 310] on span "Prestadores / Proveedores" at bounding box center [80, 315] width 145 height 18
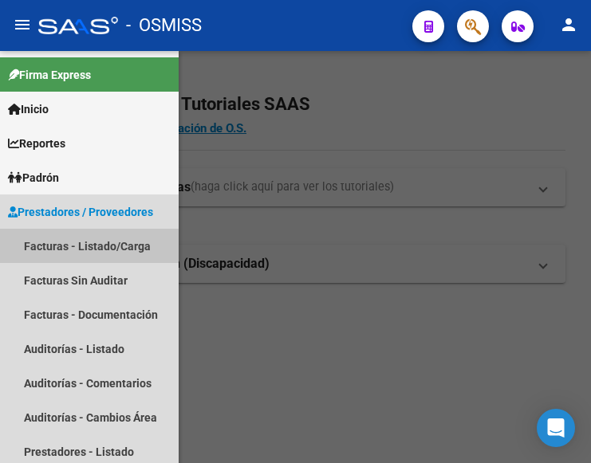
drag, startPoint x: 84, startPoint y: 236, endPoint x: 139, endPoint y: 246, distance: 56.0
click at [84, 237] on link "Facturas - Listado/Carga" at bounding box center [89, 246] width 179 height 34
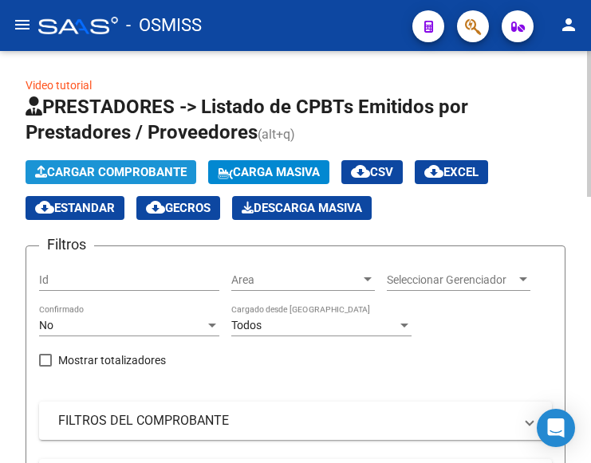
click at [164, 167] on span "Cargar Comprobante" at bounding box center [110, 172] width 151 height 14
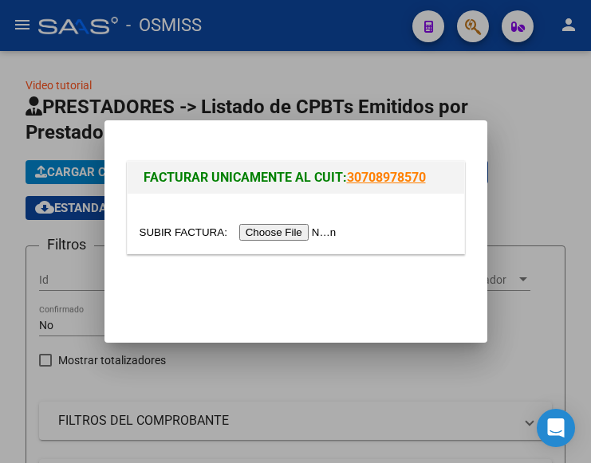
click at [314, 236] on input "file" at bounding box center [241, 232] width 202 height 17
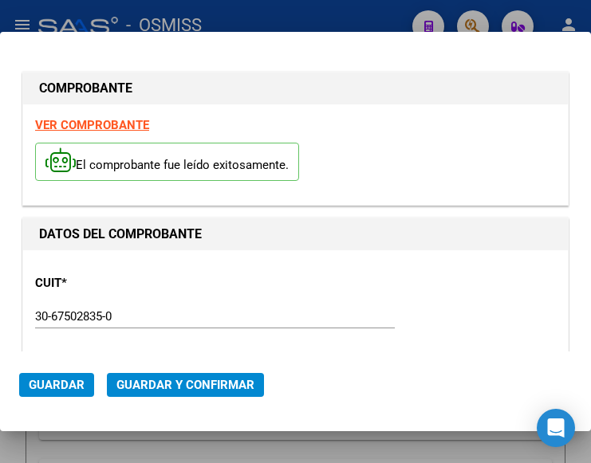
type input "[DATE]"
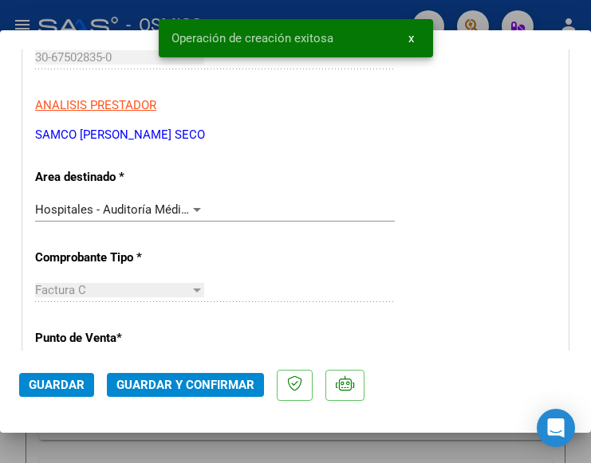
scroll to position [319, 0]
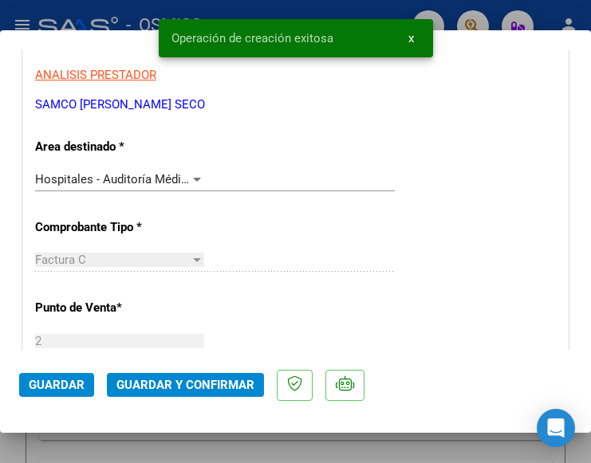
click at [190, 174] on div at bounding box center [197, 179] width 14 height 13
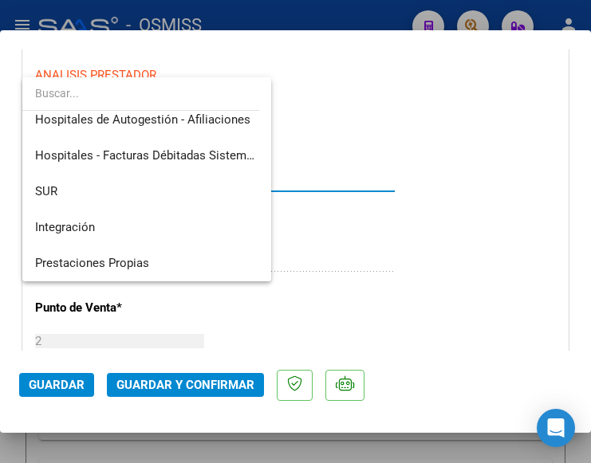
scroll to position [0, 0]
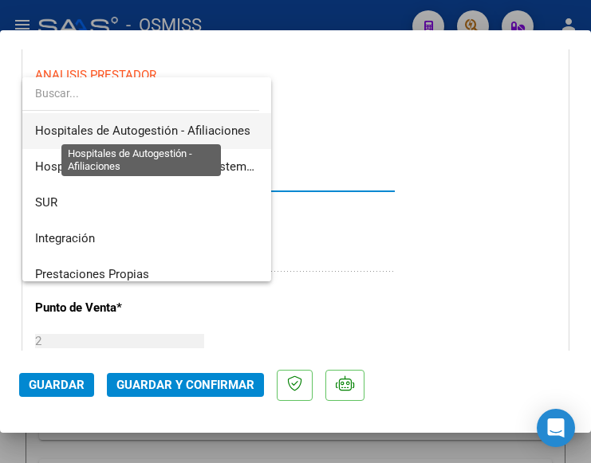
click at [207, 126] on span "Hospitales de Autogestión - Afiliaciones" at bounding box center [142, 131] width 215 height 14
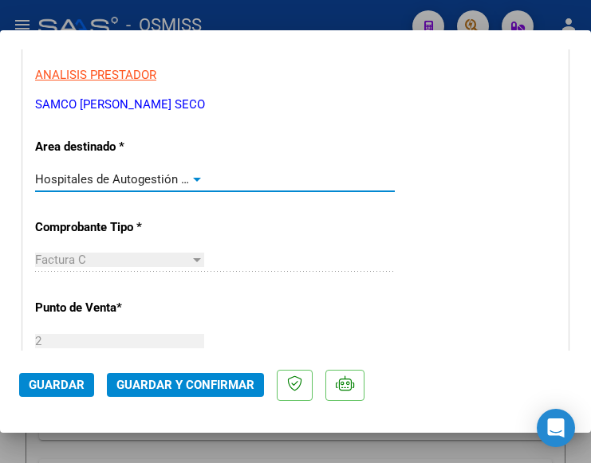
click at [188, 172] on div "Hospitales de Autogestión - Afiliaciones" at bounding box center [119, 179] width 169 height 14
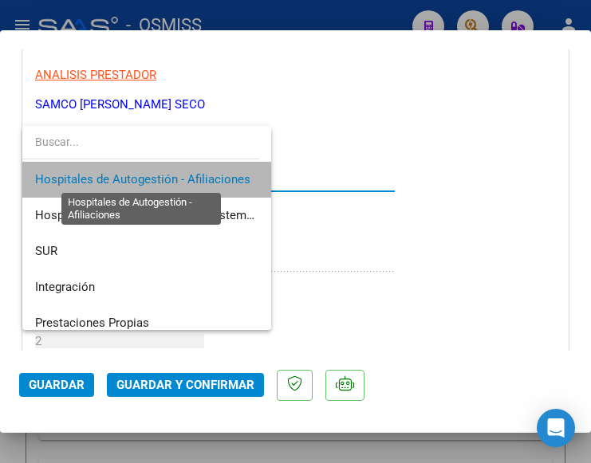
click at [188, 172] on span "Hospitales de Autogestión - Afiliaciones" at bounding box center [142, 179] width 215 height 14
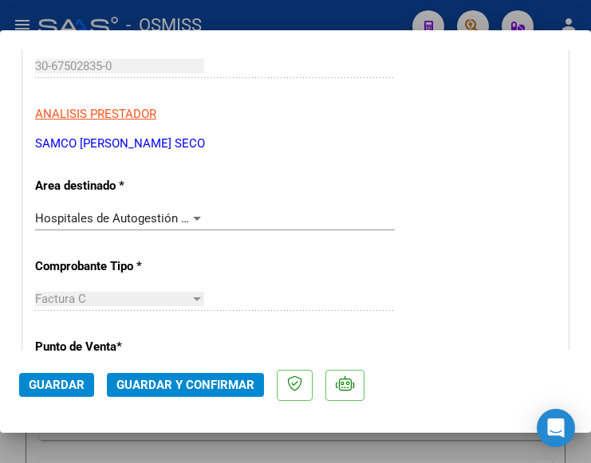
scroll to position [319, 0]
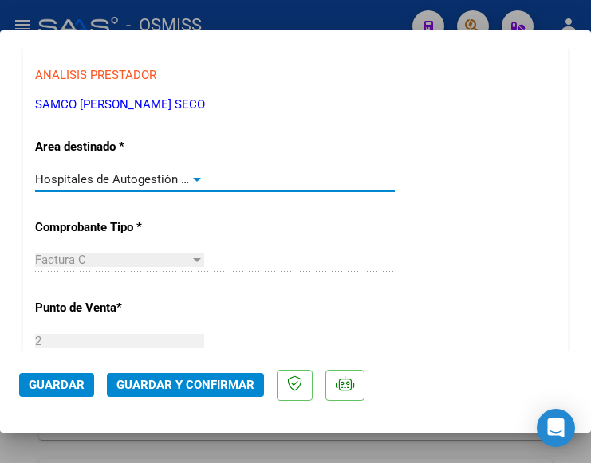
click at [196, 179] on div at bounding box center [197, 180] width 8 height 4
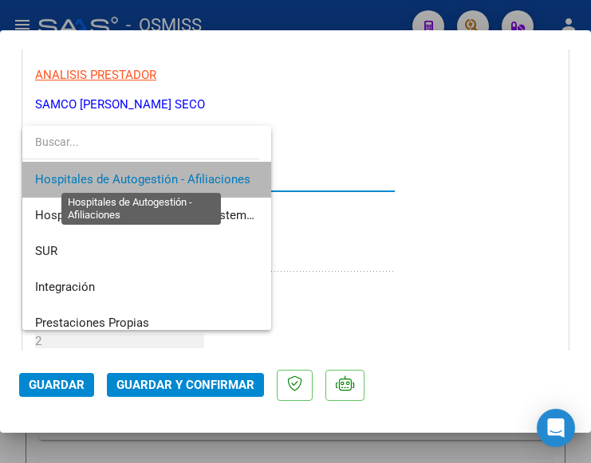
click at [196, 179] on span "Hospitales de Autogestión - Afiliaciones" at bounding box center [142, 179] width 215 height 14
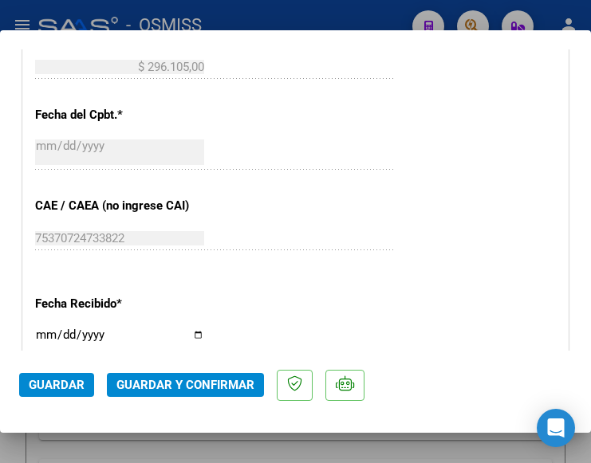
scroll to position [797, 0]
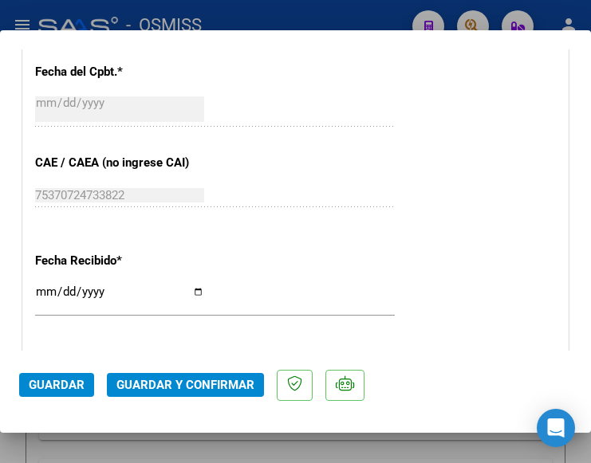
click at [171, 380] on span "Guardar y Confirmar" at bounding box center [185, 385] width 138 height 14
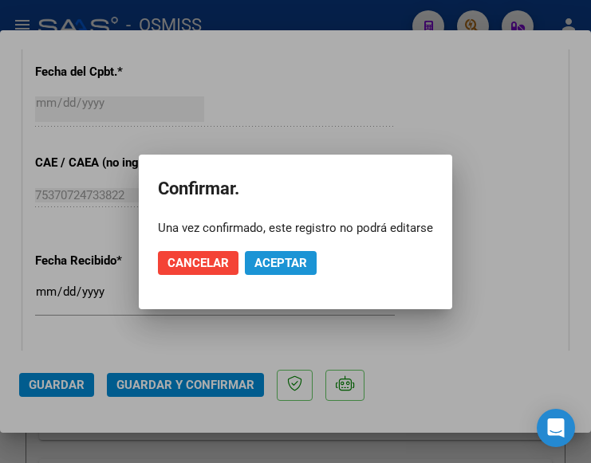
click at [265, 261] on span "Aceptar" at bounding box center [280, 263] width 53 height 14
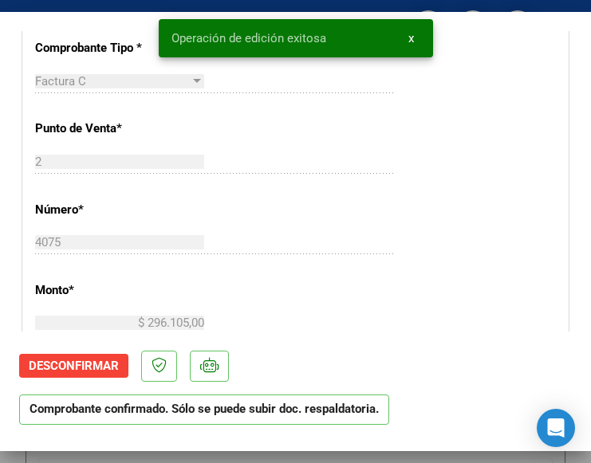
scroll to position [478, 0]
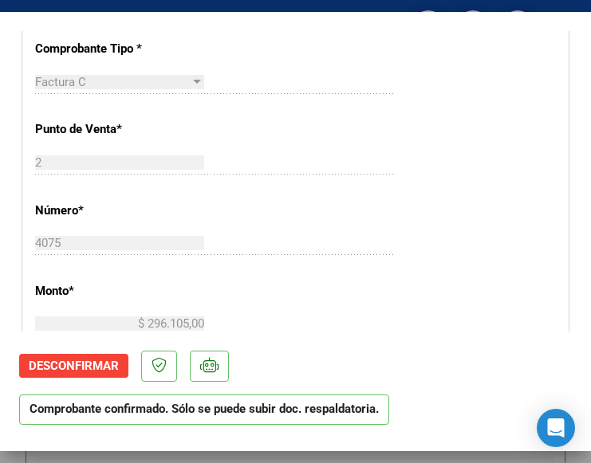
click at [355, 144] on div "CUIT * 30-67502835-0 Ingresar CUIT ANALISIS PRESTADOR SAMCO ARROYO SECO ARCA Pa…" at bounding box center [295, 348] width 545 height 1131
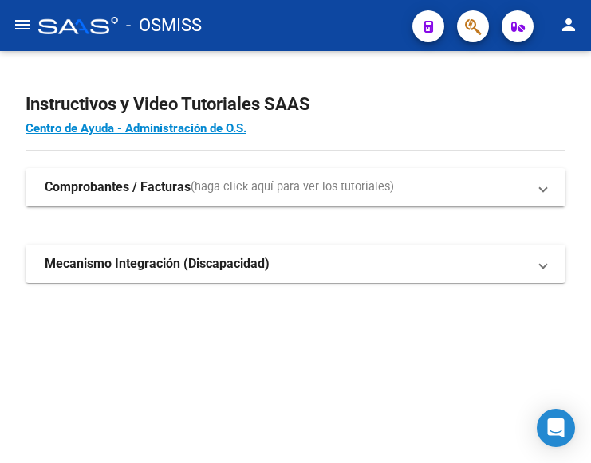
click at [23, 20] on mat-icon "menu" at bounding box center [22, 24] width 19 height 19
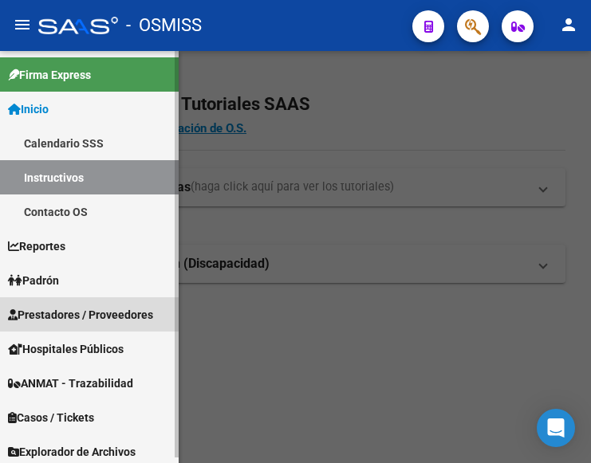
click at [71, 315] on span "Prestadores / Proveedores" at bounding box center [80, 315] width 145 height 18
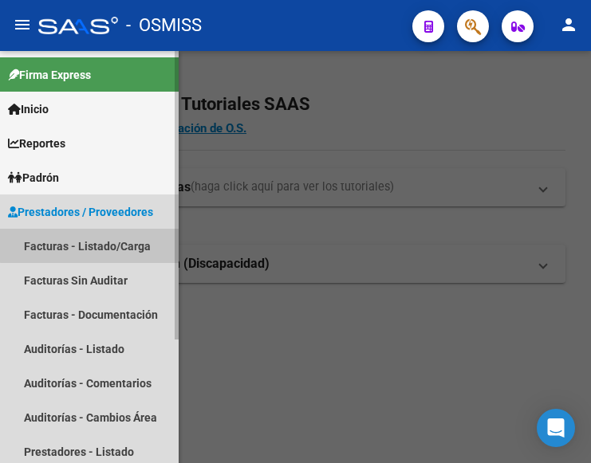
click at [91, 246] on link "Facturas - Listado/Carga" at bounding box center [89, 246] width 179 height 34
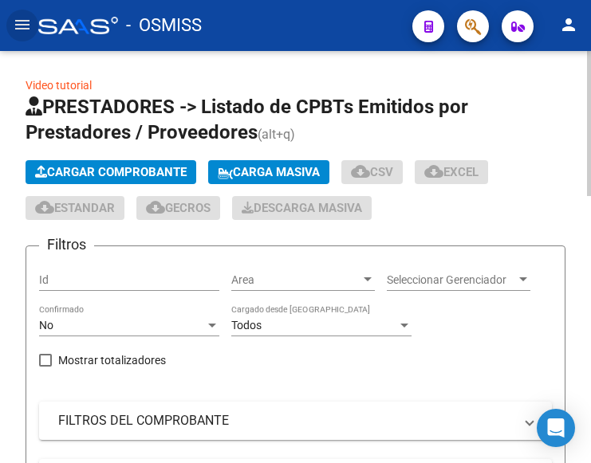
click at [138, 165] on app-list-header "PRESTADORES -> Listado de CPBTs Emitidos por Prestadores / Proveedores (alt+q) …" at bounding box center [296, 353] width 540 height 519
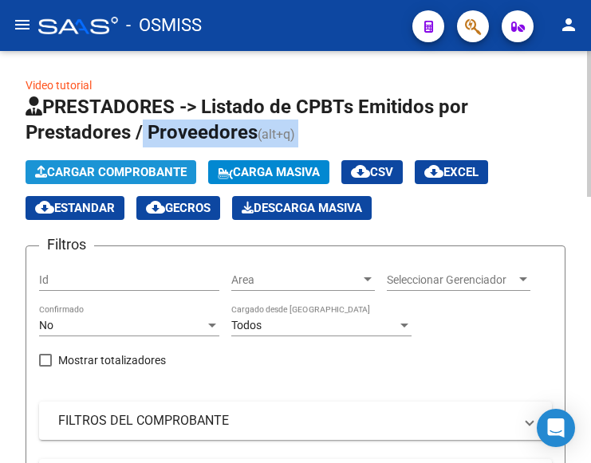
click at [148, 175] on span "Cargar Comprobante" at bounding box center [110, 172] width 151 height 14
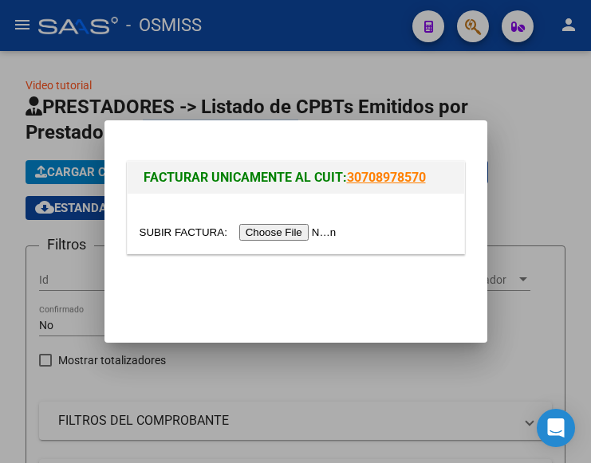
click at [305, 230] on input "file" at bounding box center [241, 232] width 202 height 17
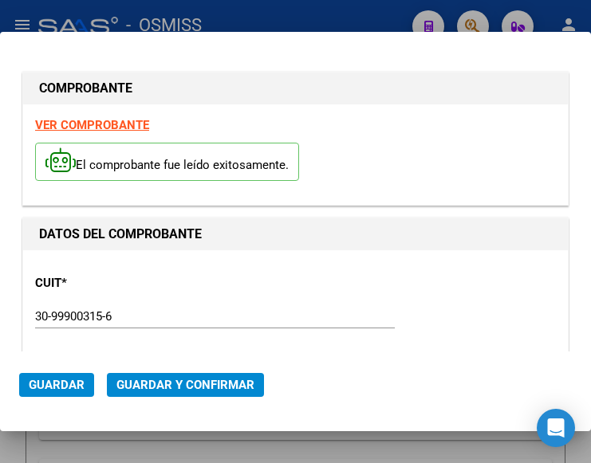
type input "2025-09-28"
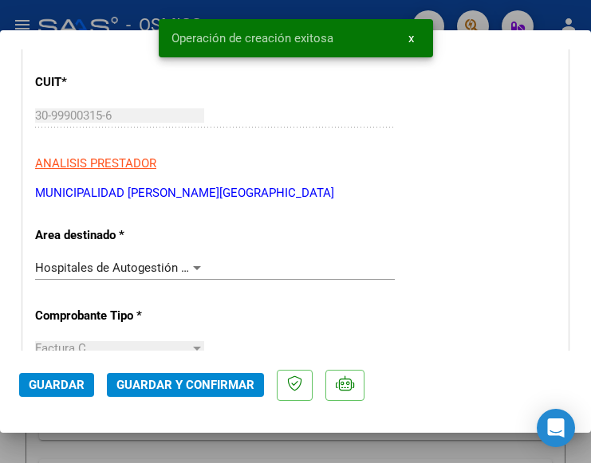
scroll to position [239, 0]
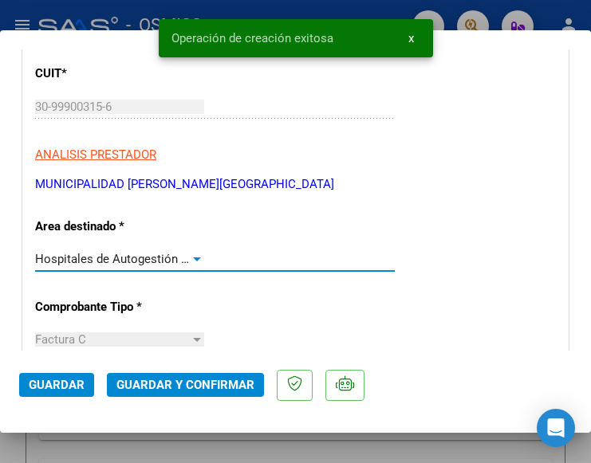
click at [189, 252] on div "Hospitales de Autogestión - Afiliaciones" at bounding box center [119, 259] width 169 height 14
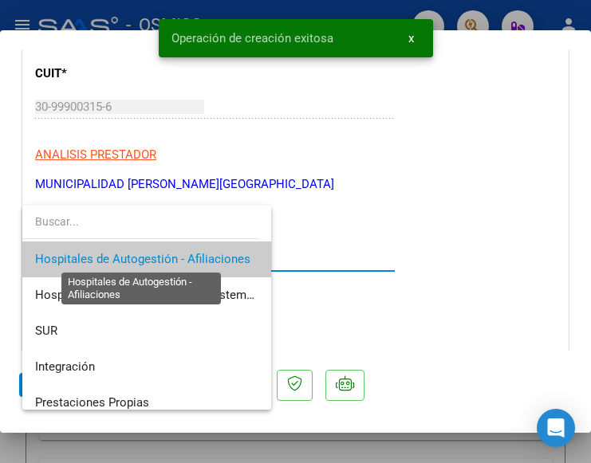
click at [189, 252] on span "Hospitales de Autogestión - Afiliaciones" at bounding box center [142, 259] width 215 height 14
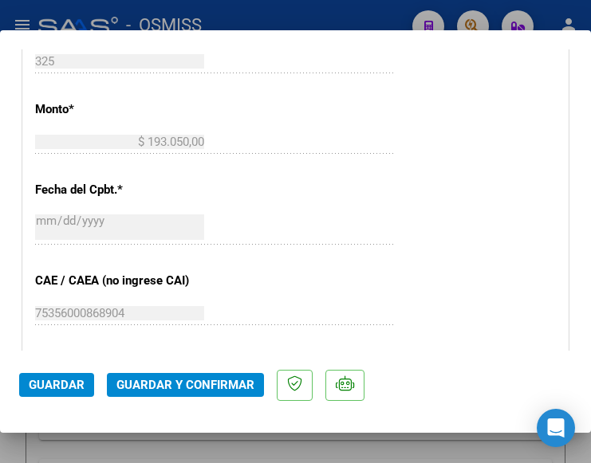
scroll to position [718, 0]
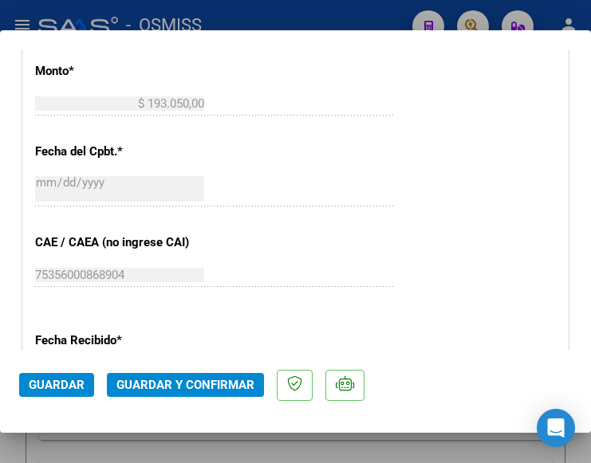
click at [180, 387] on span "Guardar y Confirmar" at bounding box center [185, 385] width 138 height 14
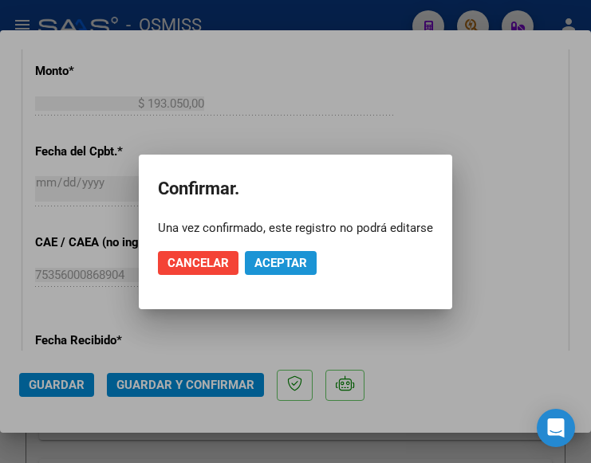
click at [285, 269] on span "Aceptar" at bounding box center [280, 263] width 53 height 14
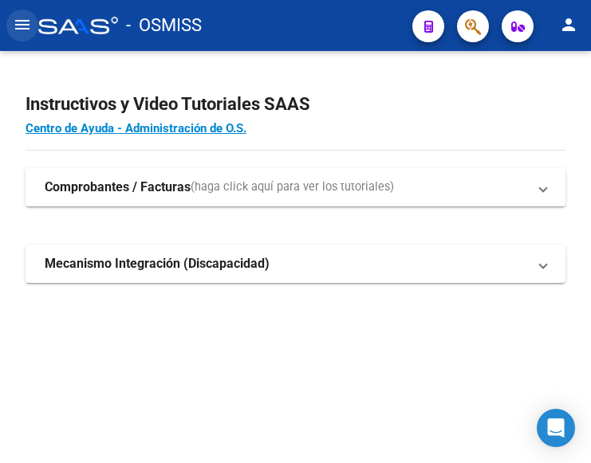
click at [22, 23] on mat-icon "menu" at bounding box center [22, 24] width 19 height 19
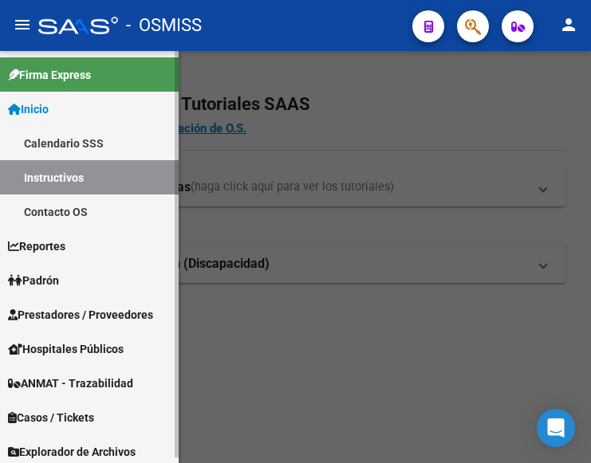
click at [85, 318] on span "Prestadores / Proveedores" at bounding box center [80, 315] width 145 height 18
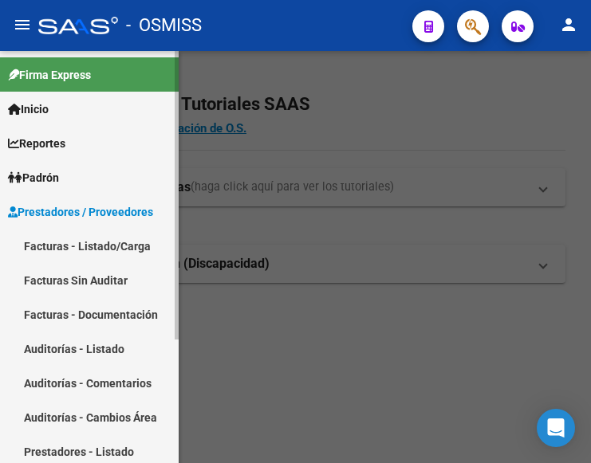
click at [101, 244] on link "Facturas - Listado/Carga" at bounding box center [89, 246] width 179 height 34
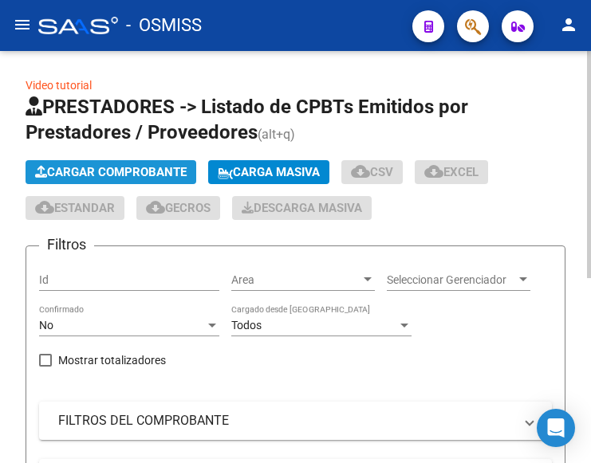
click at [139, 170] on span "Cargar Comprobante" at bounding box center [110, 172] width 151 height 14
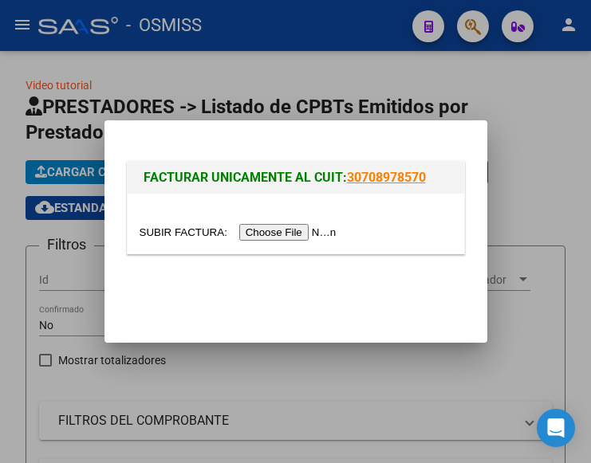
click at [322, 233] on input "file" at bounding box center [241, 232] width 202 height 17
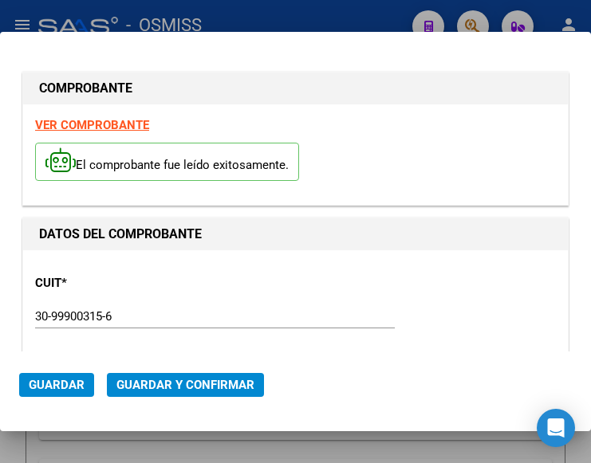
type input "[DATE]"
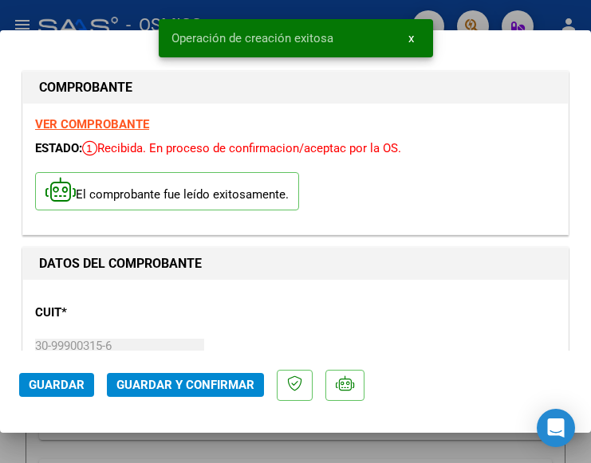
click at [227, 313] on div "CUIT * 30-99900315-6 Ingresar CUIT ANALISIS PRESTADOR MUNICIPALIDAD DE ROSARIO …" at bounding box center [295, 362] width 521 height 140
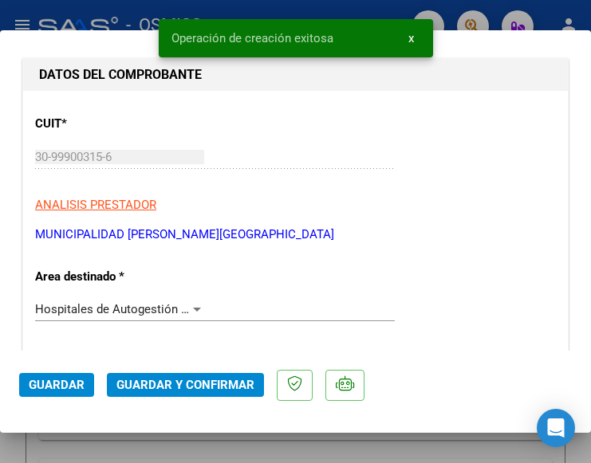
scroll to position [239, 0]
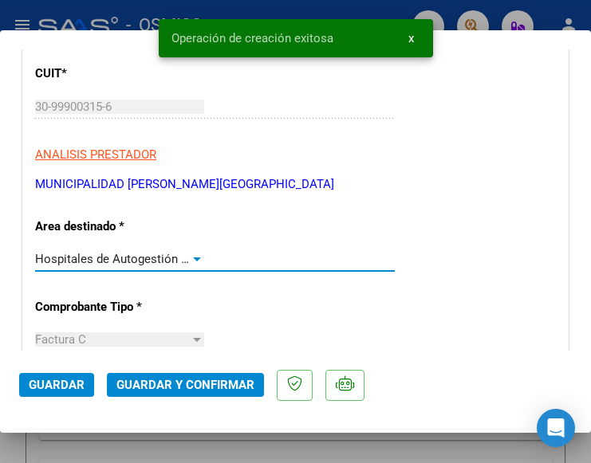
click at [192, 254] on div at bounding box center [197, 259] width 14 height 13
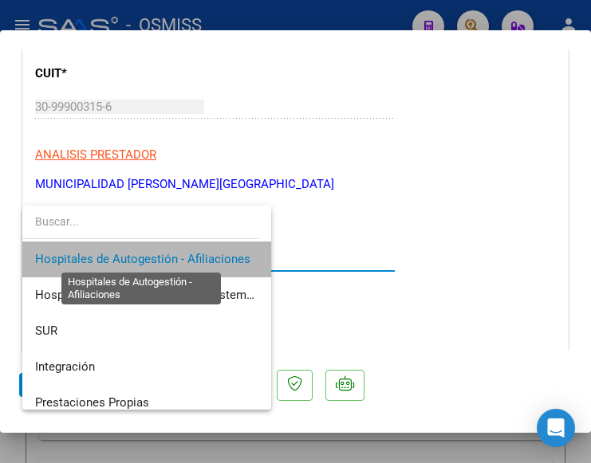
click at [192, 254] on span "Hospitales de Autogestión - Afiliaciones" at bounding box center [142, 259] width 215 height 14
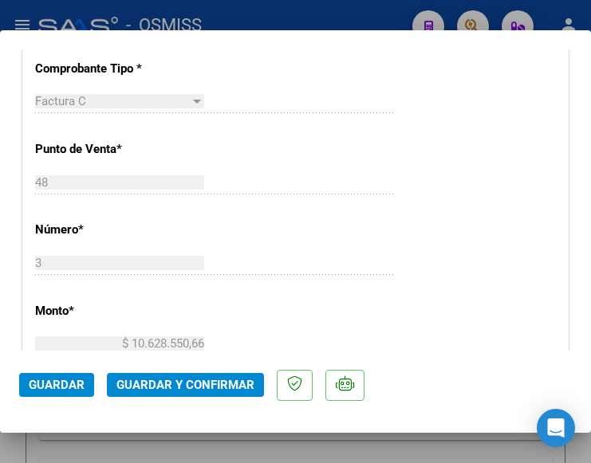
scroll to position [478, 0]
click at [181, 391] on span "Guardar y Confirmar" at bounding box center [185, 385] width 138 height 14
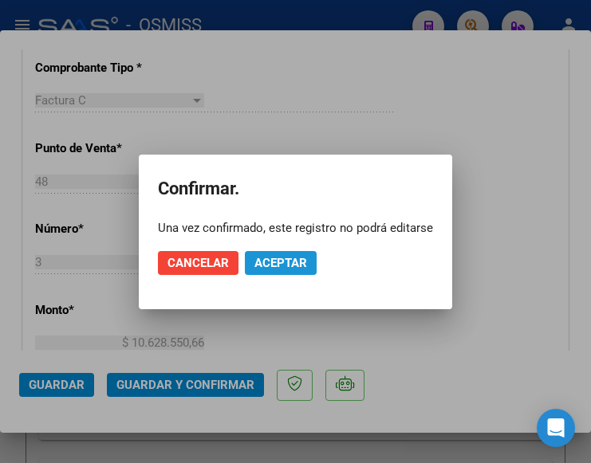
click at [282, 264] on span "Aceptar" at bounding box center [280, 263] width 53 height 14
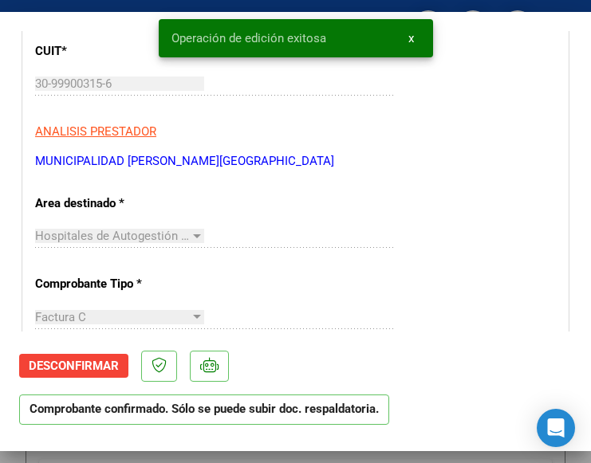
scroll to position [239, 0]
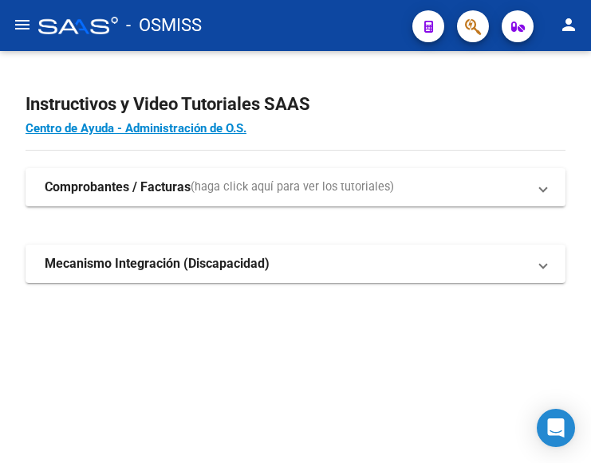
click at [20, 24] on mat-icon "menu" at bounding box center [22, 24] width 19 height 19
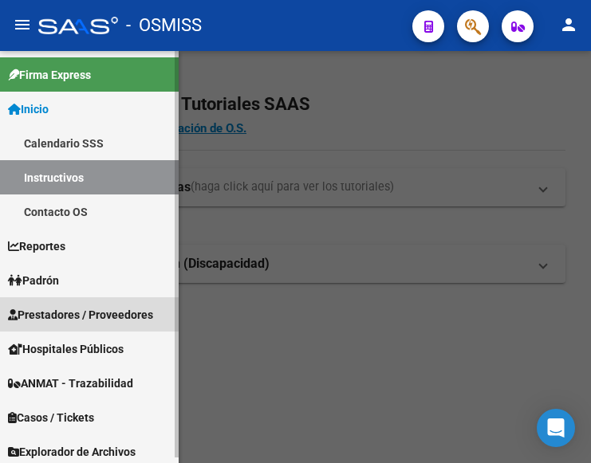
click at [75, 317] on span "Prestadores / Proveedores" at bounding box center [80, 315] width 145 height 18
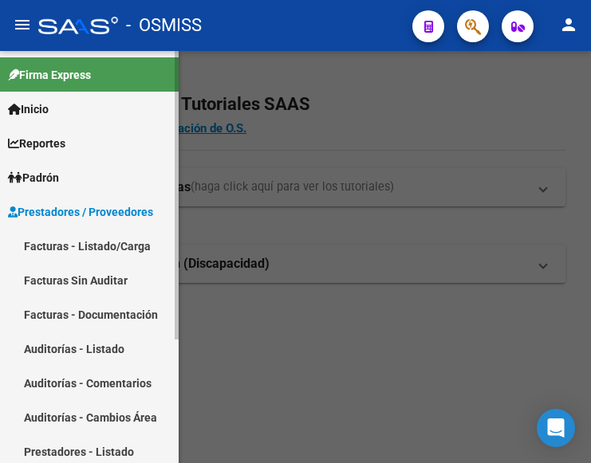
click at [82, 236] on link "Facturas - Listado/Carga" at bounding box center [89, 246] width 179 height 34
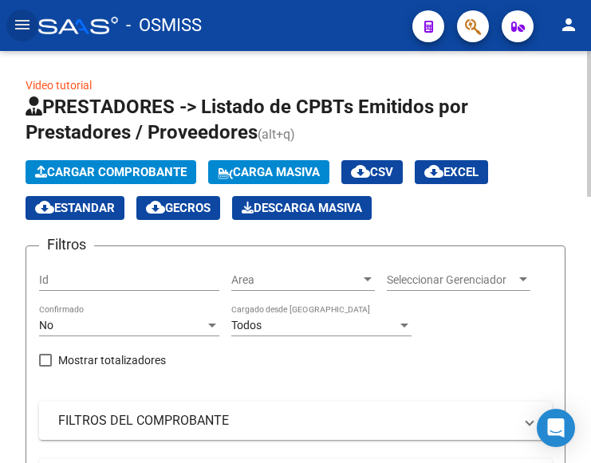
click at [144, 160] on button "Cargar Comprobante" at bounding box center [111, 172] width 171 height 24
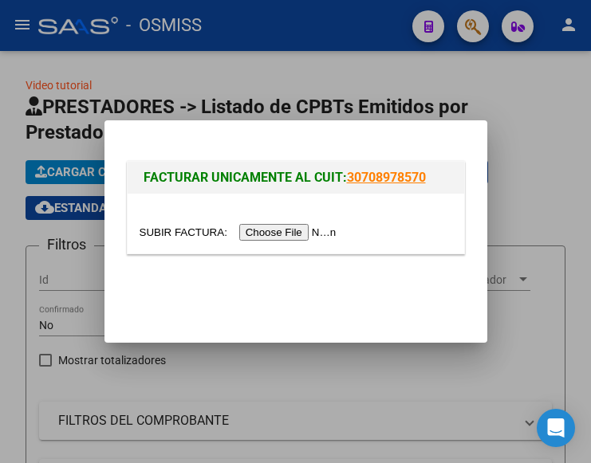
click at [279, 230] on input "file" at bounding box center [241, 232] width 202 height 17
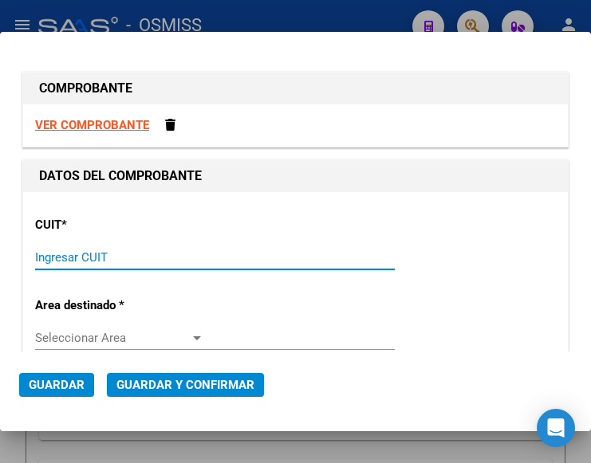
click at [92, 250] on input "Ingresar CUIT" at bounding box center [119, 257] width 169 height 14
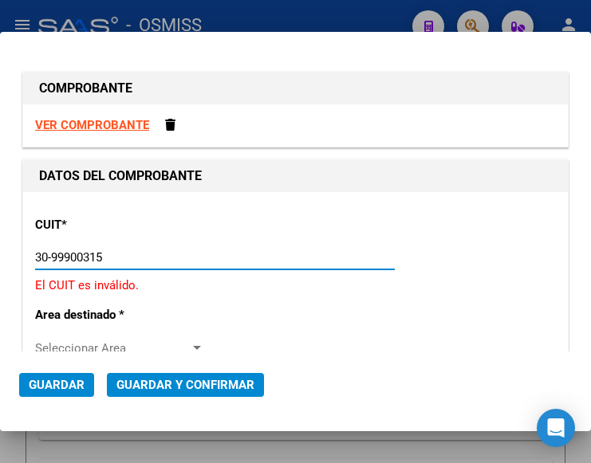
type input "30-99900315-6"
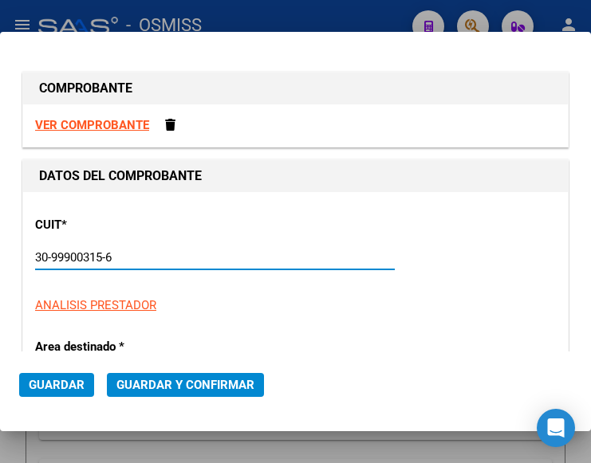
type input "48"
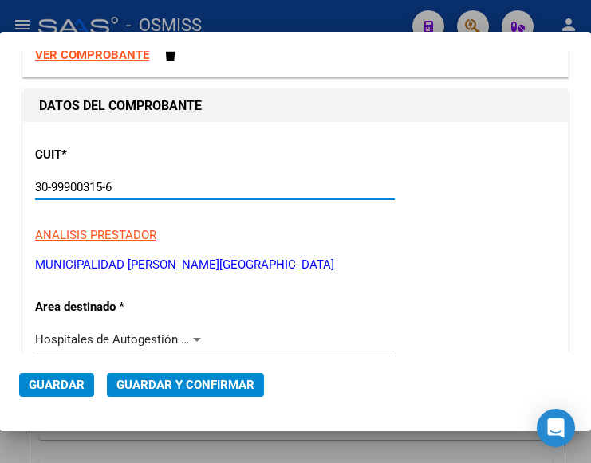
scroll to position [159, 0]
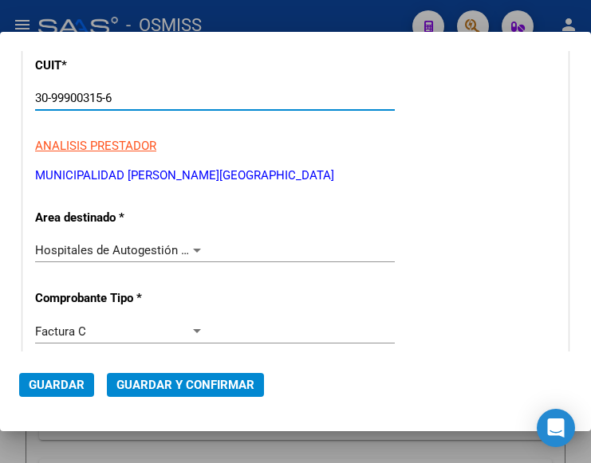
type input "30-99900315-6"
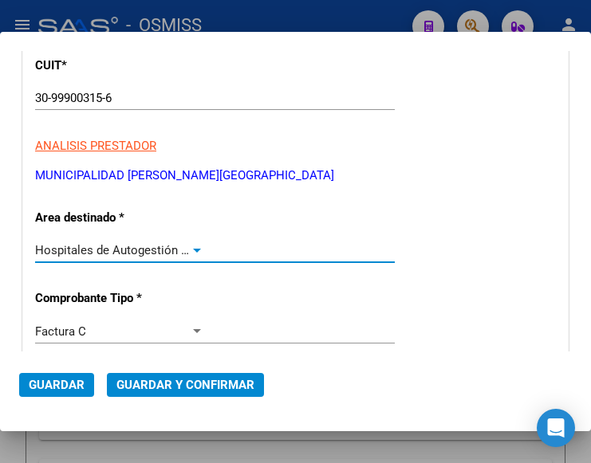
click at [193, 246] on div at bounding box center [197, 250] width 14 height 13
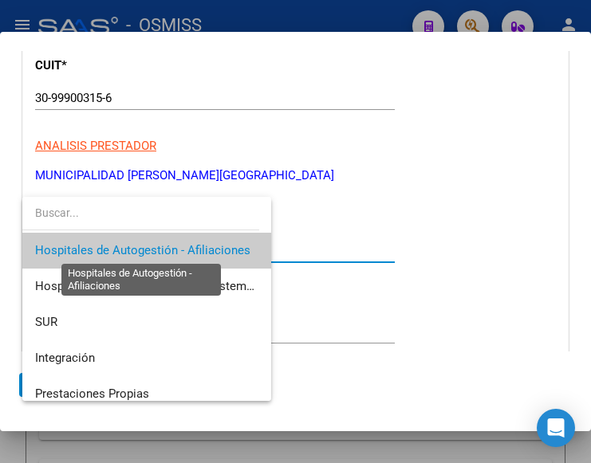
click at [193, 246] on span "Hospitales de Autogestión - Afiliaciones" at bounding box center [142, 250] width 215 height 14
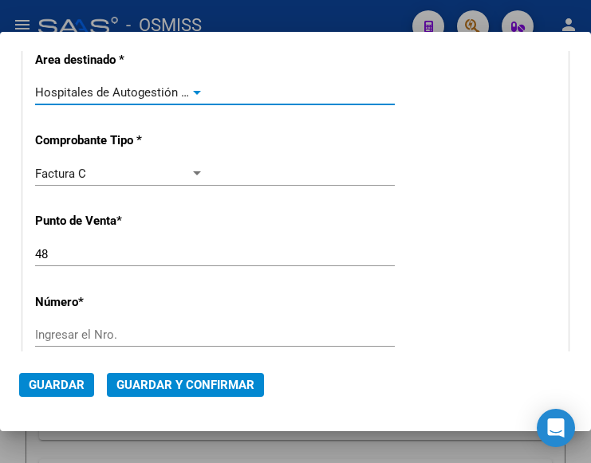
scroll to position [319, 0]
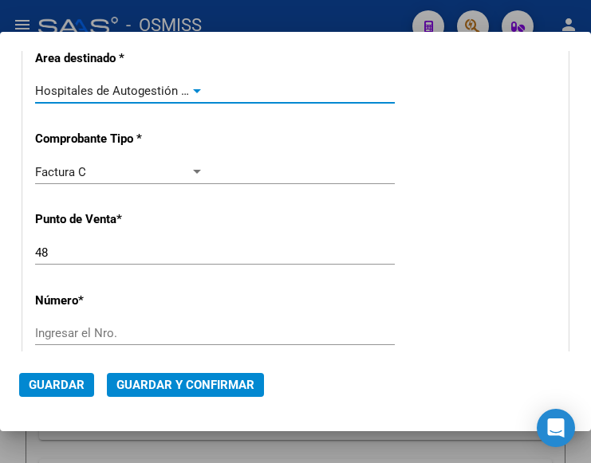
click at [83, 251] on input "48" at bounding box center [119, 253] width 169 height 14
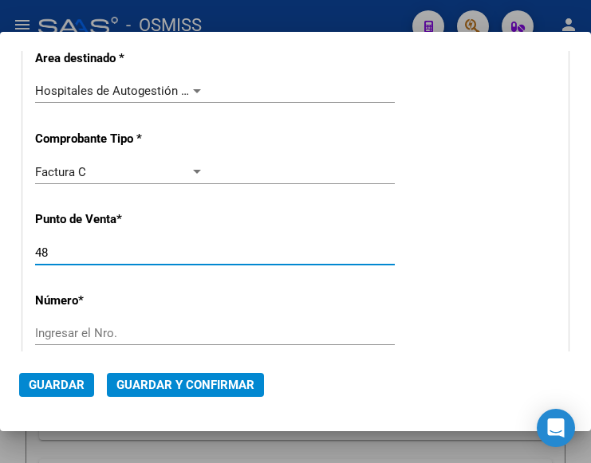
type input "4"
type input "11"
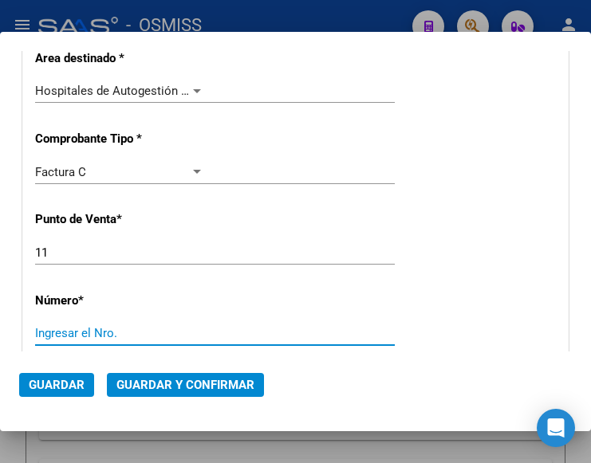
click at [76, 336] on input "Ingresar el Nro." at bounding box center [119, 333] width 169 height 14
type input "4611"
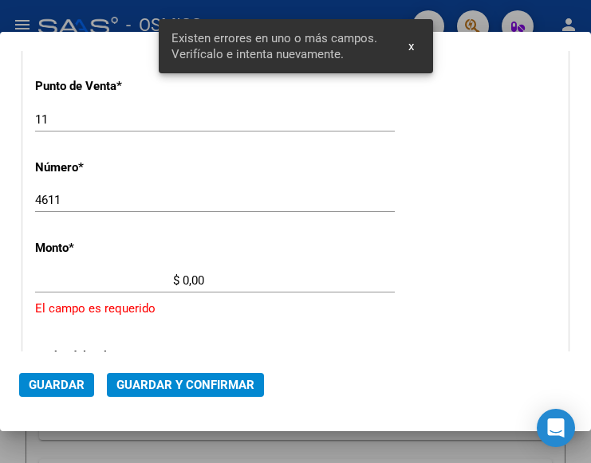
scroll to position [525, 0]
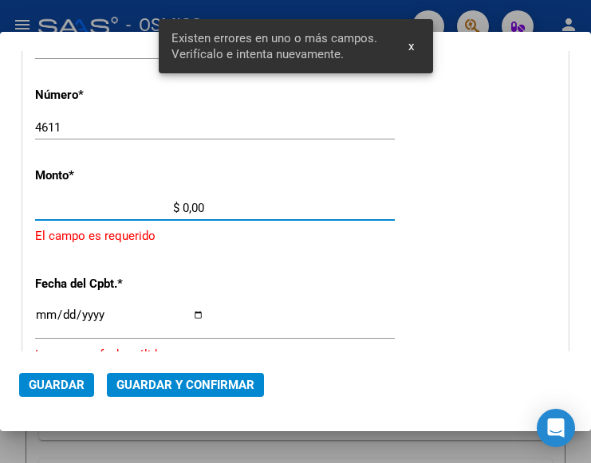
click at [183, 206] on input "$ 0,00" at bounding box center [119, 208] width 169 height 14
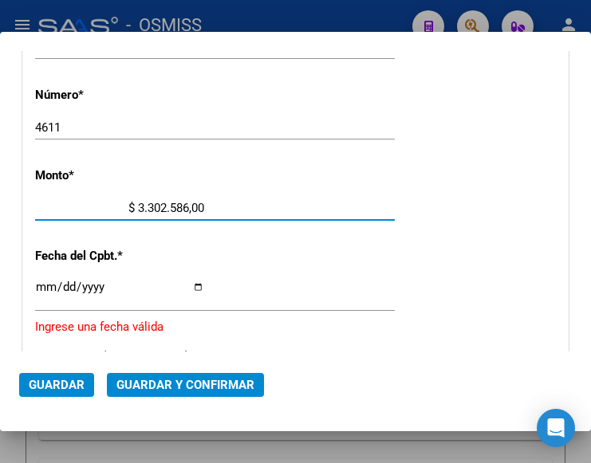
click at [198, 203] on input "$ 3.302.586,00" at bounding box center [119, 208] width 169 height 14
type input "$ 3.302.586,04"
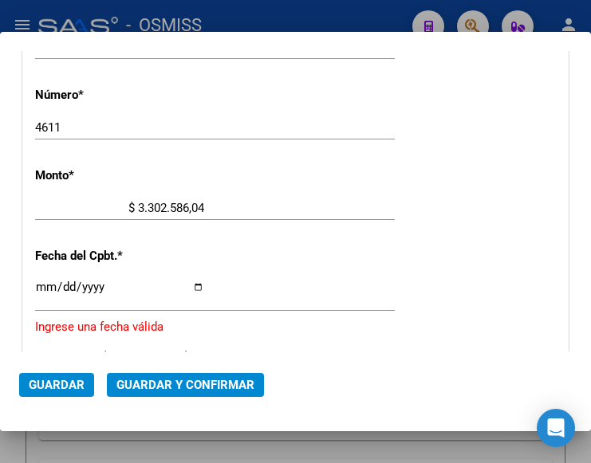
click at [43, 281] on div "Ingresar la fecha" at bounding box center [215, 294] width 360 height 34
click at [49, 284] on input "Ingresar la fecha" at bounding box center [119, 294] width 169 height 26
click at [43, 284] on input "Ingresar la fecha" at bounding box center [119, 294] width 169 height 26
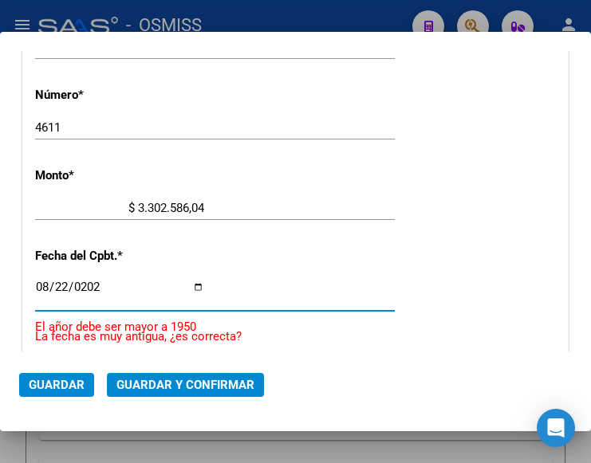
type input "[DATE]"
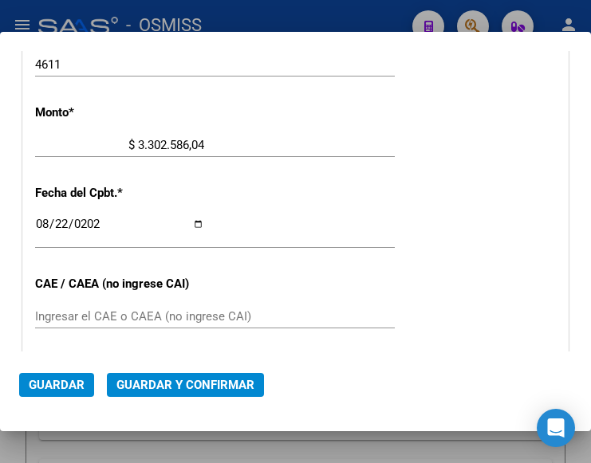
scroll to position [604, 0]
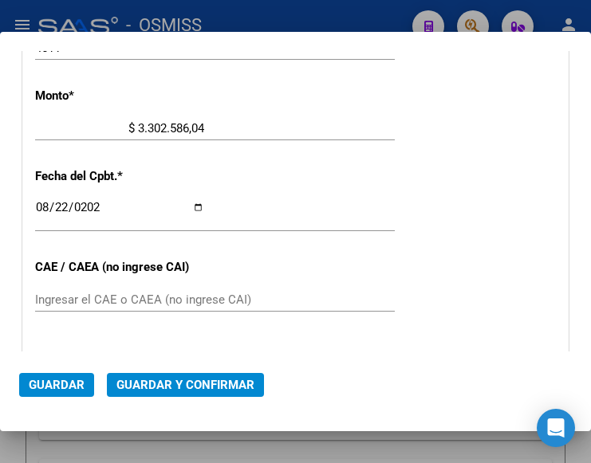
click at [80, 307] on input "Ingresar el CAE o CAEA (no ingrese CAI)" at bounding box center [119, 300] width 169 height 14
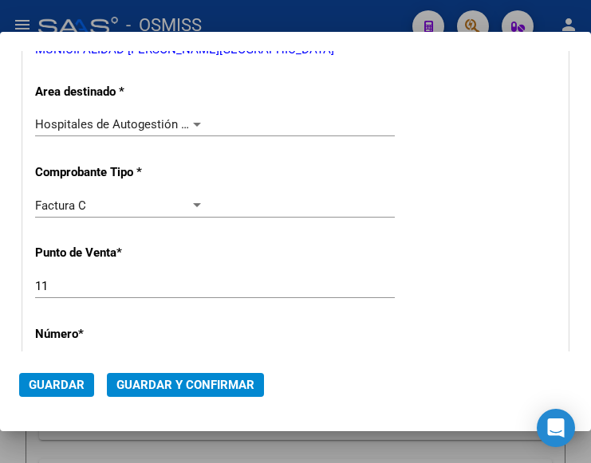
scroll to position [126, 0]
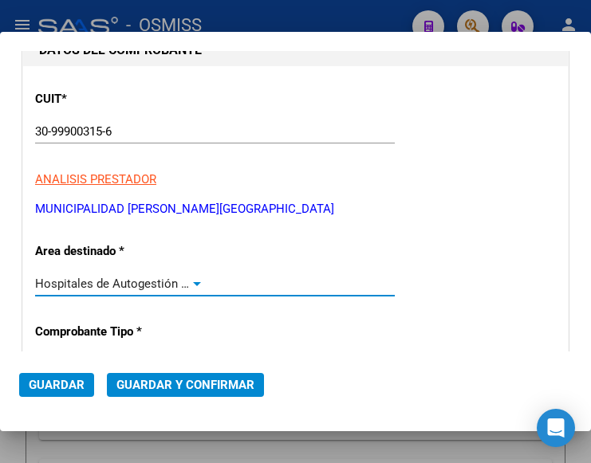
click at [193, 285] on div at bounding box center [197, 284] width 8 height 4
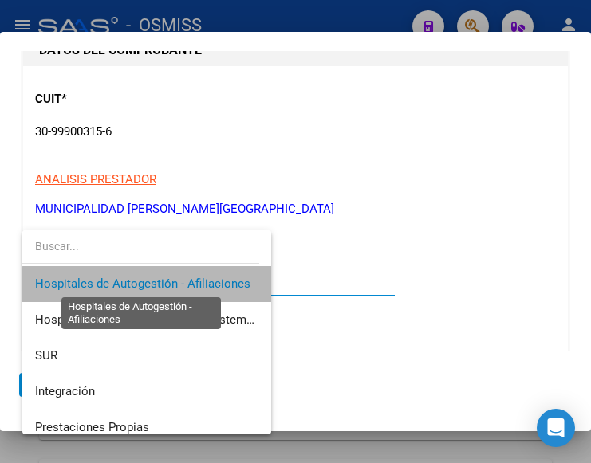
click at [192, 284] on span "Hospitales de Autogestión - Afiliaciones" at bounding box center [142, 284] width 215 height 14
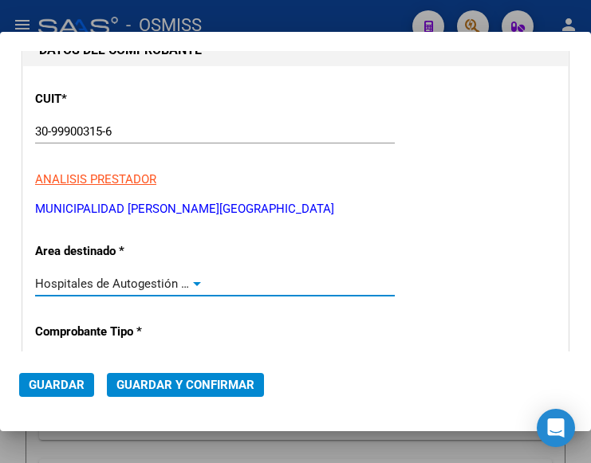
click at [174, 386] on span "Guardar y Confirmar" at bounding box center [185, 385] width 138 height 14
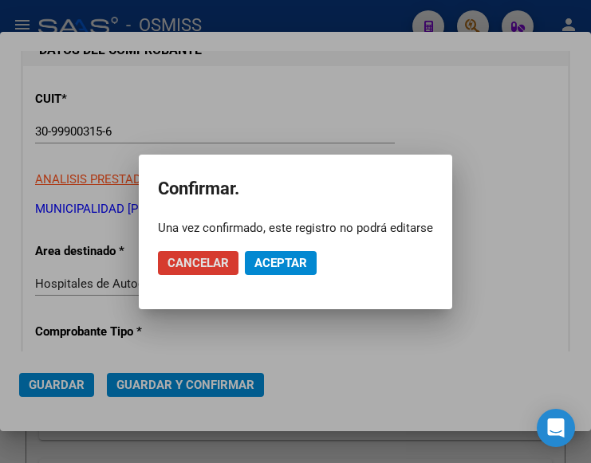
click at [286, 265] on span "Aceptar" at bounding box center [280, 263] width 53 height 14
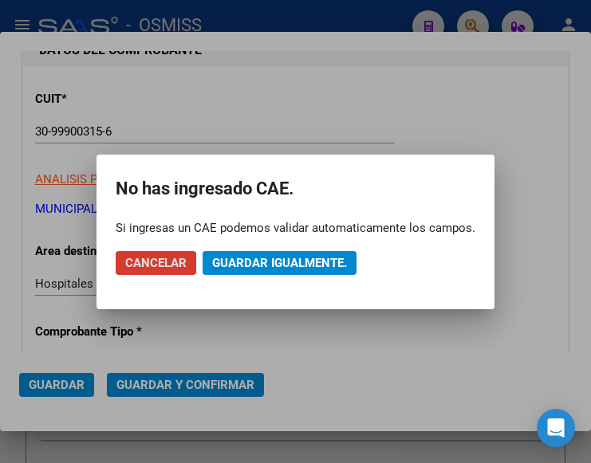
click at [283, 262] on span "Guardar igualmente." at bounding box center [279, 263] width 135 height 14
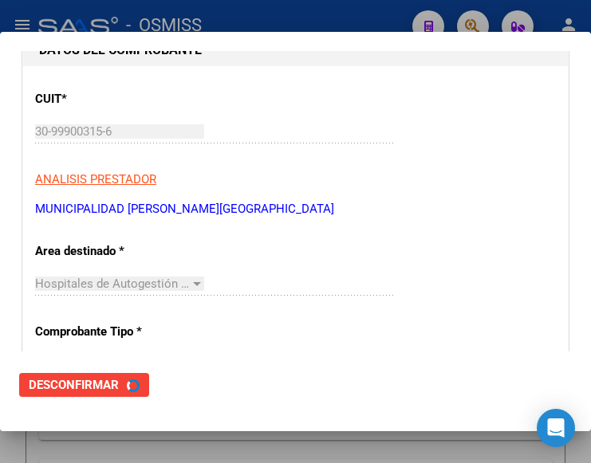
scroll to position [0, 0]
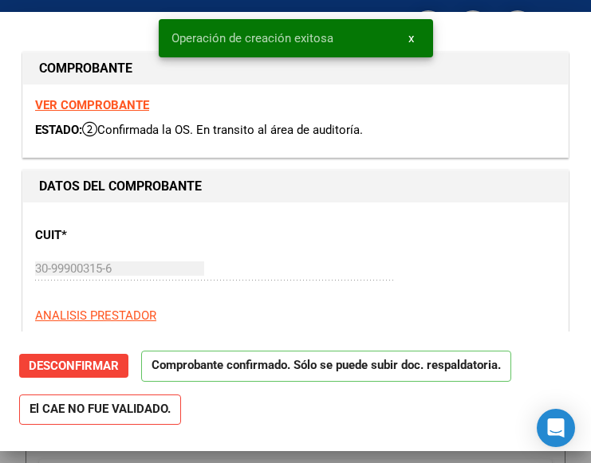
type input "2025-09-21"
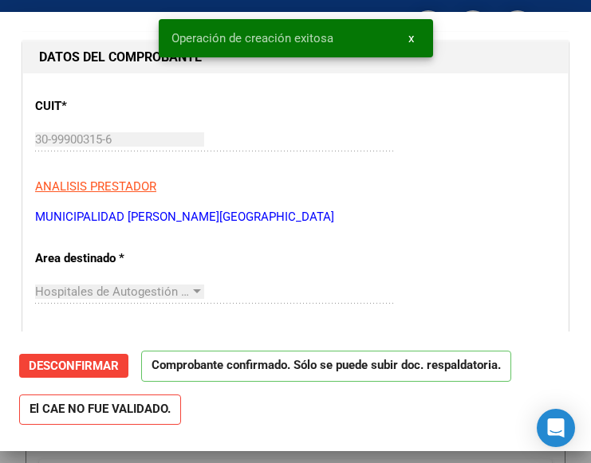
scroll to position [159, 0]
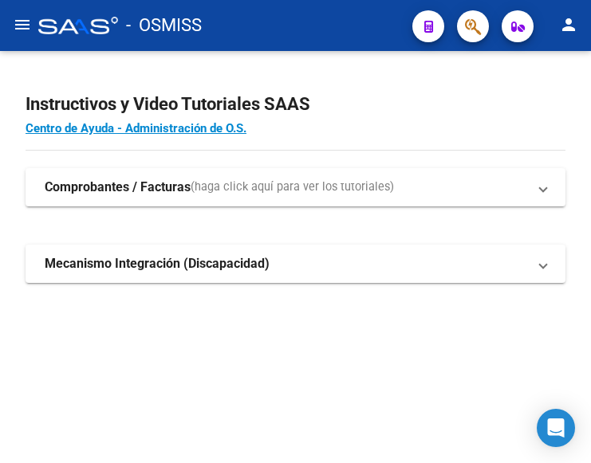
click at [26, 24] on mat-icon "menu" at bounding box center [22, 24] width 19 height 19
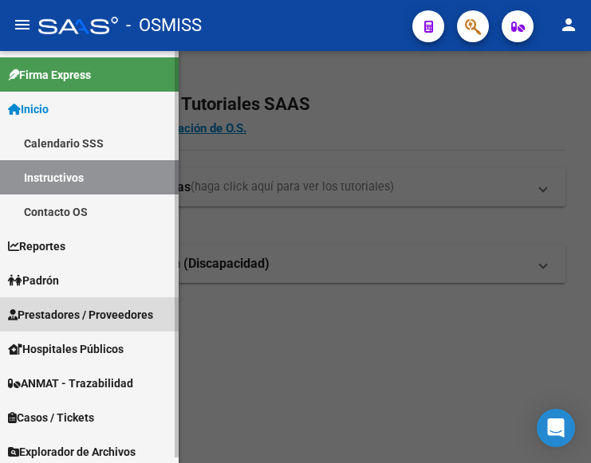
click at [74, 316] on span "Prestadores / Proveedores" at bounding box center [80, 315] width 145 height 18
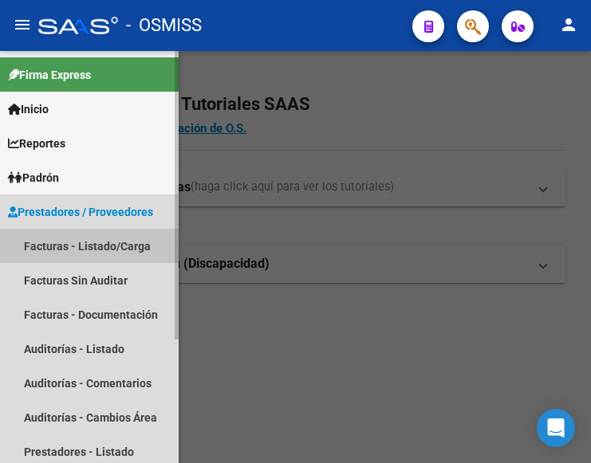
click at [96, 240] on link "Facturas - Listado/Carga" at bounding box center [89, 246] width 179 height 34
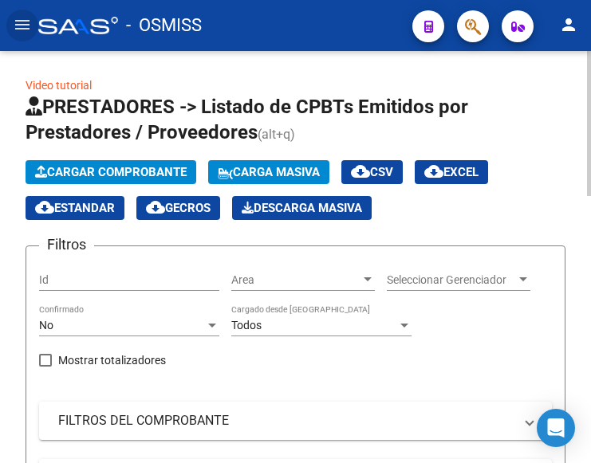
click at [147, 165] on span "Cargar Comprobante" at bounding box center [110, 172] width 151 height 14
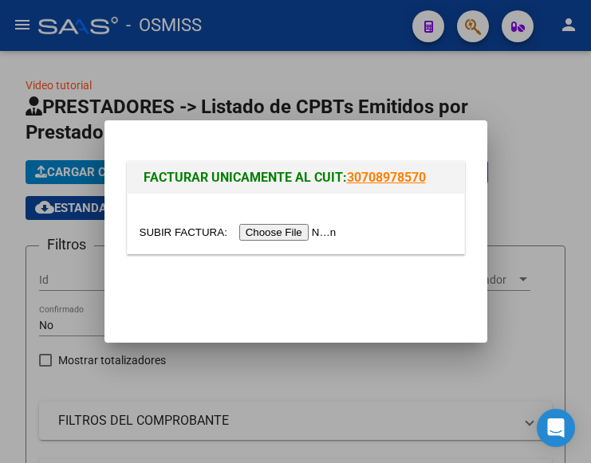
click at [311, 237] on input "file" at bounding box center [241, 232] width 202 height 17
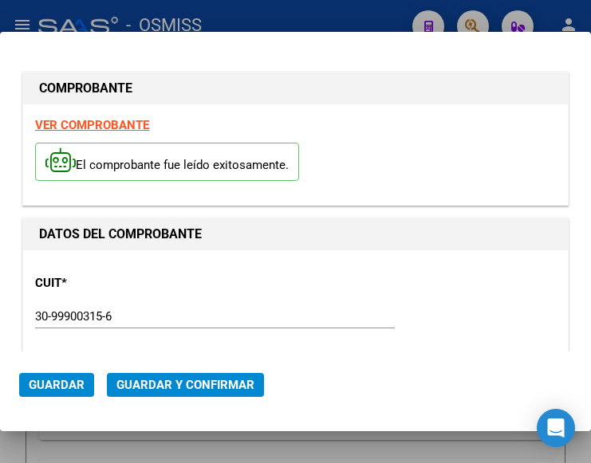
type input "[DATE]"
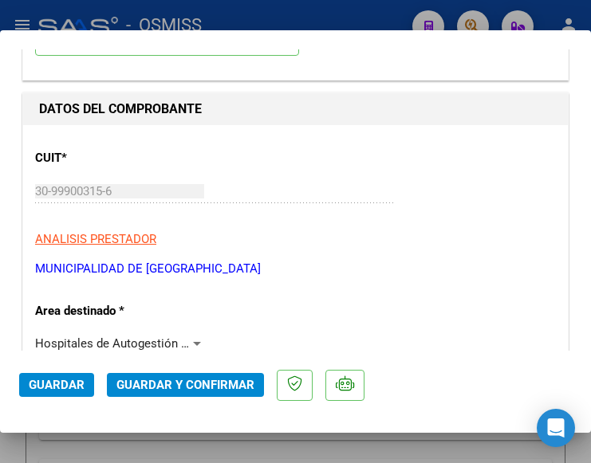
scroll to position [159, 0]
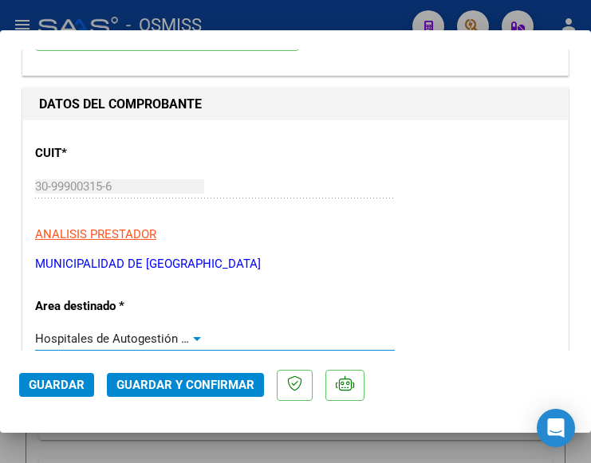
click at [196, 333] on div at bounding box center [197, 338] width 14 height 13
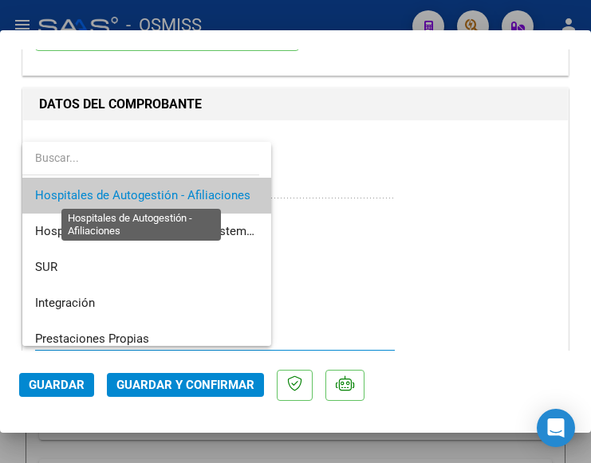
click at [180, 189] on span "Hospitales de Autogestión - Afiliaciones" at bounding box center [142, 195] width 215 height 14
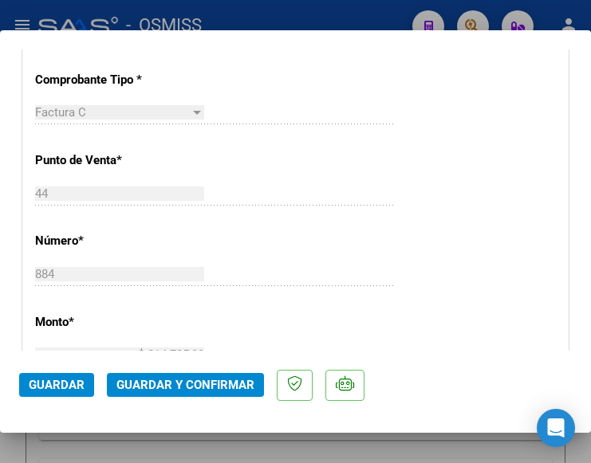
scroll to position [558, 0]
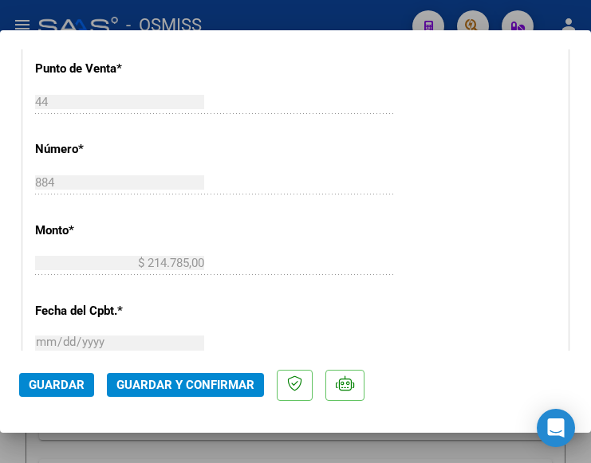
click at [180, 380] on span "Guardar y Confirmar" at bounding box center [185, 385] width 138 height 14
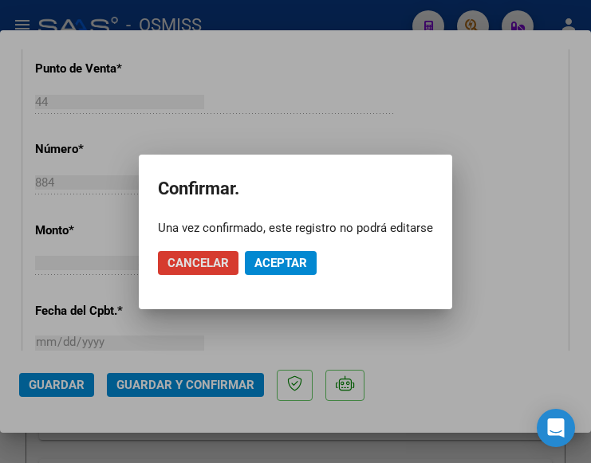
click at [281, 258] on span "Aceptar" at bounding box center [280, 263] width 53 height 14
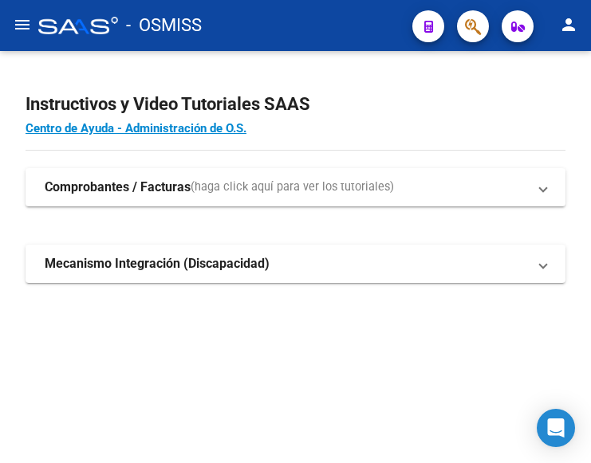
click at [22, 26] on mat-icon "menu" at bounding box center [22, 24] width 19 height 19
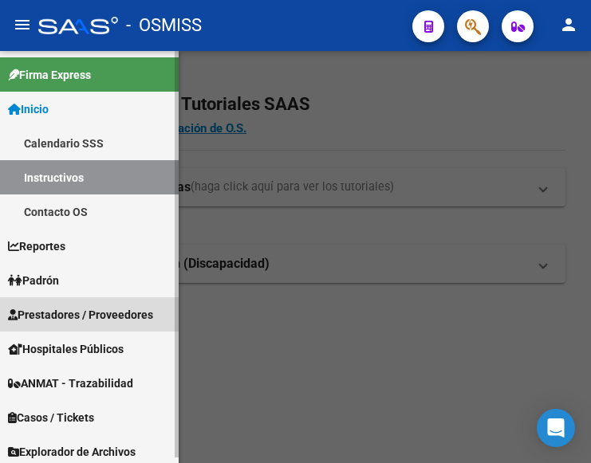
click at [67, 313] on span "Prestadores / Proveedores" at bounding box center [80, 315] width 145 height 18
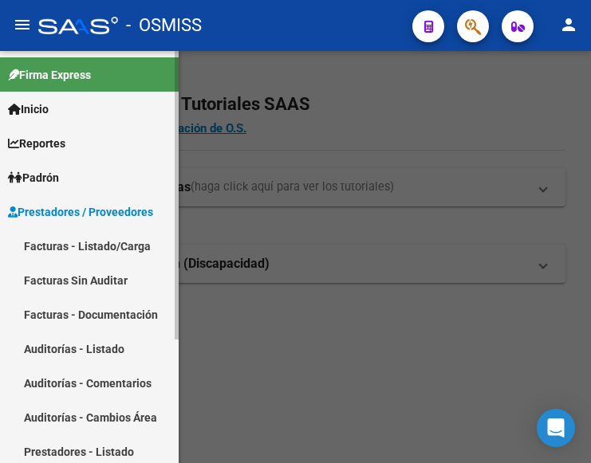
click at [83, 246] on link "Facturas - Listado/Carga" at bounding box center [89, 246] width 179 height 34
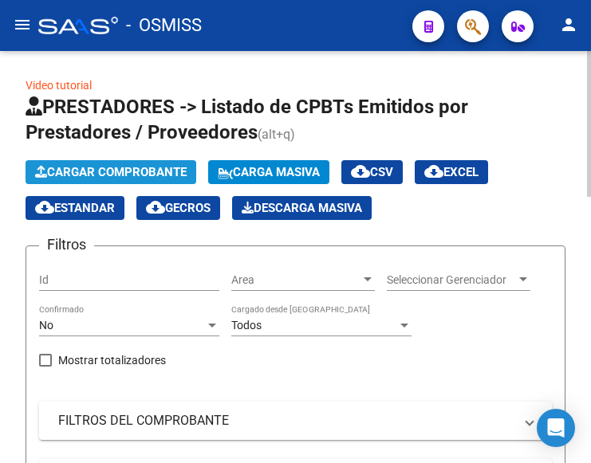
click at [136, 173] on span "Cargar Comprobante" at bounding box center [110, 172] width 151 height 14
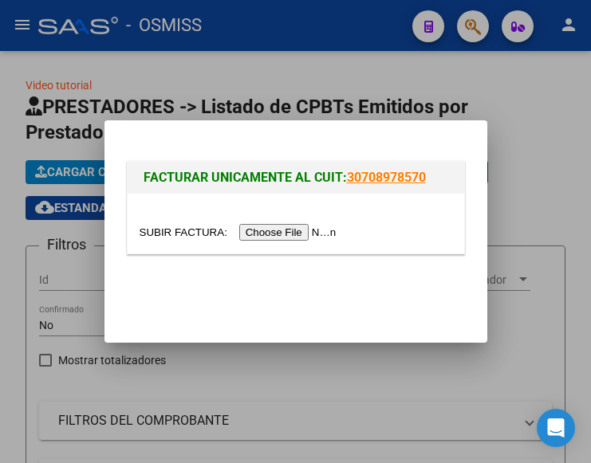
click at [274, 230] on input "file" at bounding box center [241, 232] width 202 height 17
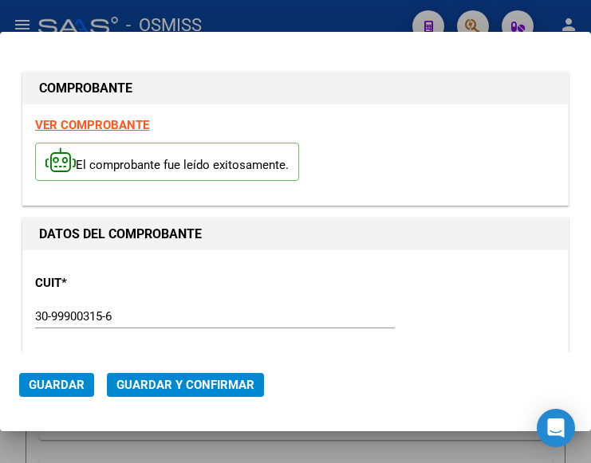
type input "2025-10-05"
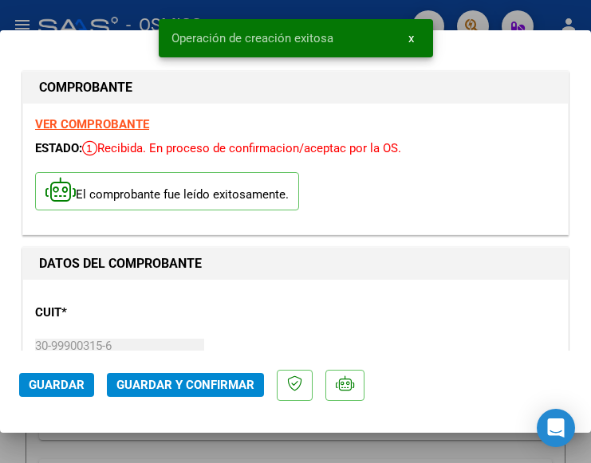
click at [222, 293] on div "CUIT * 30-99900315-6 Ingresar CUIT ANALISIS PRESTADOR MUNICIPALIDAD DE [PERSON_…" at bounding box center [295, 362] width 521 height 140
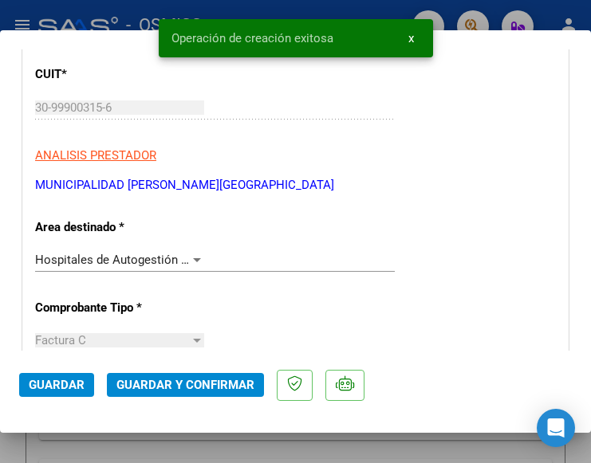
scroll to position [239, 0]
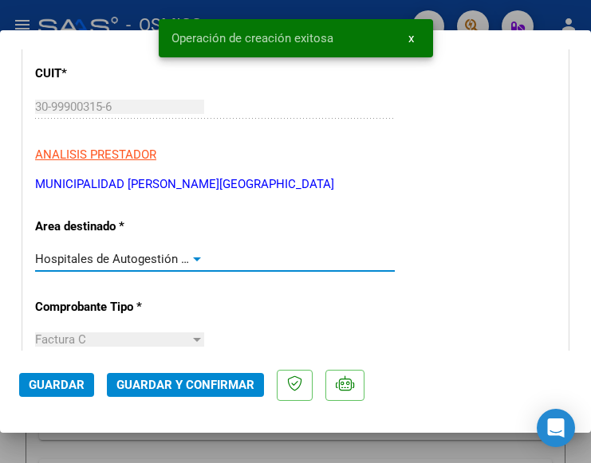
click at [191, 254] on div at bounding box center [197, 259] width 14 height 13
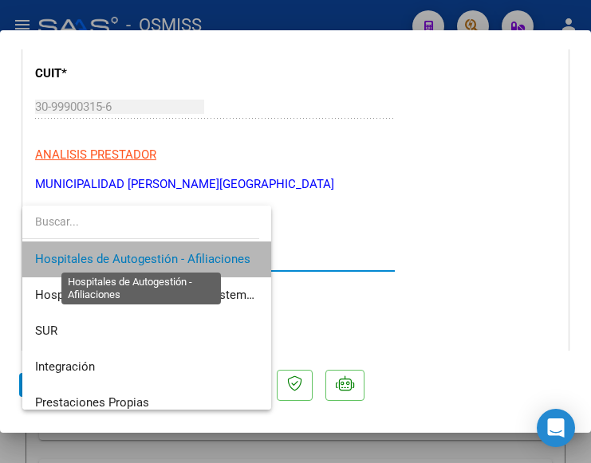
click at [191, 254] on span "Hospitales de Autogestión - Afiliaciones" at bounding box center [142, 259] width 215 height 14
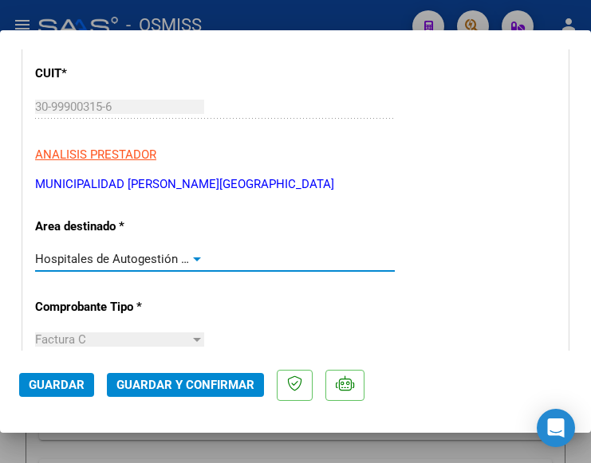
click at [190, 258] on div at bounding box center [197, 259] width 14 height 13
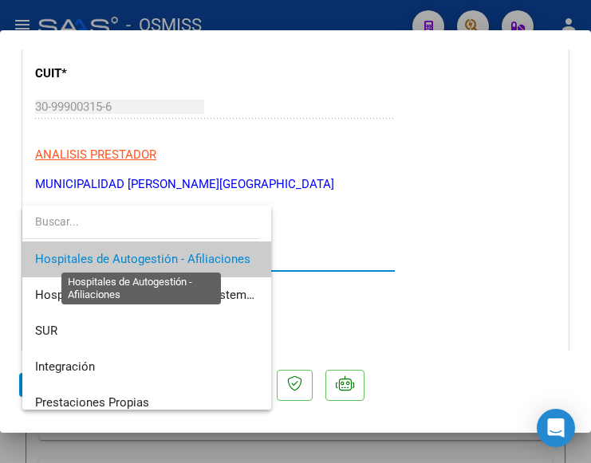
click at [187, 258] on span "Hospitales de Autogestión - Afiliaciones" at bounding box center [142, 259] width 215 height 14
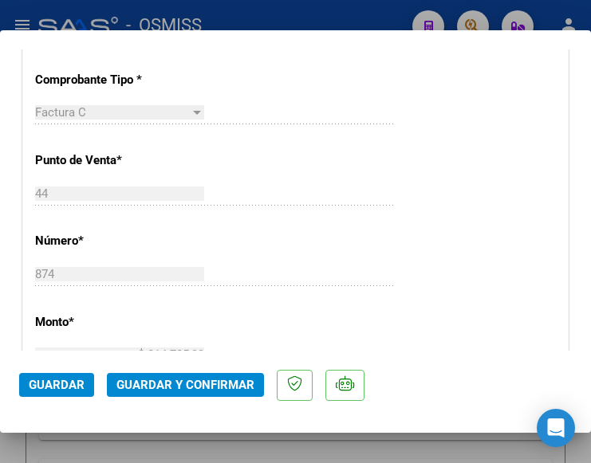
scroll to position [558, 0]
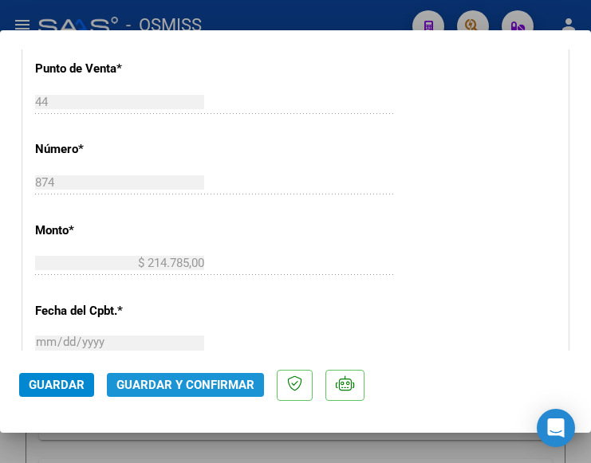
click at [171, 376] on button "Guardar y Confirmar" at bounding box center [185, 385] width 157 height 24
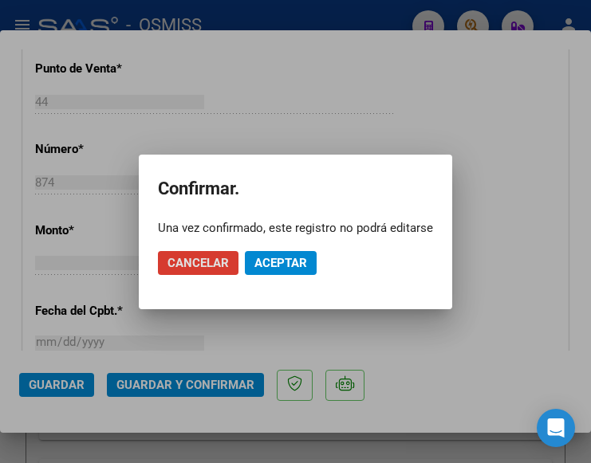
click at [279, 256] on span "Aceptar" at bounding box center [280, 263] width 53 height 14
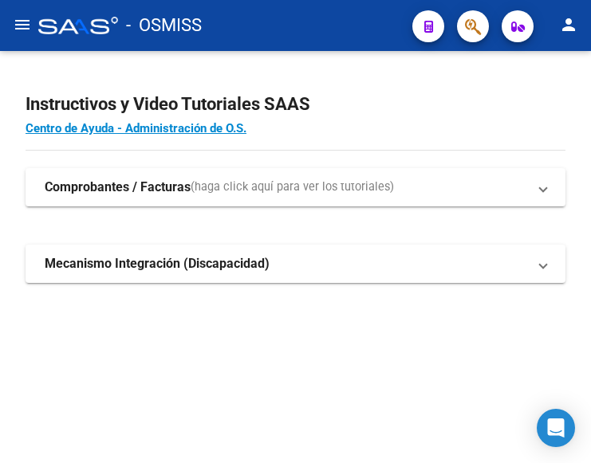
click at [17, 22] on mat-icon "menu" at bounding box center [22, 24] width 19 height 19
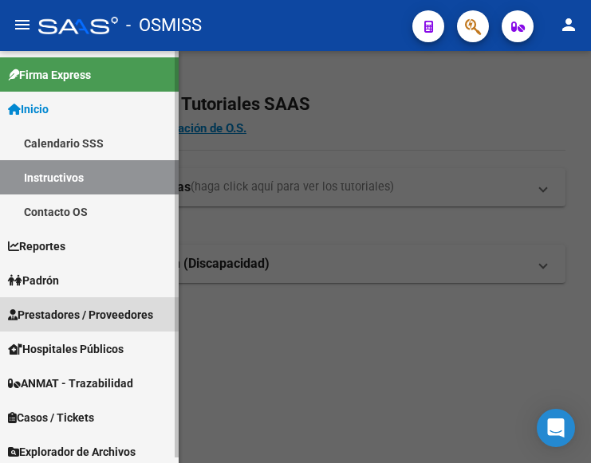
click at [77, 315] on span "Prestadores / Proveedores" at bounding box center [80, 315] width 145 height 18
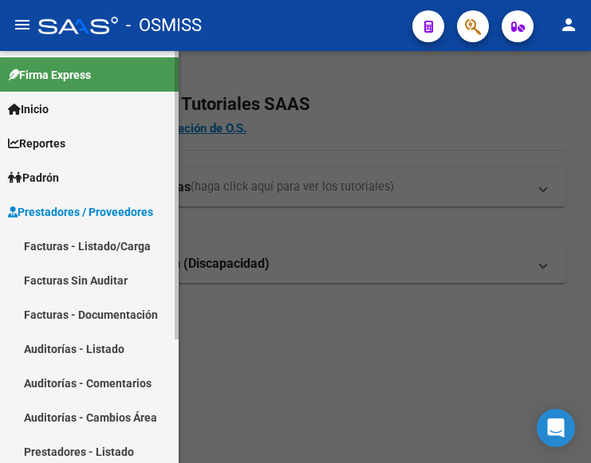
click at [92, 240] on link "Facturas - Listado/Carga" at bounding box center [89, 246] width 179 height 34
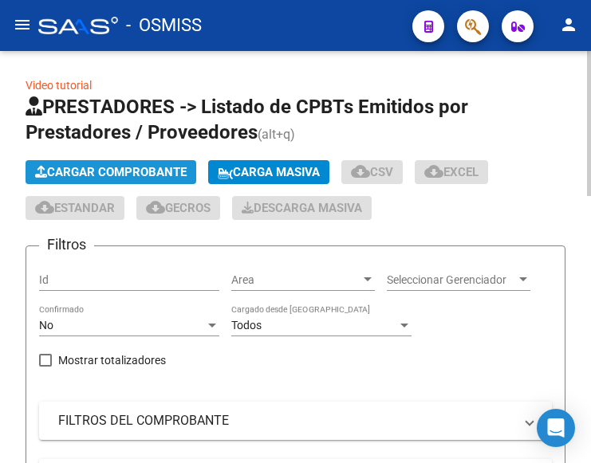
click at [128, 167] on span "Cargar Comprobante" at bounding box center [110, 172] width 151 height 14
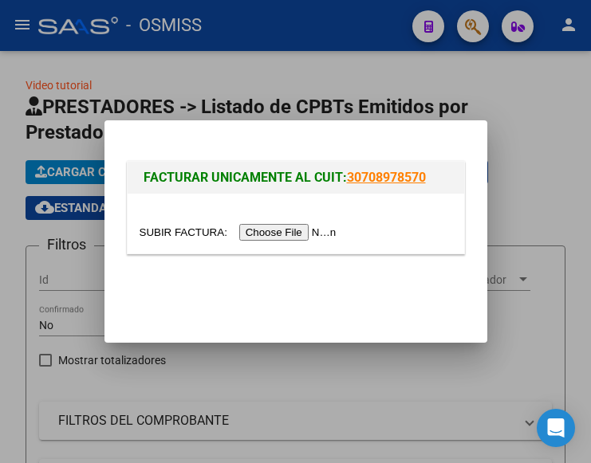
click at [290, 234] on input "file" at bounding box center [241, 232] width 202 height 17
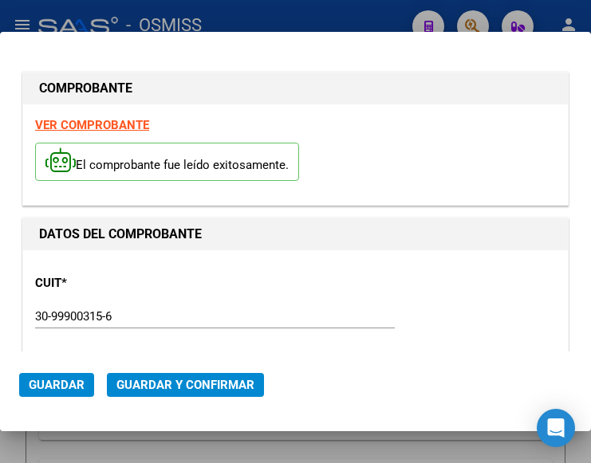
type input "[DATE]"
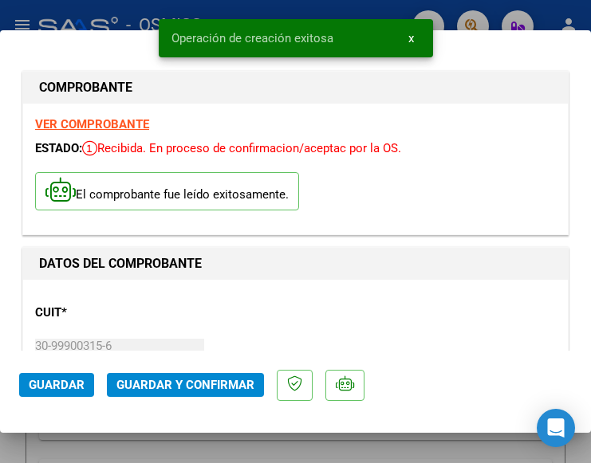
click at [206, 330] on div "CUIT * 30-99900315-6 Ingresar CUIT ANALISIS PRESTADOR MUNICIPALIDAD DE [PERSON_…" at bounding box center [295, 362] width 521 height 140
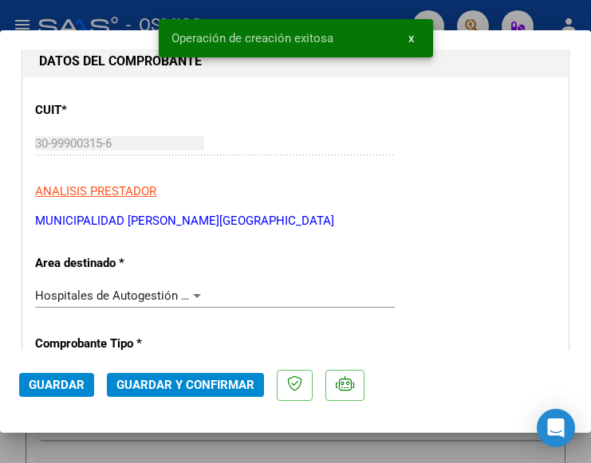
scroll to position [239, 0]
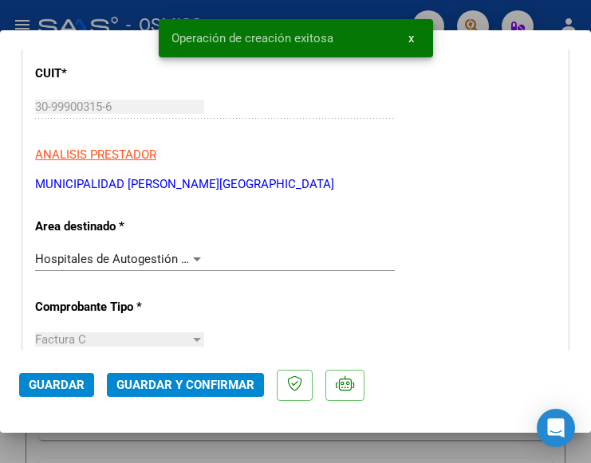
click at [191, 255] on div at bounding box center [197, 259] width 14 height 13
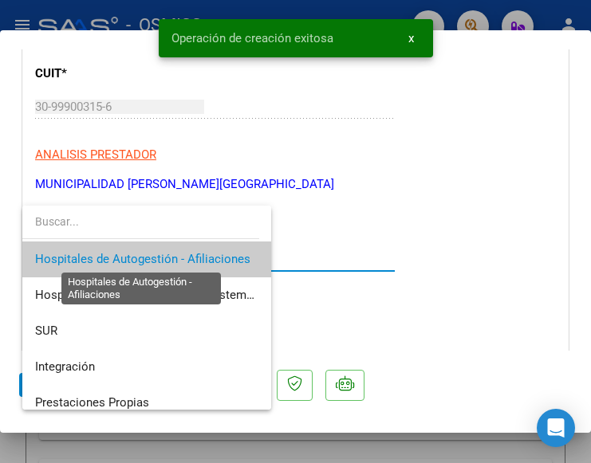
click at [191, 255] on span "Hospitales de Autogestión - Afiliaciones" at bounding box center [142, 259] width 215 height 14
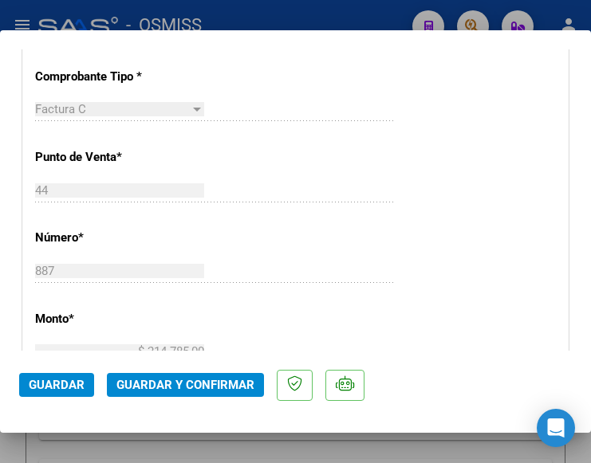
scroll to position [558, 0]
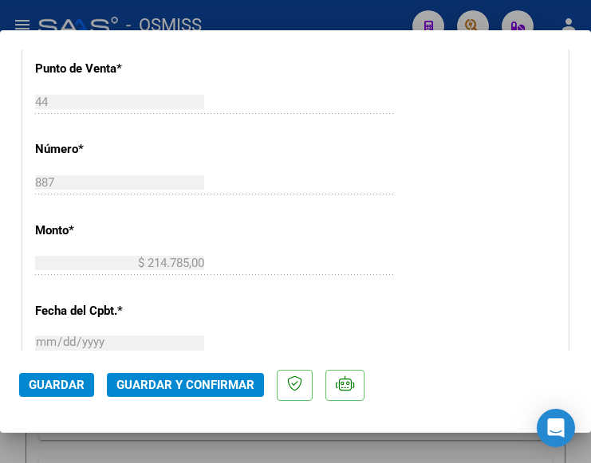
click at [179, 381] on span "Guardar y Confirmar" at bounding box center [185, 385] width 138 height 14
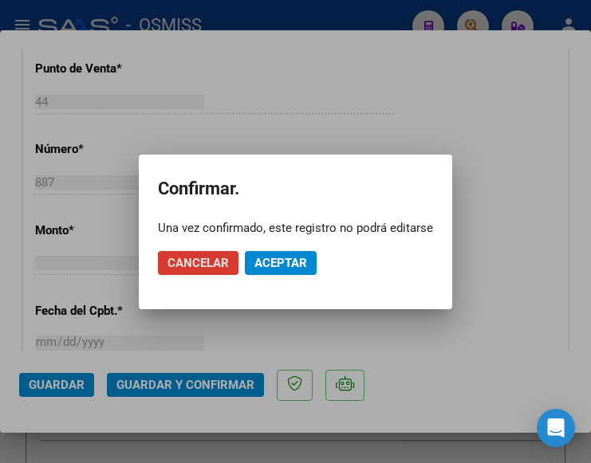
click at [283, 261] on span "Aceptar" at bounding box center [280, 263] width 53 height 14
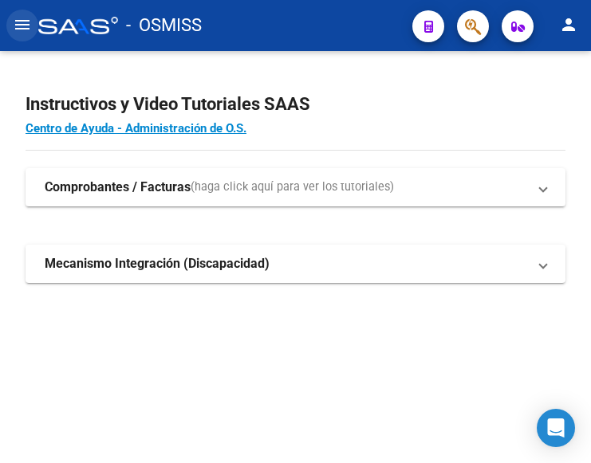
drag, startPoint x: 16, startPoint y: 18, endPoint x: 34, endPoint y: 58, distance: 44.6
click at [15, 18] on mat-icon "menu" at bounding box center [22, 24] width 19 height 19
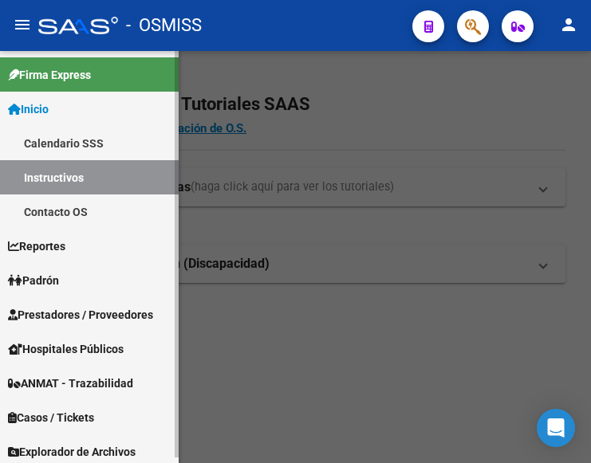
click at [68, 303] on link "Prestadores / Proveedores" at bounding box center [89, 314] width 179 height 34
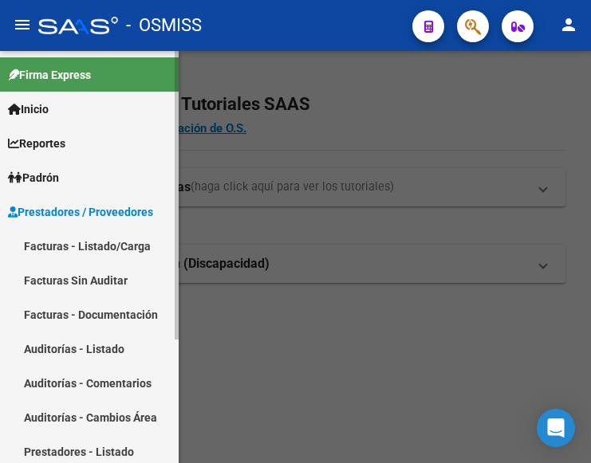
click at [114, 249] on link "Facturas - Listado/Carga" at bounding box center [89, 246] width 179 height 34
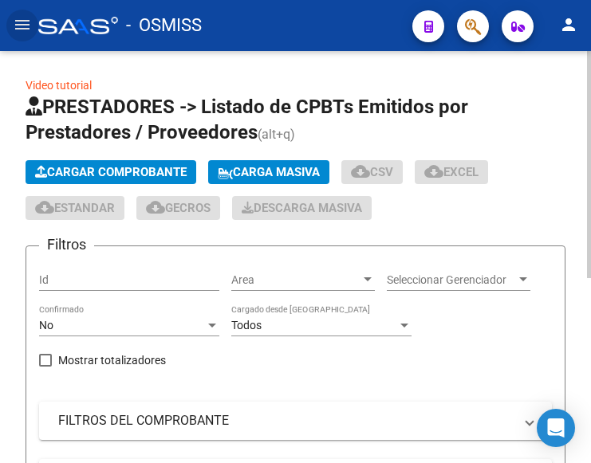
click at [161, 170] on span "Cargar Comprobante" at bounding box center [110, 172] width 151 height 14
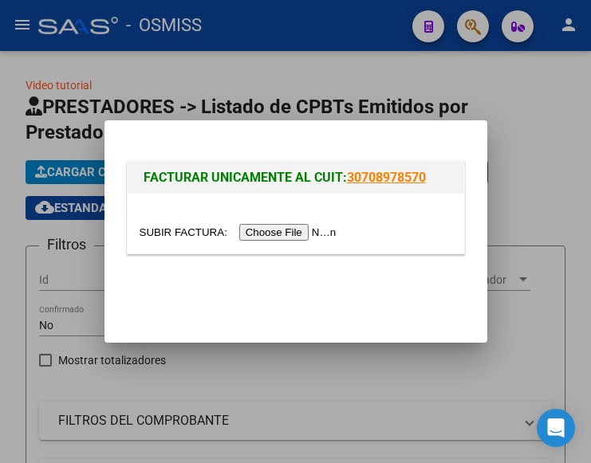
click at [300, 236] on input "file" at bounding box center [241, 232] width 202 height 17
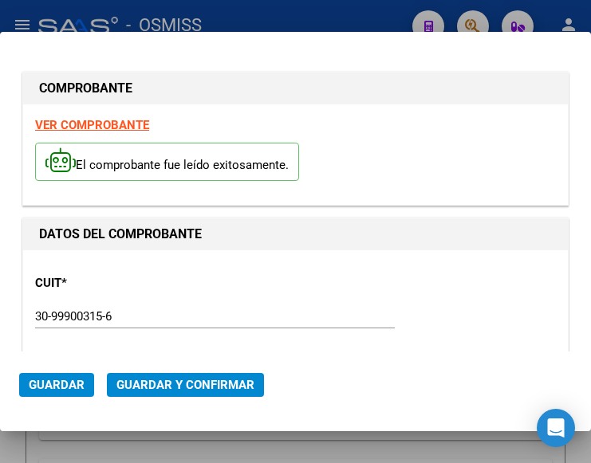
type input "[DATE]"
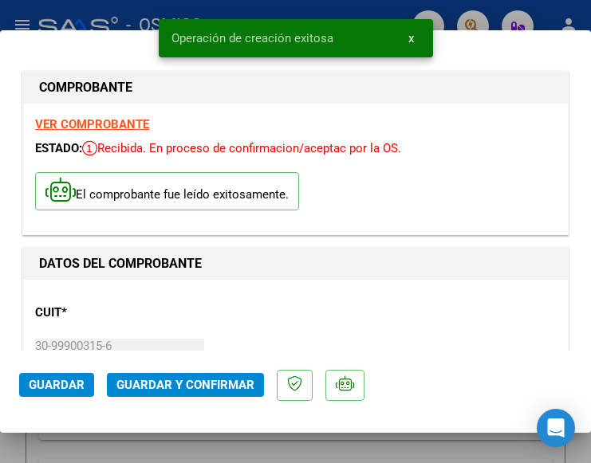
click at [155, 328] on div "CUIT * 30-99900315-6 Ingresar CUIT ANALISIS PRESTADOR MUNICIPALIDAD DE [PERSON_…" at bounding box center [295, 362] width 521 height 140
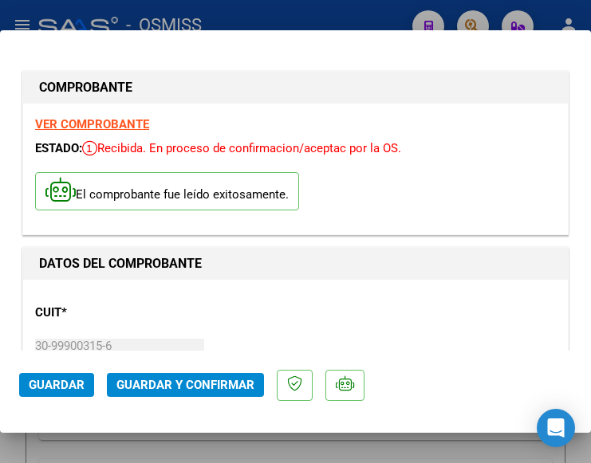
click at [220, 322] on div "CUIT * 30-99900315-6 Ingresar CUIT ANALISIS PRESTADOR MUNICIPALIDAD DE [PERSON_…" at bounding box center [295, 362] width 521 height 140
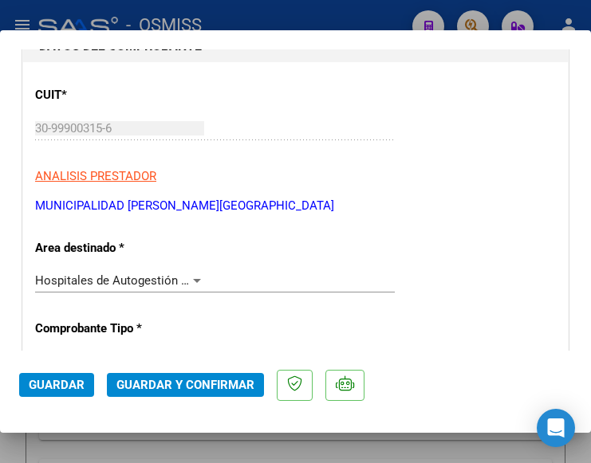
scroll to position [239, 0]
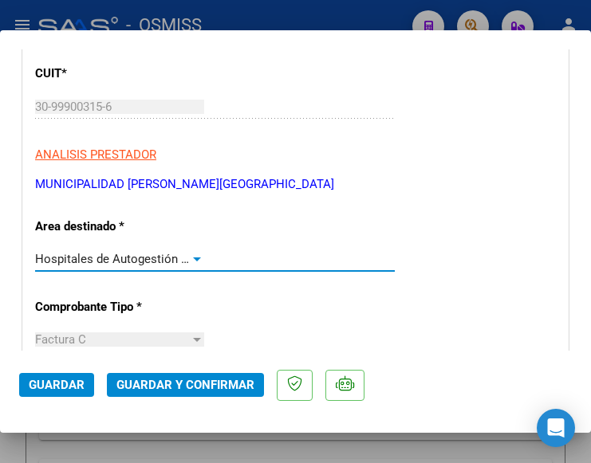
click at [191, 256] on div at bounding box center [197, 259] width 14 height 13
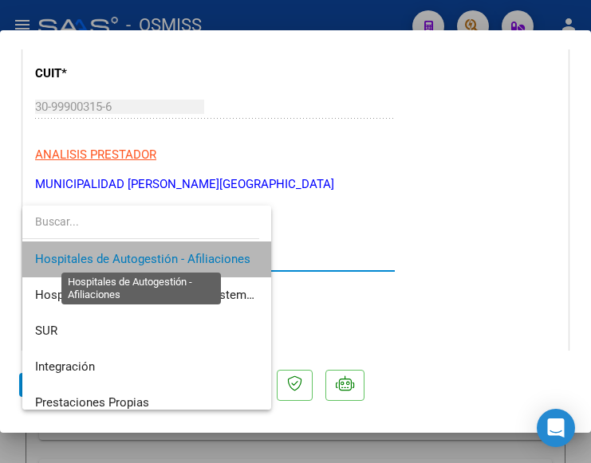
click at [191, 256] on span "Hospitales de Autogestión - Afiliaciones" at bounding box center [142, 259] width 215 height 14
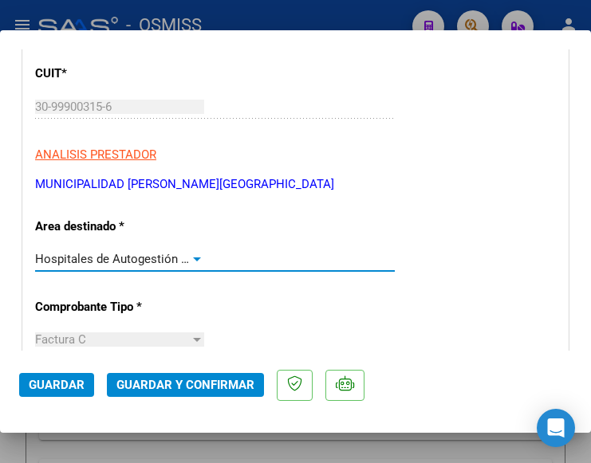
click at [193, 258] on div at bounding box center [197, 260] width 8 height 4
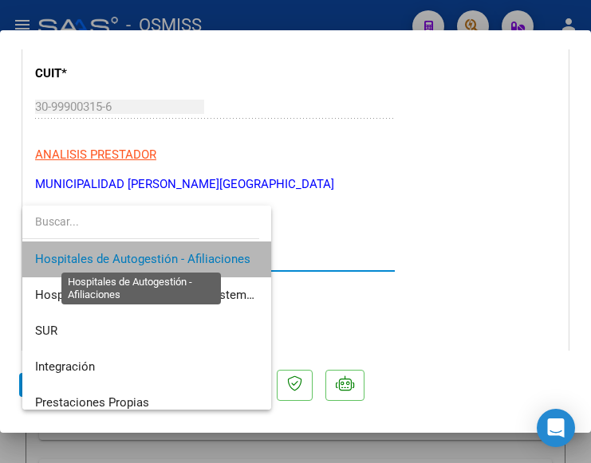
click at [189, 257] on span "Hospitales de Autogestión - Afiliaciones" at bounding box center [142, 259] width 215 height 14
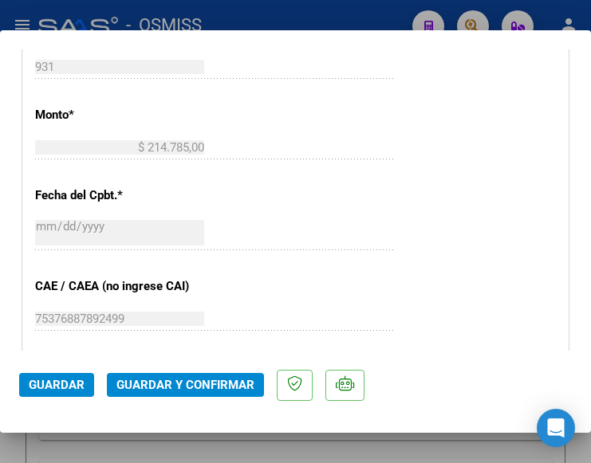
scroll to position [718, 0]
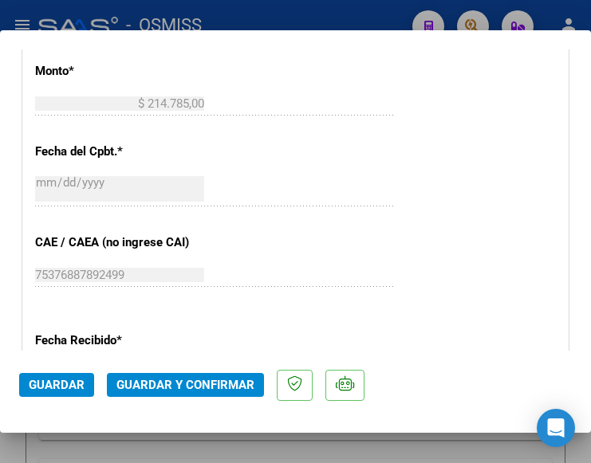
click at [240, 140] on div "CUIT * 30-99900315-6 Ingresar CUIT ANALISIS PRESTADOR MUNICIPALIDAD DE [GEOGRAP…" at bounding box center [295, 127] width 545 height 1131
click at [228, 184] on div "2025-09-12 Ingresar la fecha" at bounding box center [215, 189] width 360 height 34
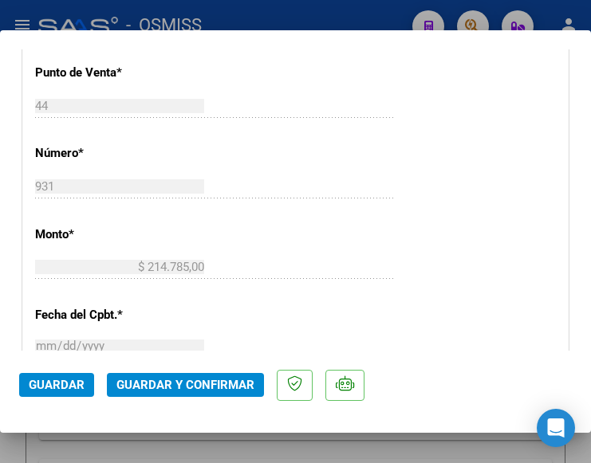
scroll to position [558, 0]
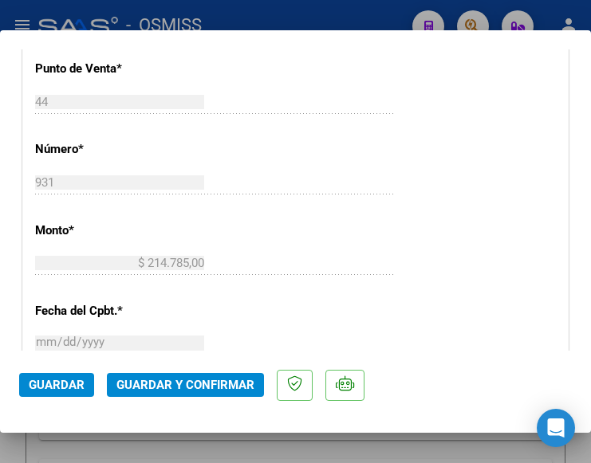
click at [292, 175] on div "931 Ingresar el Nro." at bounding box center [215, 183] width 360 height 24
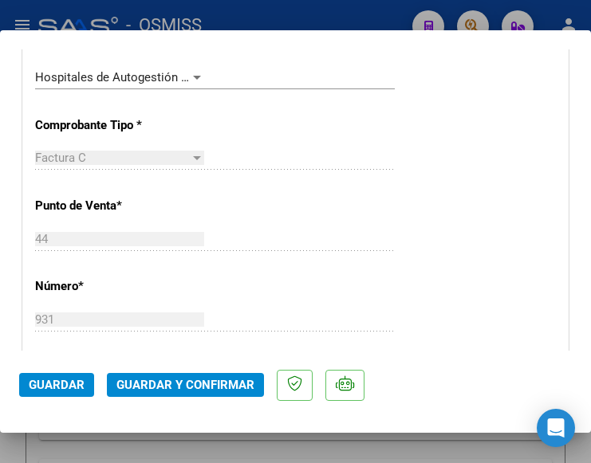
scroll to position [399, 0]
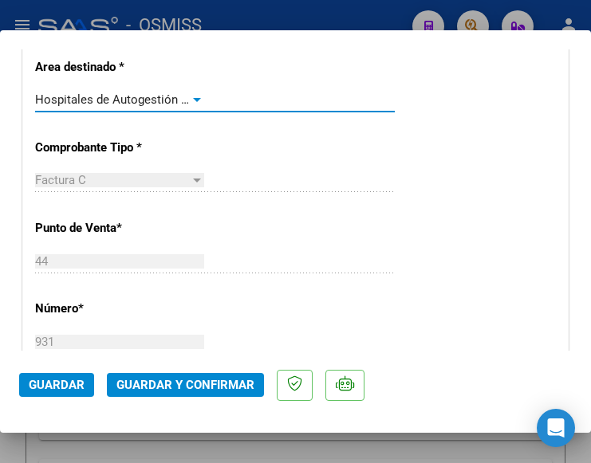
click at [193, 98] on div at bounding box center [197, 100] width 8 height 4
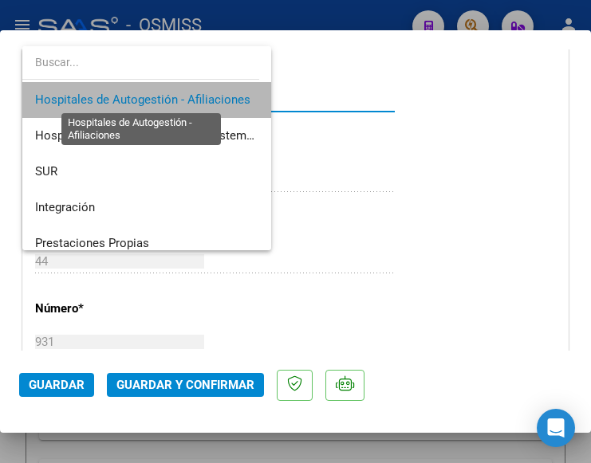
click at [192, 97] on span "Hospitales de Autogestión - Afiliaciones" at bounding box center [142, 99] width 215 height 14
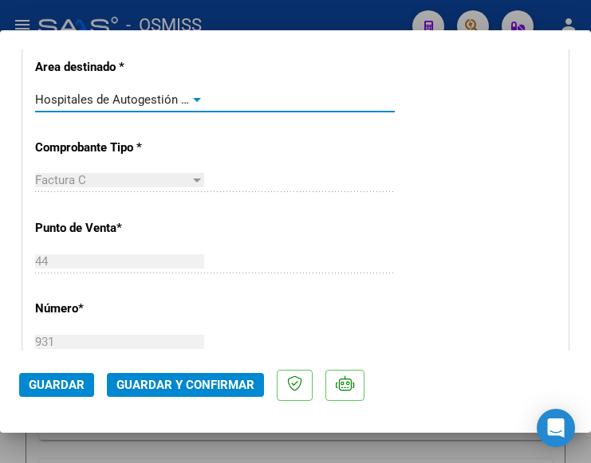
click at [191, 95] on div at bounding box center [197, 99] width 14 height 13
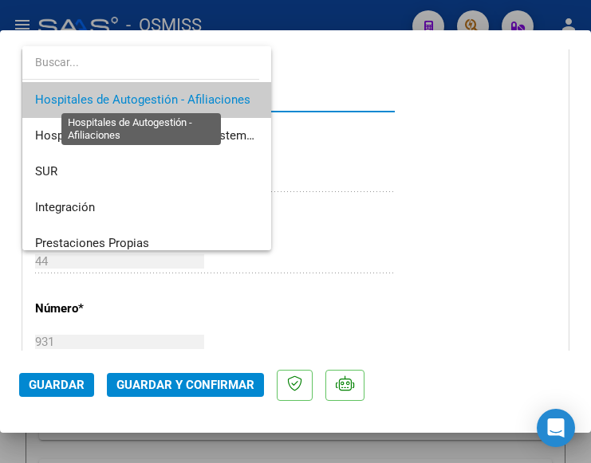
click at [191, 95] on span "Hospitales de Autogestión - Afiliaciones" at bounding box center [142, 99] width 215 height 14
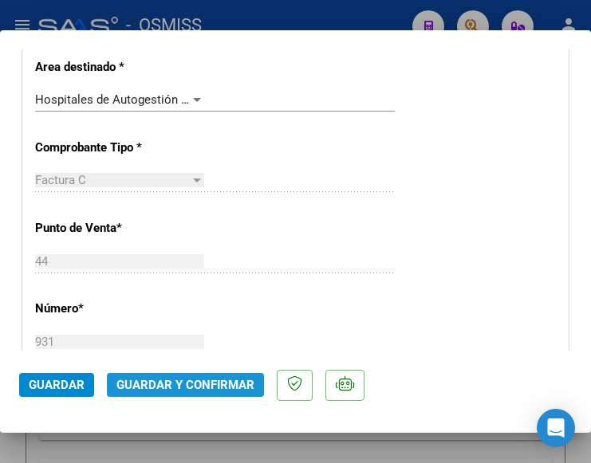
click at [190, 382] on span "Guardar y Confirmar" at bounding box center [185, 385] width 138 height 14
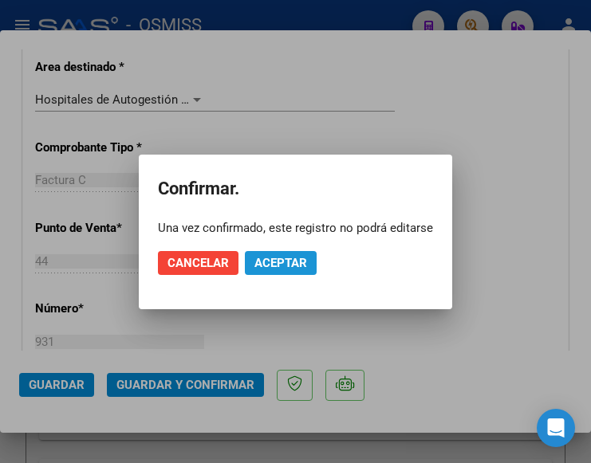
click at [264, 259] on span "Aceptar" at bounding box center [280, 263] width 53 height 14
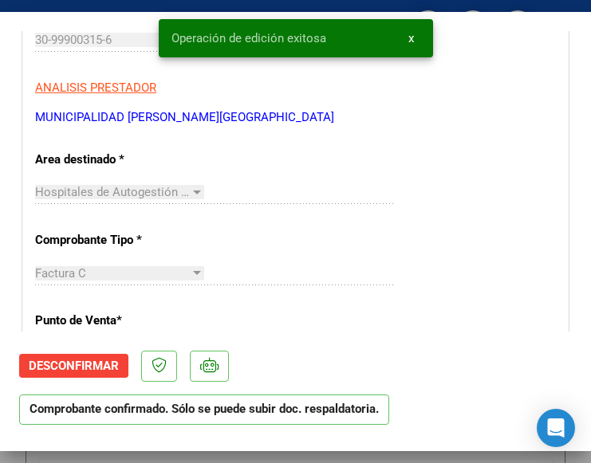
scroll to position [239, 0]
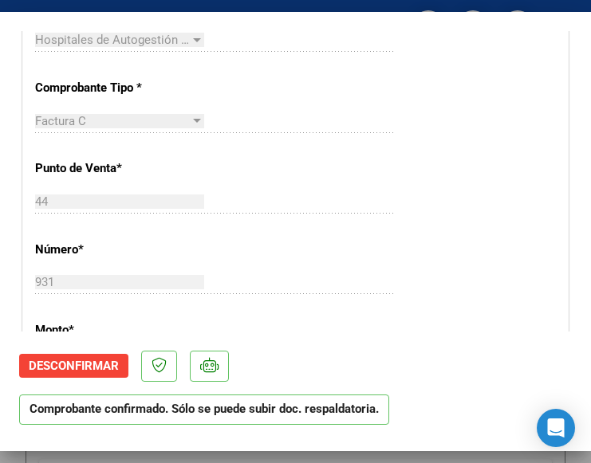
scroll to position [478, 0]
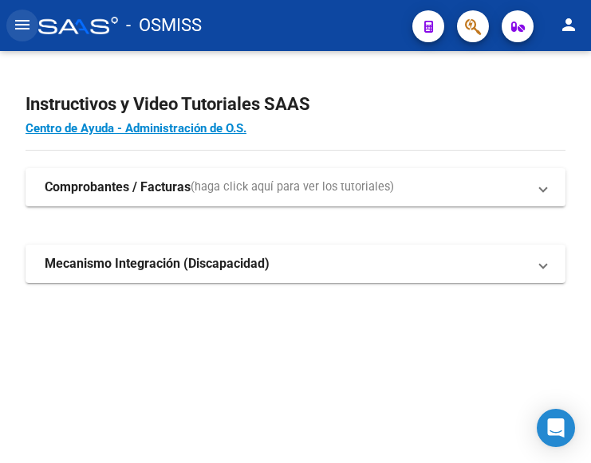
click at [26, 28] on mat-icon "menu" at bounding box center [22, 24] width 19 height 19
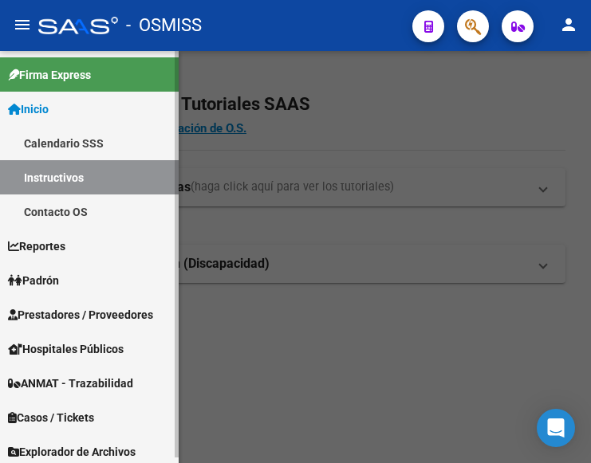
click at [78, 308] on span "Prestadores / Proveedores" at bounding box center [80, 315] width 145 height 18
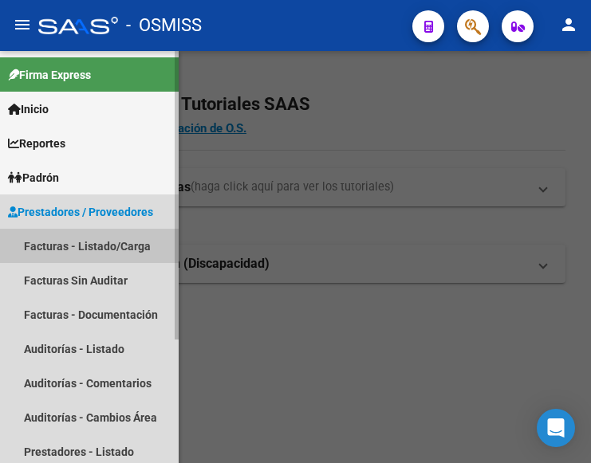
click at [71, 244] on link "Facturas - Listado/Carga" at bounding box center [89, 246] width 179 height 34
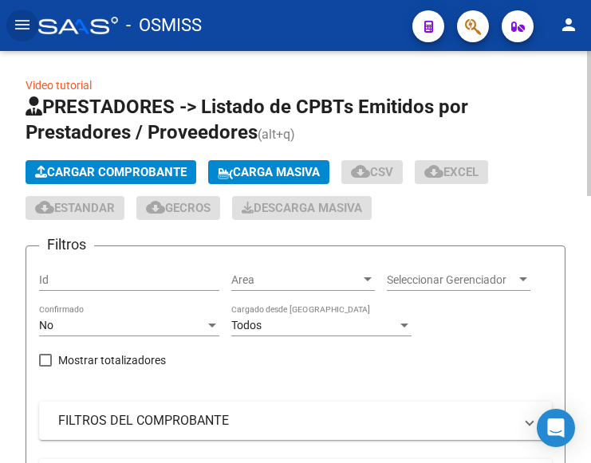
click at [140, 170] on span "Cargar Comprobante" at bounding box center [110, 172] width 151 height 14
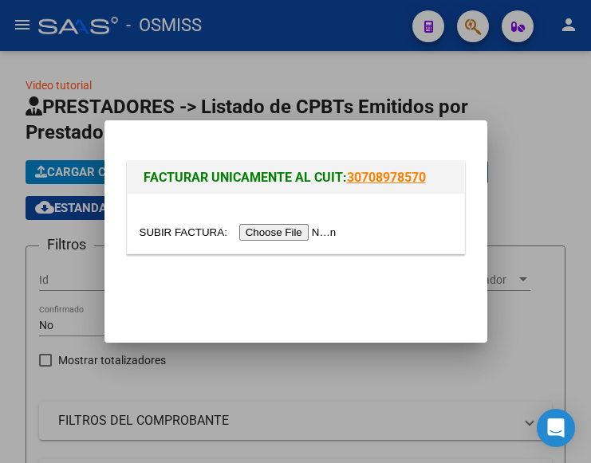
click at [267, 230] on input "file" at bounding box center [241, 232] width 202 height 17
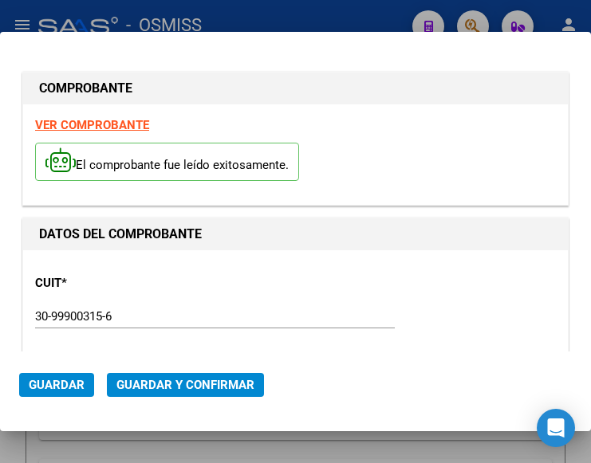
type input "2025-10-11"
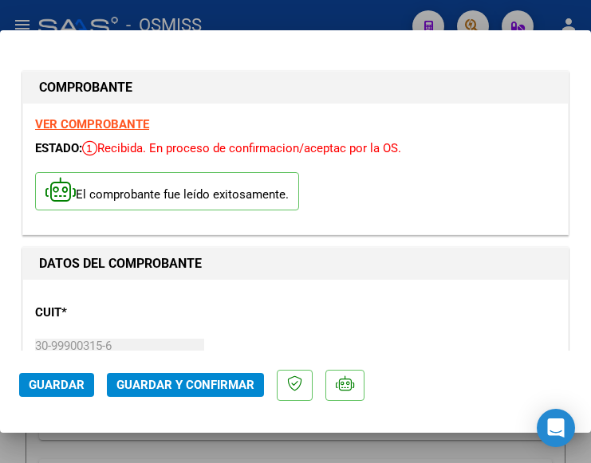
click at [208, 305] on div "CUIT * 30-99900315-6 Ingresar CUIT ANALISIS PRESTADOR MUNICIPALIDAD DE ROSARIO …" at bounding box center [295, 362] width 521 height 140
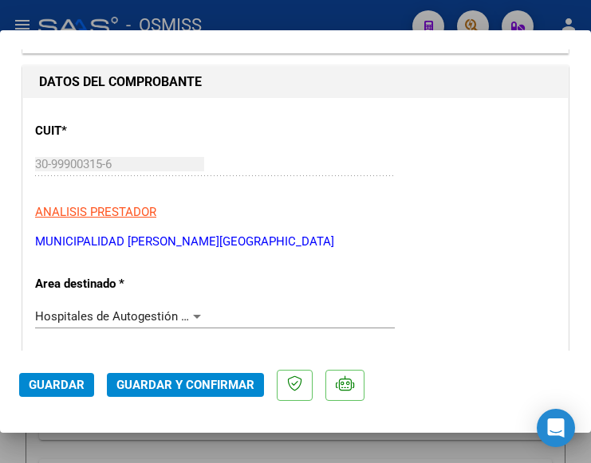
scroll to position [239, 0]
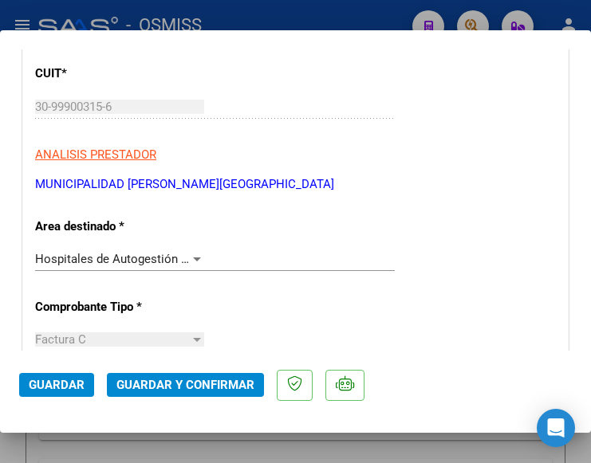
click at [192, 255] on div at bounding box center [197, 259] width 14 height 13
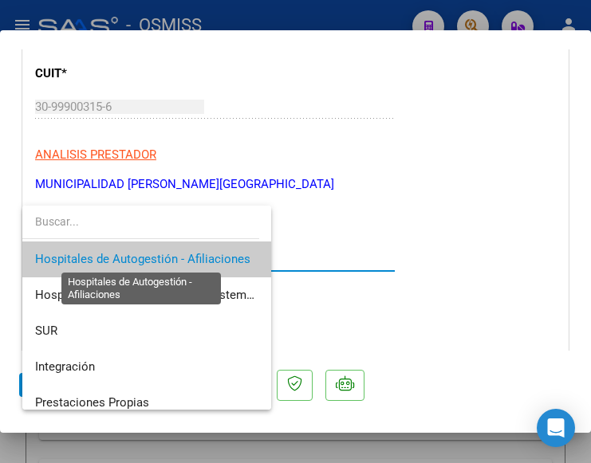
click at [192, 255] on span "Hospitales de Autogestión - Afiliaciones" at bounding box center [142, 259] width 215 height 14
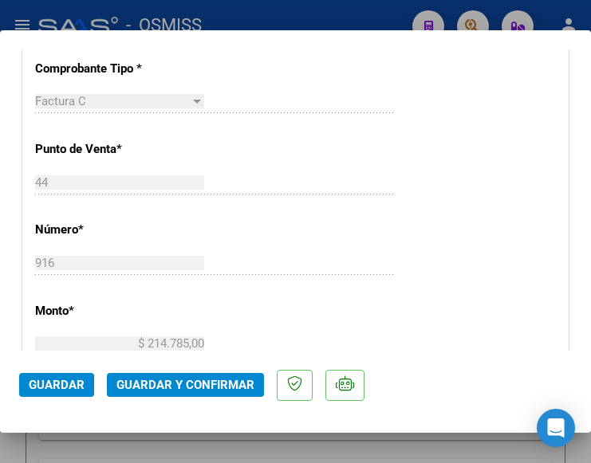
scroll to position [558, 0]
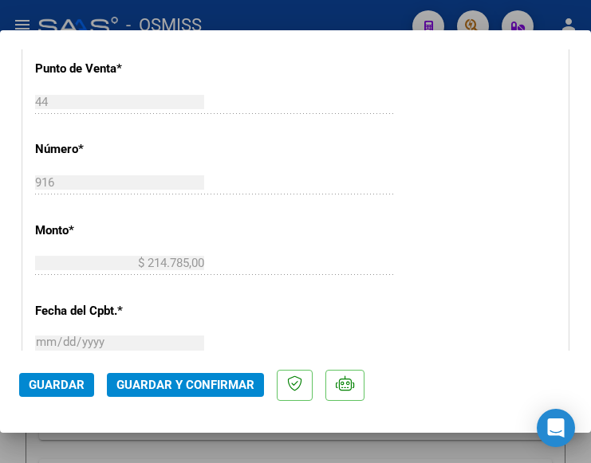
click at [175, 391] on span "Guardar y Confirmar" at bounding box center [185, 385] width 138 height 14
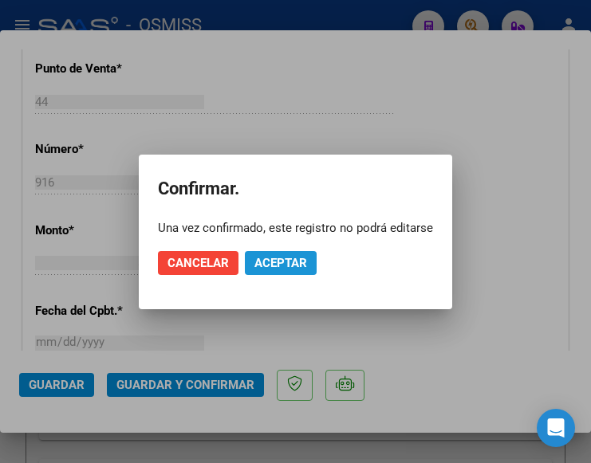
click at [273, 259] on span "Aceptar" at bounding box center [280, 263] width 53 height 14
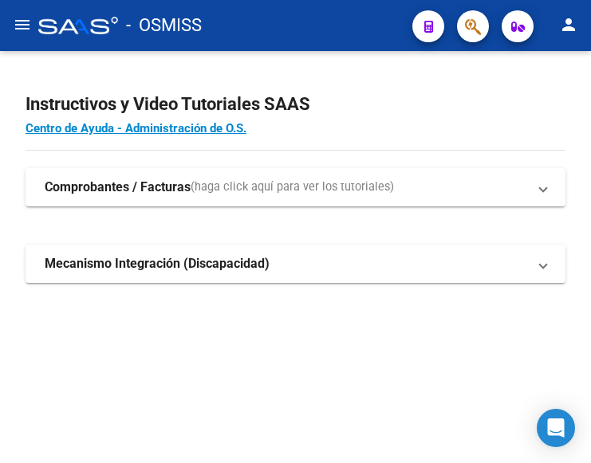
click at [23, 26] on mat-icon "menu" at bounding box center [22, 24] width 19 height 19
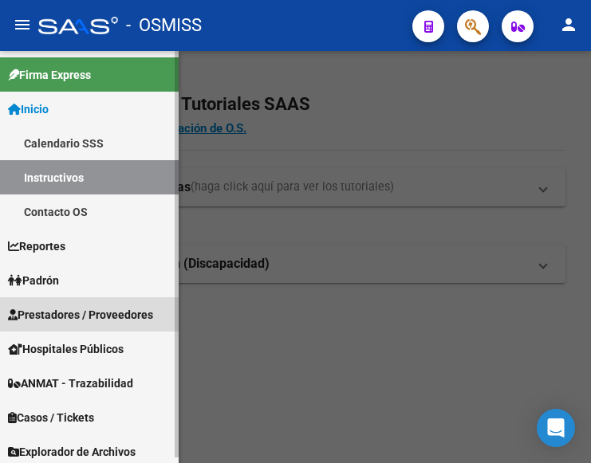
click at [73, 306] on span "Prestadores / Proveedores" at bounding box center [80, 315] width 145 height 18
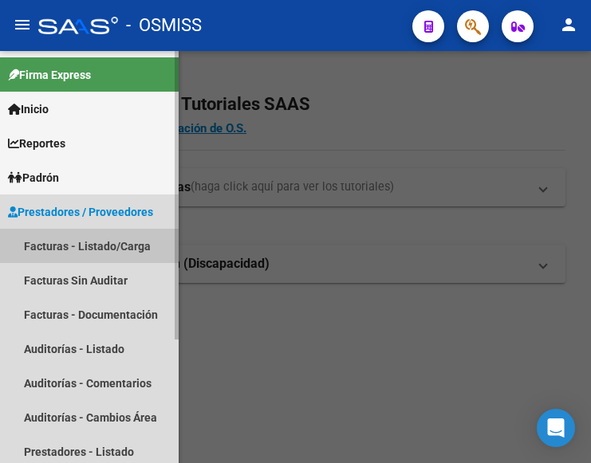
click at [94, 246] on link "Facturas - Listado/Carga" at bounding box center [89, 246] width 179 height 34
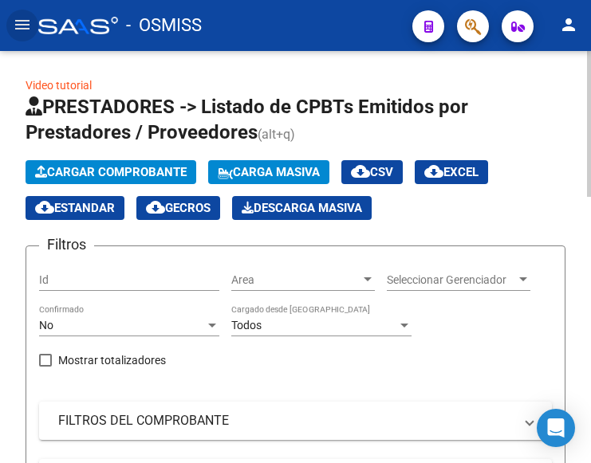
click at [139, 169] on span "Cargar Comprobante" at bounding box center [110, 172] width 151 height 14
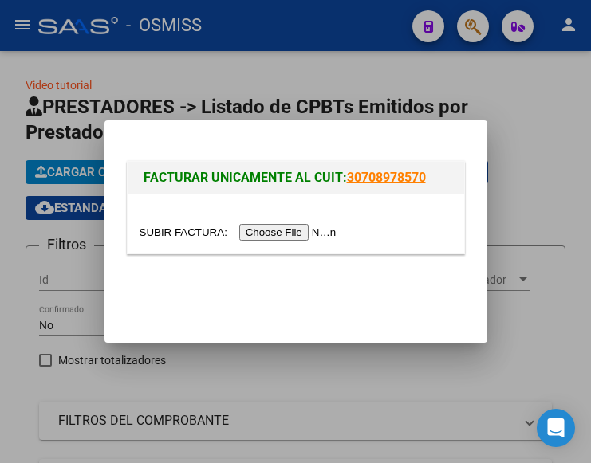
click at [279, 234] on input "file" at bounding box center [241, 232] width 202 height 17
click at [314, 233] on input "file" at bounding box center [241, 232] width 202 height 17
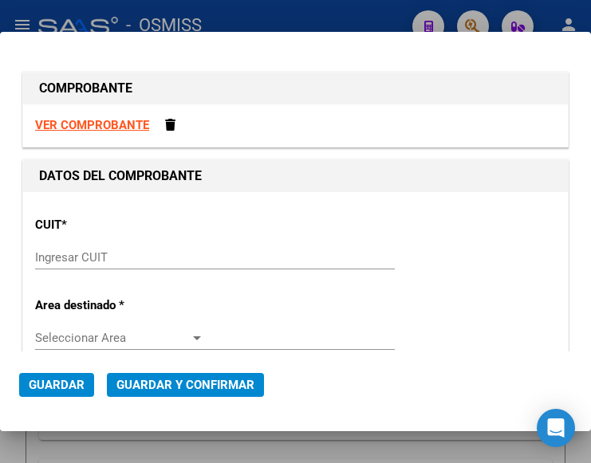
click at [77, 259] on input "Ingresar CUIT" at bounding box center [119, 257] width 169 height 14
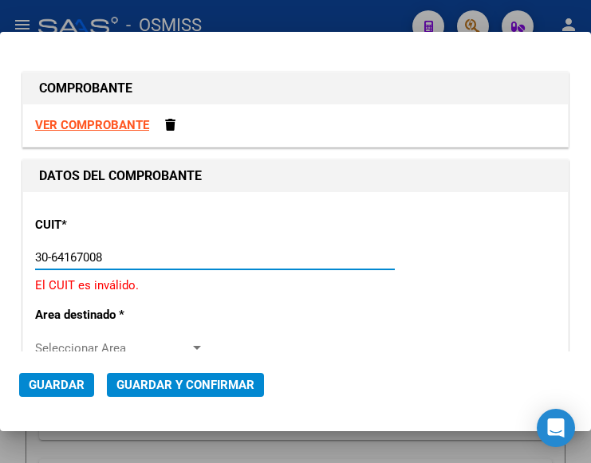
type input "30-64167008-8"
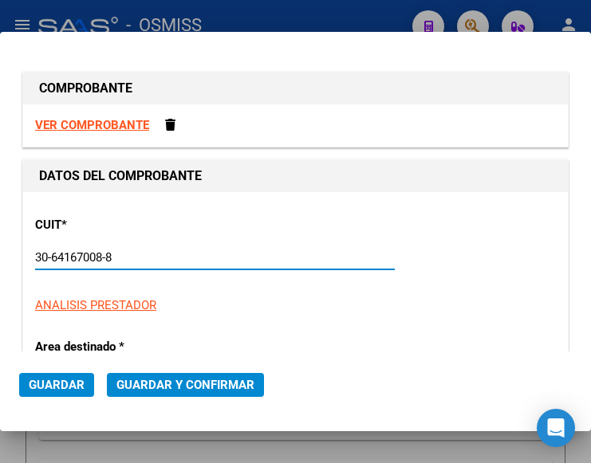
type input "3"
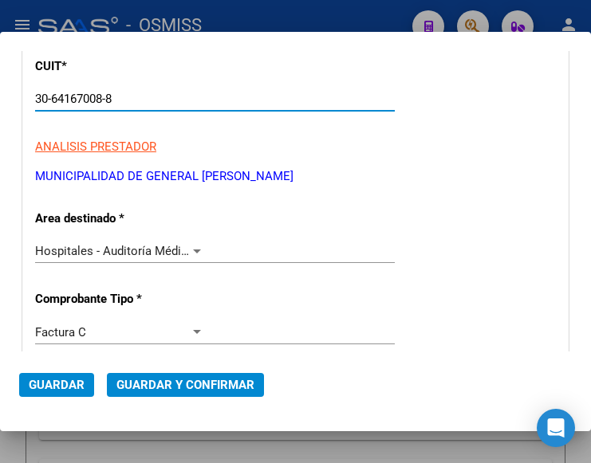
scroll to position [159, 0]
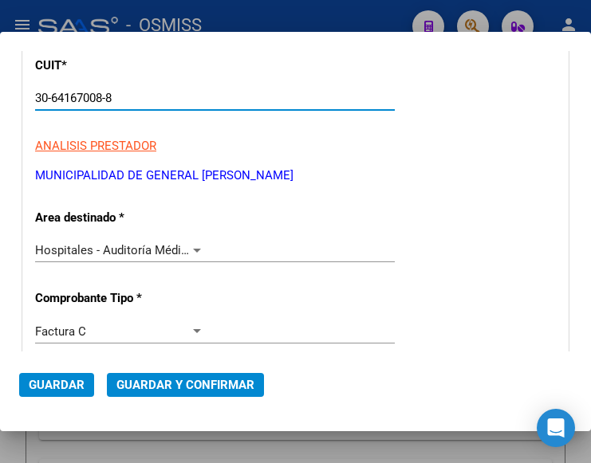
type input "30-64167008-8"
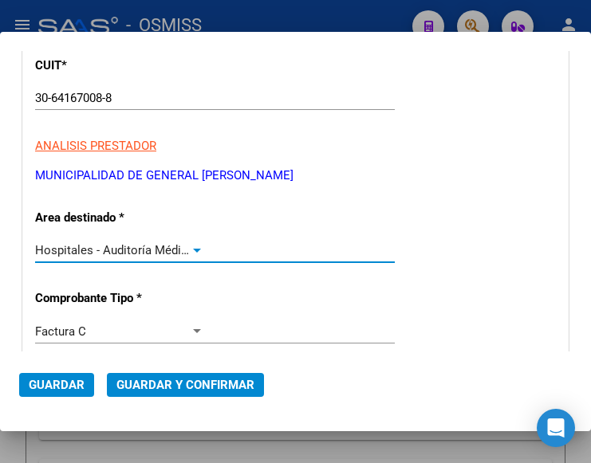
click at [193, 243] on div "Hospitales - Auditoría Médica" at bounding box center [119, 250] width 169 height 14
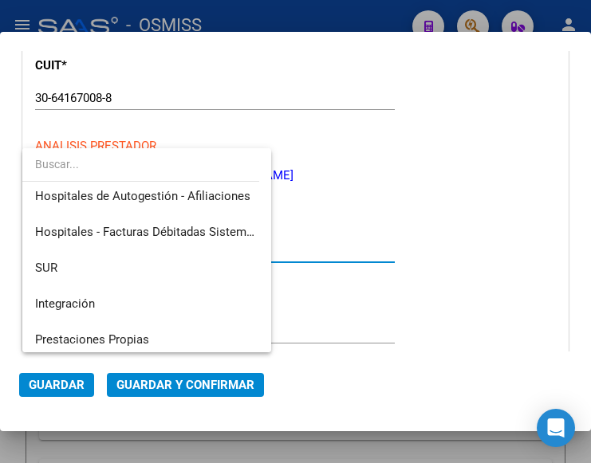
scroll to position [0, 0]
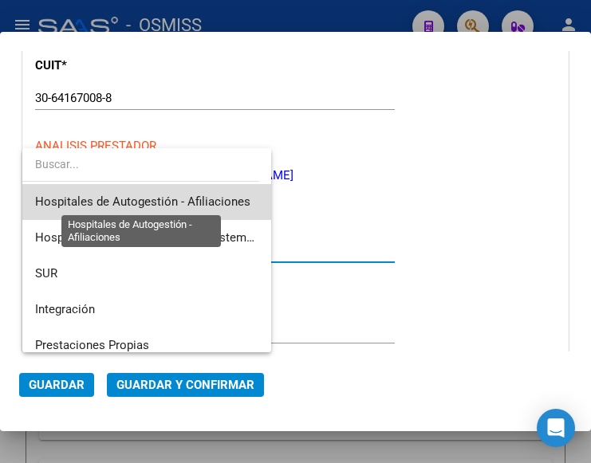
click at [184, 199] on span "Hospitales de Autogestión - Afiliaciones" at bounding box center [142, 202] width 215 height 14
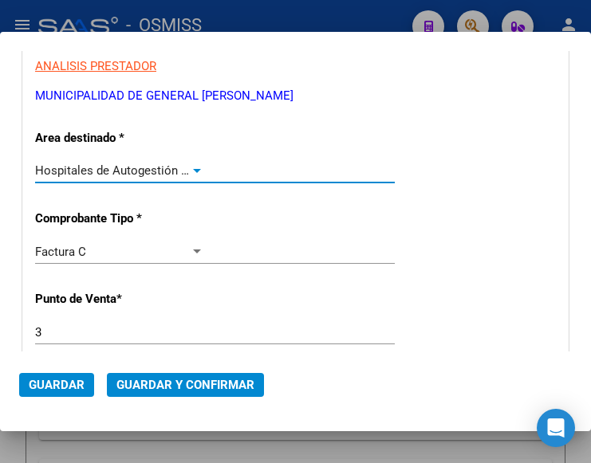
scroll to position [319, 0]
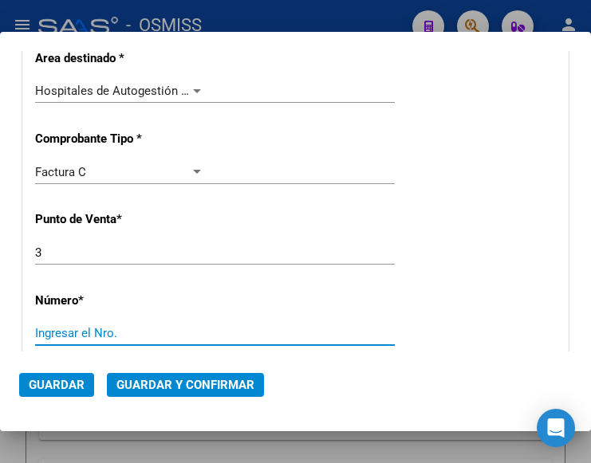
click at [73, 328] on input "Ingresar el Nro." at bounding box center [119, 333] width 169 height 14
type input "3242"
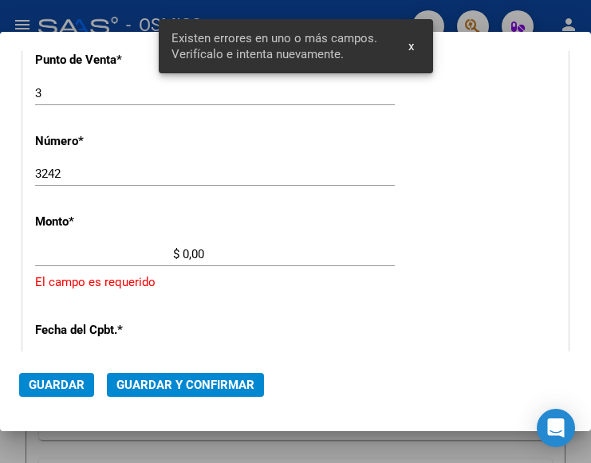
scroll to position [525, 0]
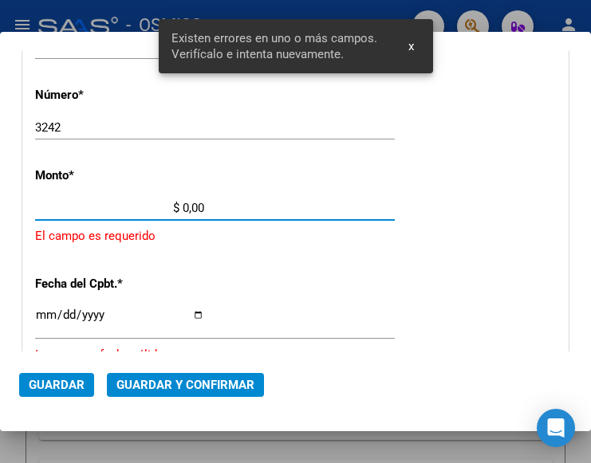
click at [183, 206] on input "$ 0,00" at bounding box center [119, 208] width 169 height 14
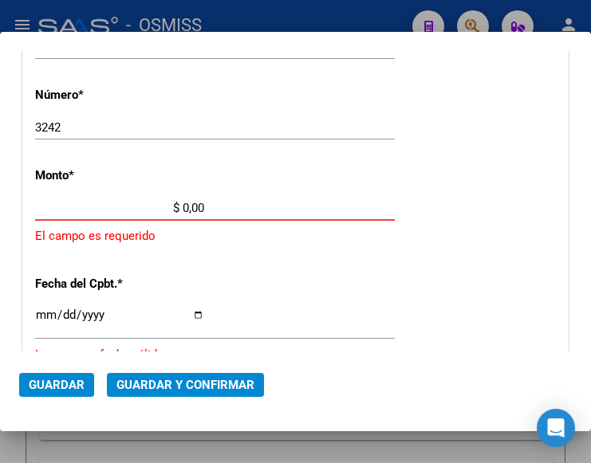
click at [183, 204] on input "$ 0,00" at bounding box center [119, 208] width 169 height 14
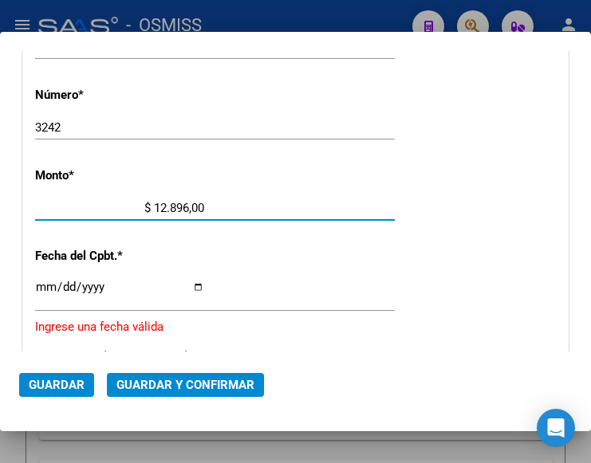
type input "$ 128.964,00"
click at [45, 281] on input "Ingresar la fecha" at bounding box center [119, 294] width 169 height 26
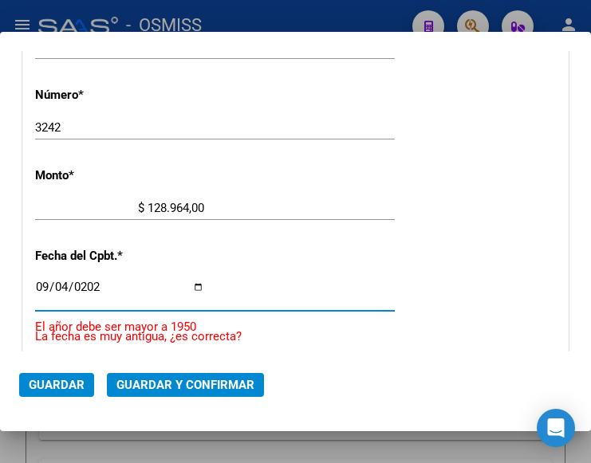
type input "2025-09-04"
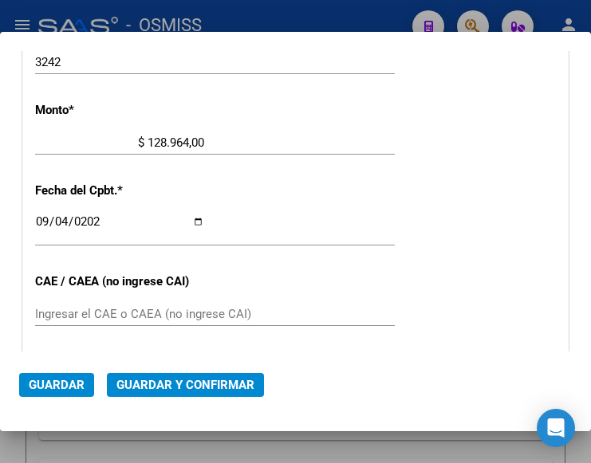
scroll to position [604, 0]
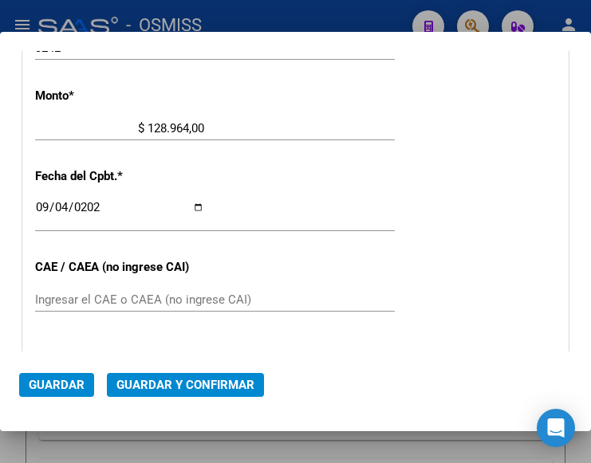
click at [65, 307] on input "Ingresar el CAE o CAEA (no ingrese CAI)" at bounding box center [119, 300] width 169 height 14
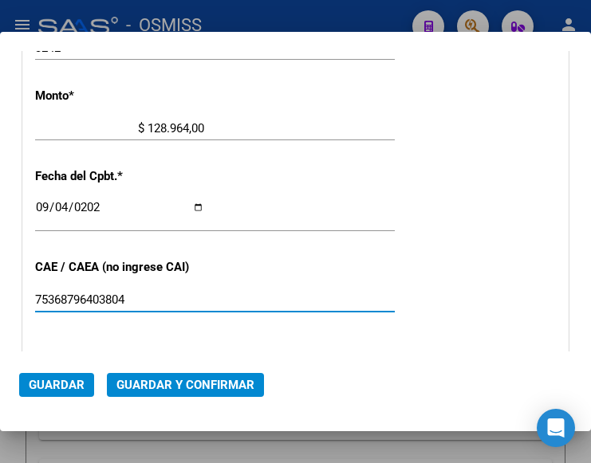
type input "75368796403804"
click at [173, 381] on span "Guardar y Confirmar" at bounding box center [185, 385] width 138 height 14
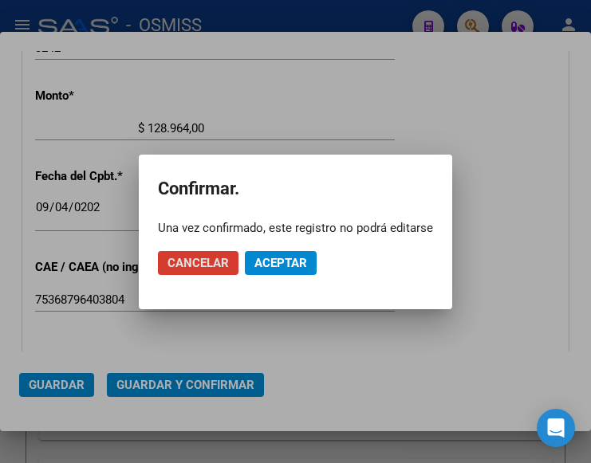
click at [282, 258] on span "Aceptar" at bounding box center [280, 263] width 53 height 14
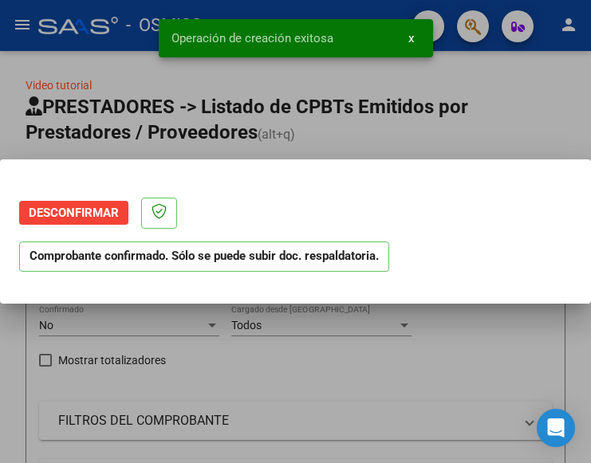
scroll to position [0, 0]
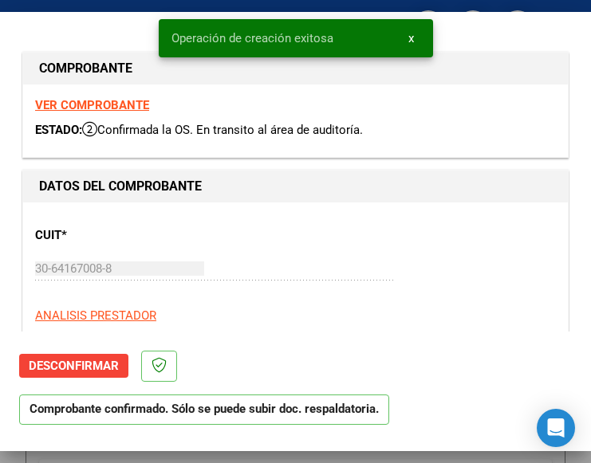
type input "2025-11-03"
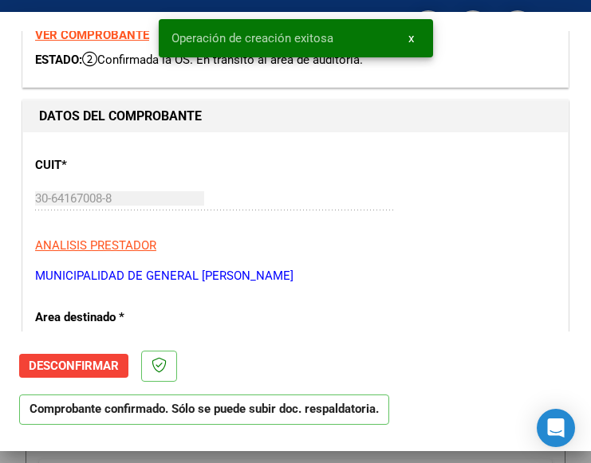
scroll to position [159, 0]
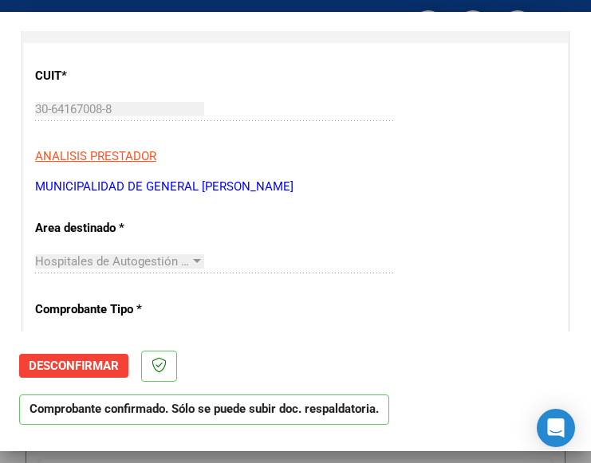
click at [412, 127] on div "CUIT * 30-64167008-8 Ingresar CUIT ANALISIS PRESTADOR MUNICIPALIDAD DE GENERAL …" at bounding box center [295, 125] width 521 height 140
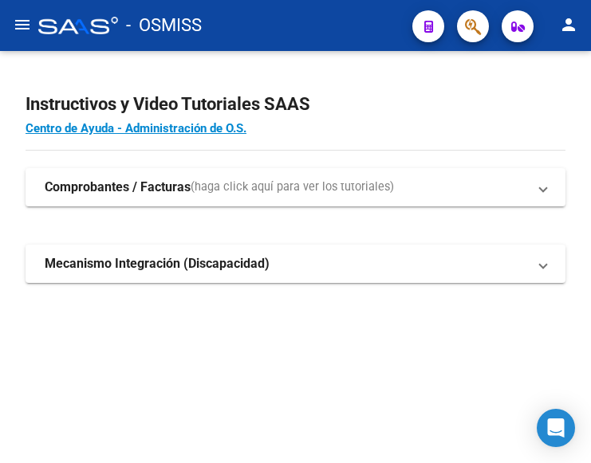
click at [27, 22] on mat-icon "menu" at bounding box center [22, 24] width 19 height 19
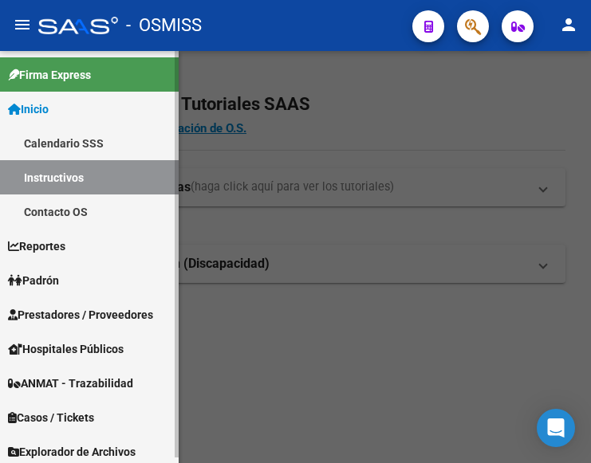
click at [65, 309] on span "Prestadores / Proveedores" at bounding box center [80, 315] width 145 height 18
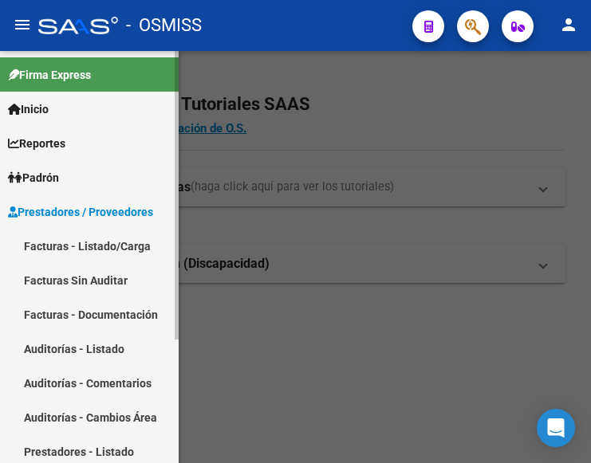
click at [102, 246] on link "Facturas - Listado/Carga" at bounding box center [89, 246] width 179 height 34
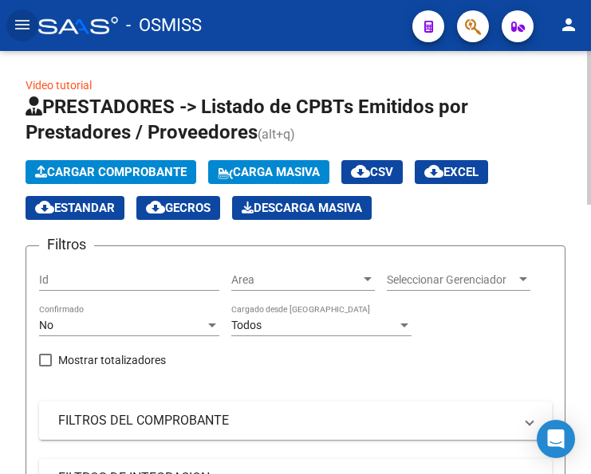
click at [130, 171] on span "Cargar Comprobante" at bounding box center [110, 172] width 151 height 14
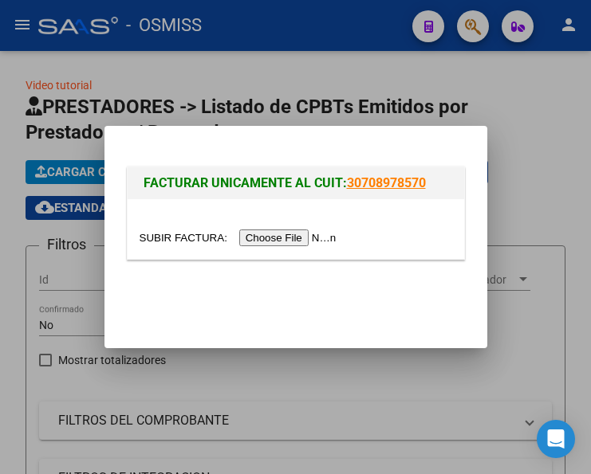
click at [289, 238] on input "file" at bounding box center [241, 238] width 202 height 17
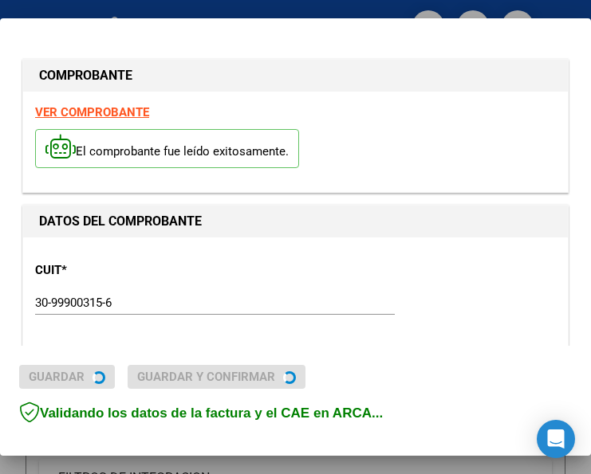
type input "2025-10-09"
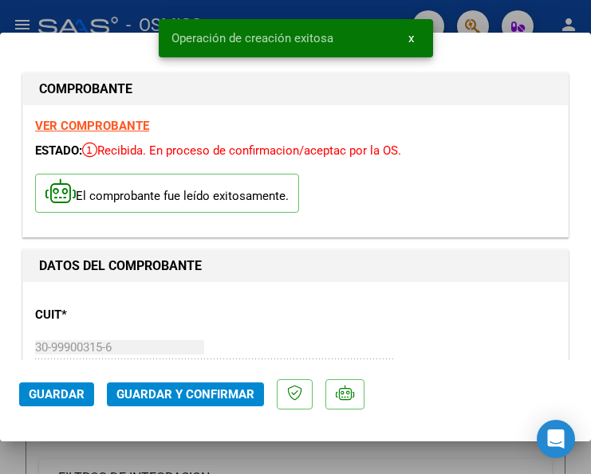
drag, startPoint x: 236, startPoint y: 345, endPoint x: 236, endPoint y: 335, distance: 10.4
click at [236, 335] on div "CUIT * 30-99900315-6 Ingresar CUIT ANALISIS PRESTADOR MUNICIPALIDAD DE ROSARIO …" at bounding box center [295, 364] width 521 height 140
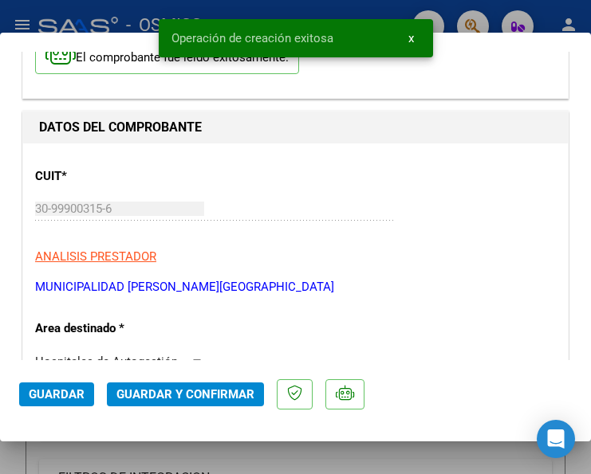
scroll to position [239, 0]
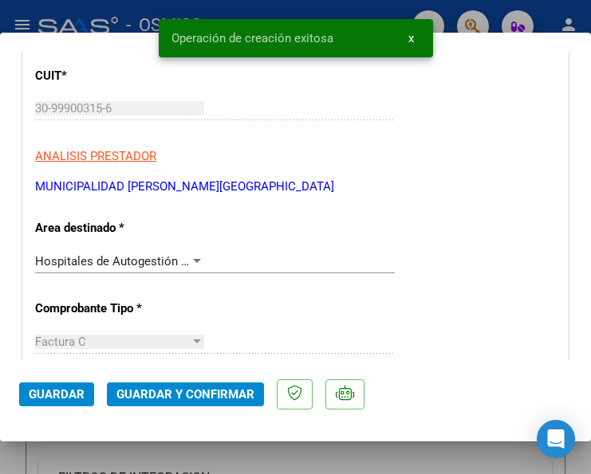
click at [196, 257] on div at bounding box center [197, 261] width 14 height 13
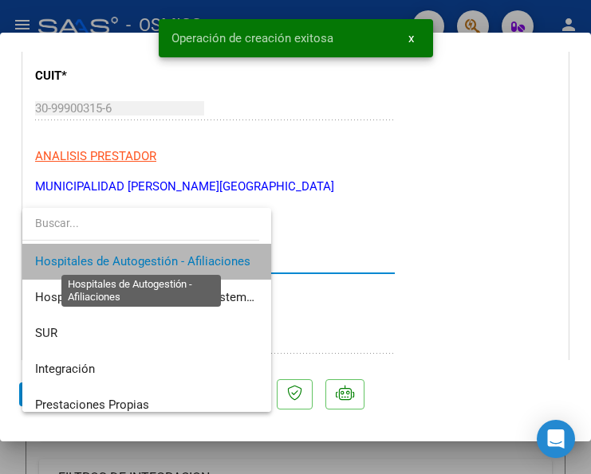
click at [196, 257] on span "Hospitales de Autogestión - Afiliaciones" at bounding box center [142, 261] width 215 height 14
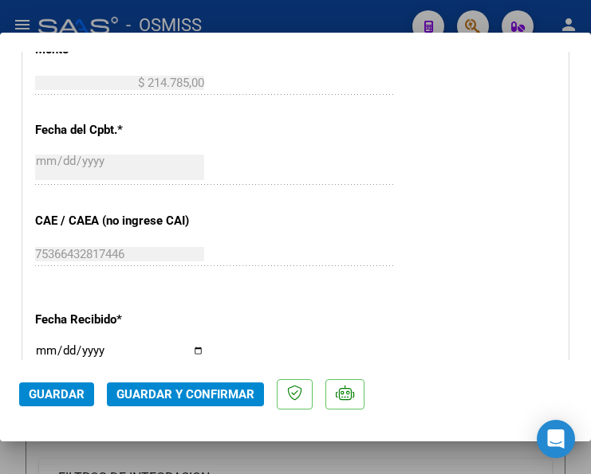
scroll to position [797, 0]
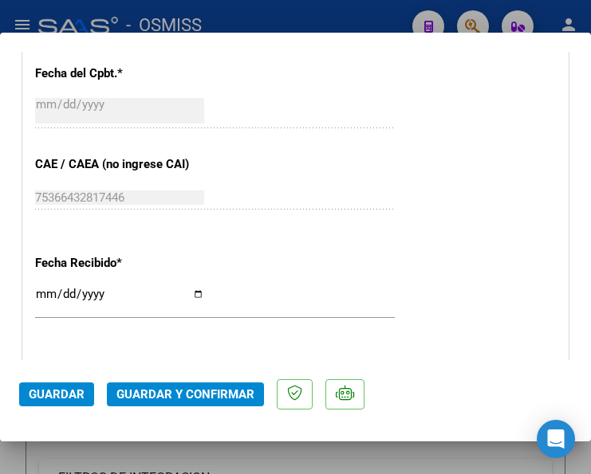
click at [169, 395] on span "Guardar y Confirmar" at bounding box center [185, 394] width 138 height 14
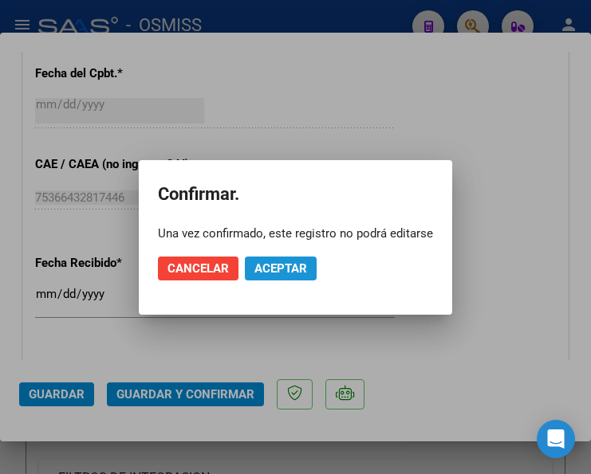
click at [286, 265] on span "Aceptar" at bounding box center [280, 269] width 53 height 14
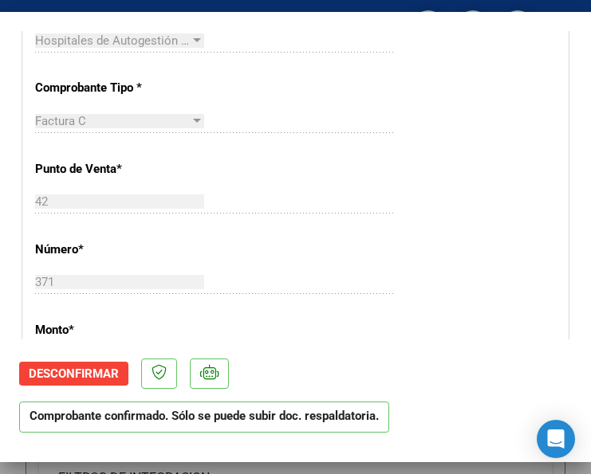
scroll to position [478, 0]
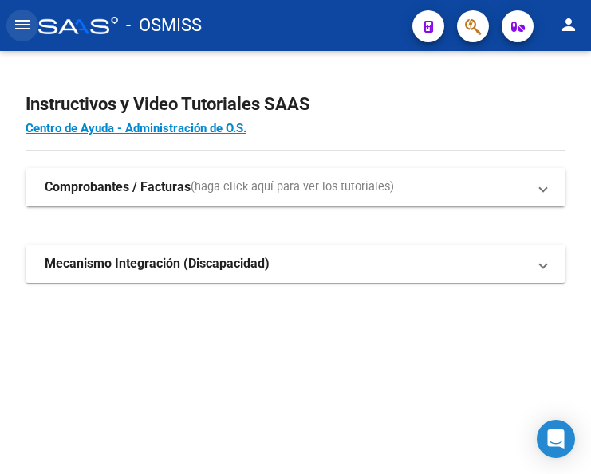
click at [22, 26] on mat-icon "menu" at bounding box center [22, 24] width 19 height 19
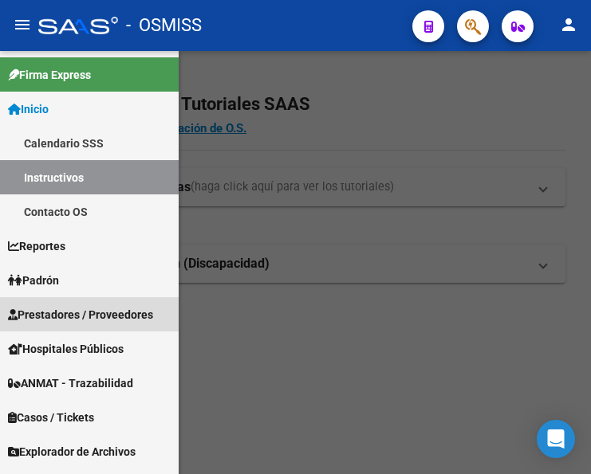
click at [96, 308] on span "Prestadores / Proveedores" at bounding box center [80, 315] width 145 height 18
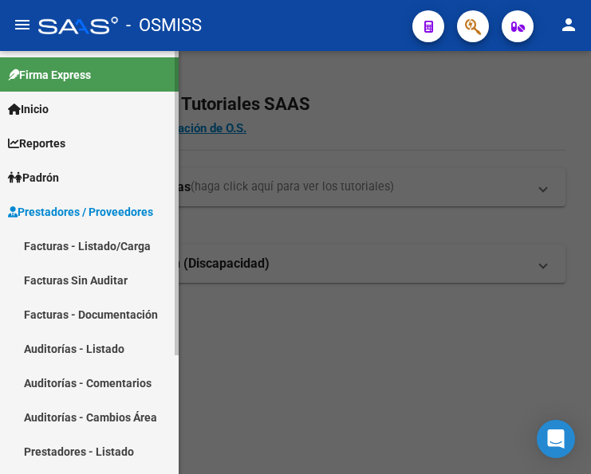
click at [103, 242] on link "Facturas - Listado/Carga" at bounding box center [89, 246] width 179 height 34
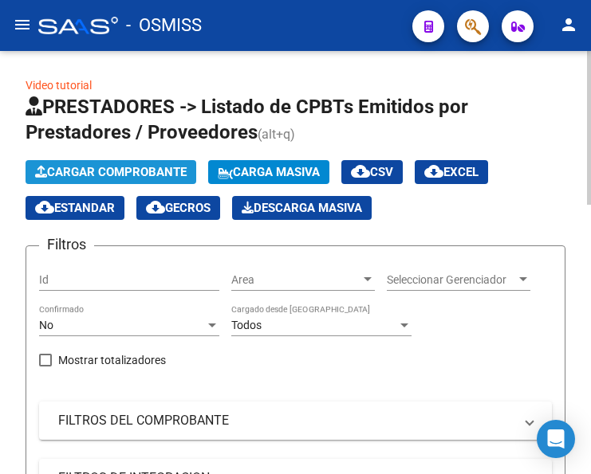
click at [149, 178] on span "Cargar Comprobante" at bounding box center [110, 172] width 151 height 14
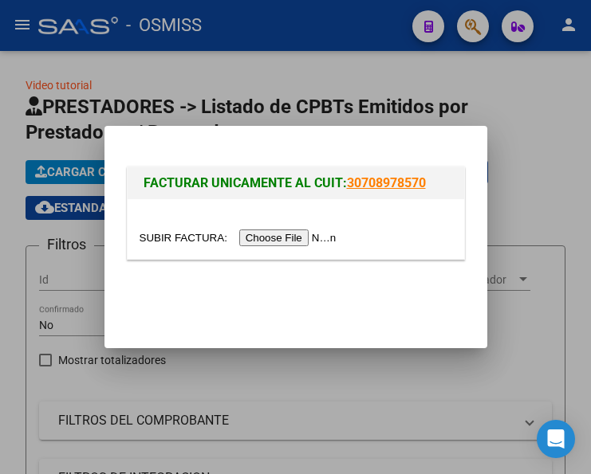
click at [306, 236] on input "file" at bounding box center [241, 238] width 202 height 17
drag, startPoint x: 555, startPoint y: 293, endPoint x: 411, endPoint y: 61, distance: 273.9
click at [411, 61] on div at bounding box center [295, 237] width 591 height 474
